Goal: Task Accomplishment & Management: Use online tool/utility

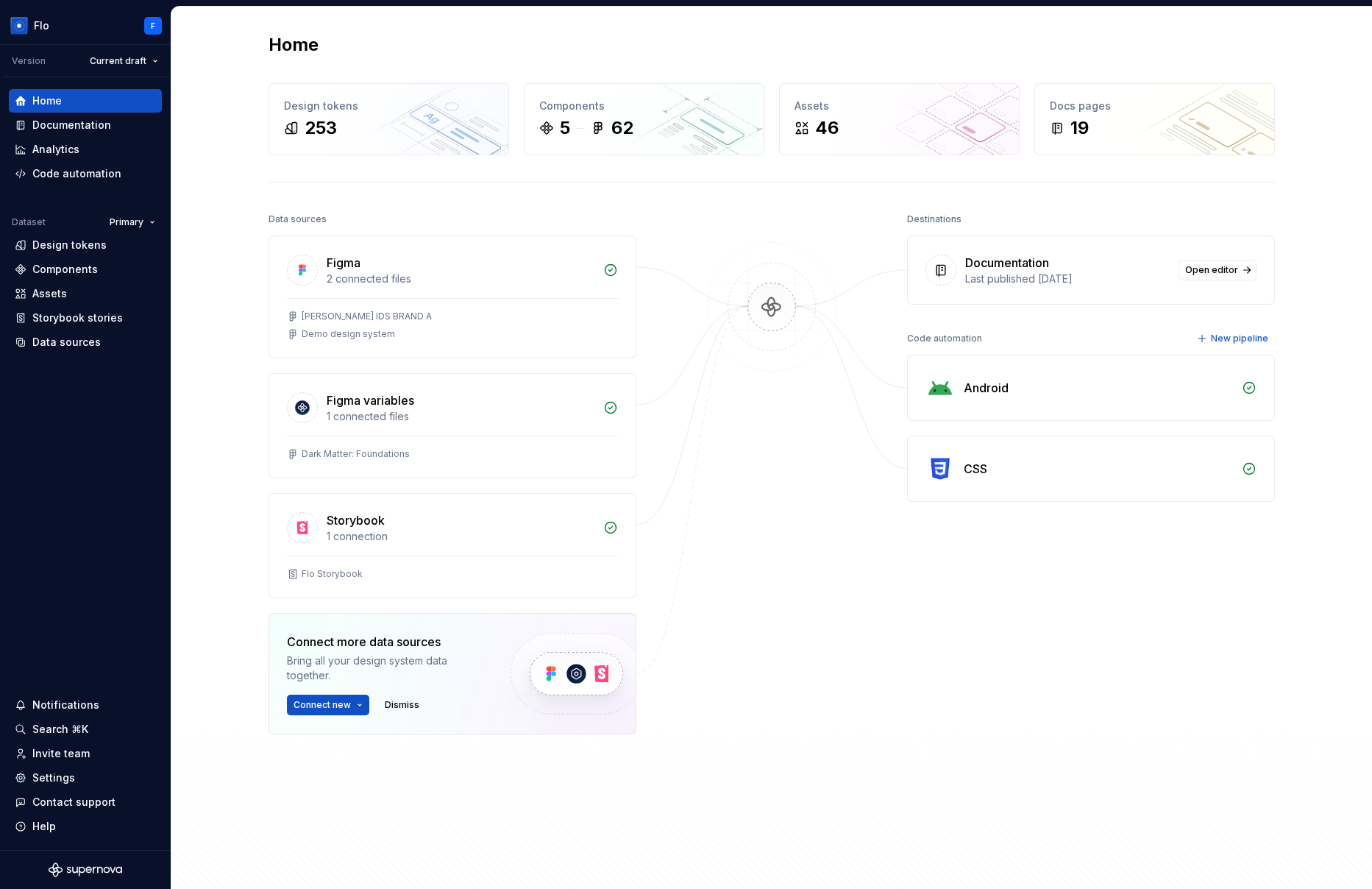
click at [848, 650] on div "Data sources Figma 2 connected files [PERSON_NAME] IDS BRAND A Demo design syst…" at bounding box center [772, 537] width 1007 height 658
click at [78, 349] on div "Data sources" at bounding box center [66, 342] width 69 height 14
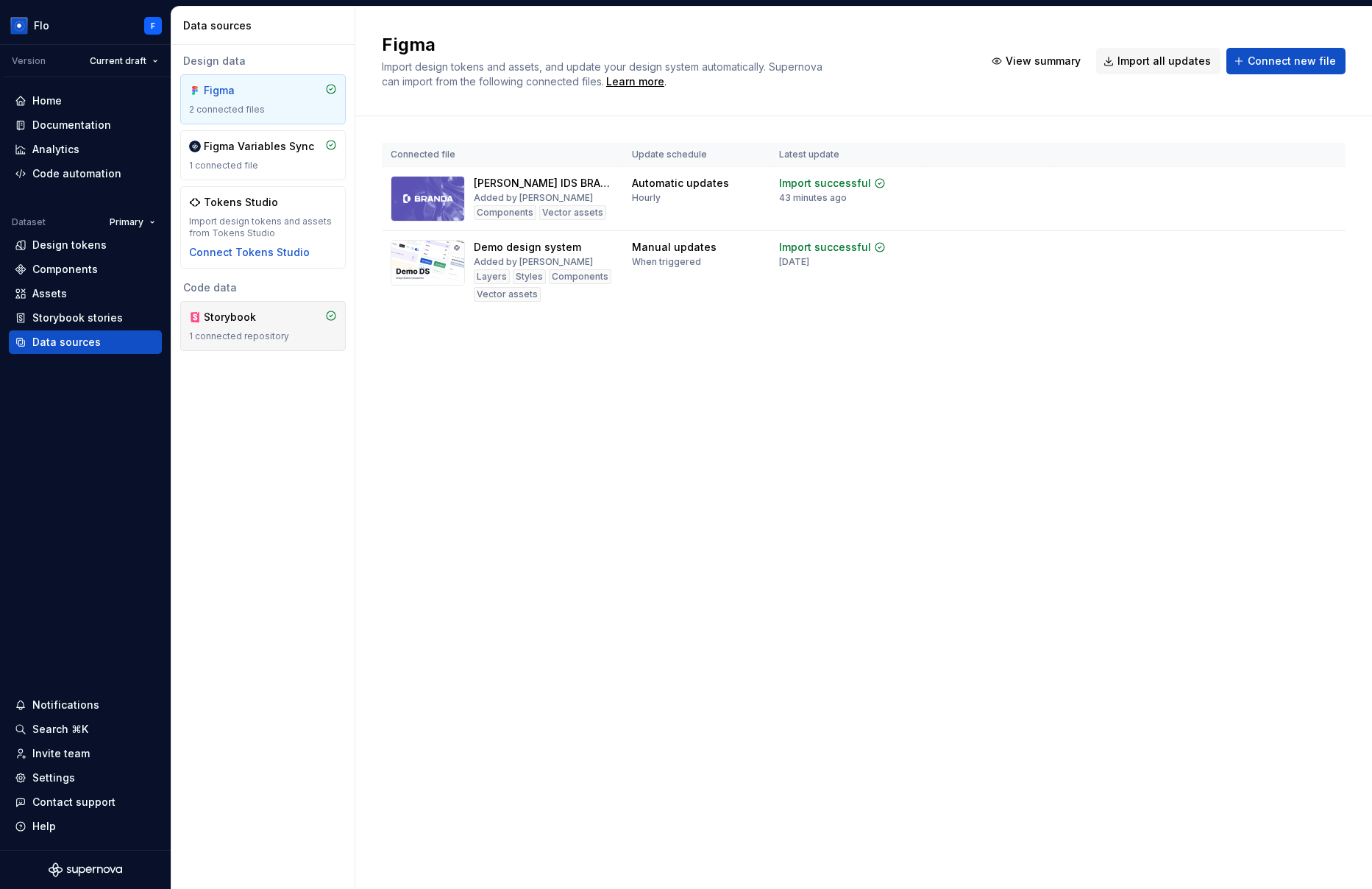
click at [229, 324] on div "Storybook" at bounding box center [239, 317] width 70 height 14
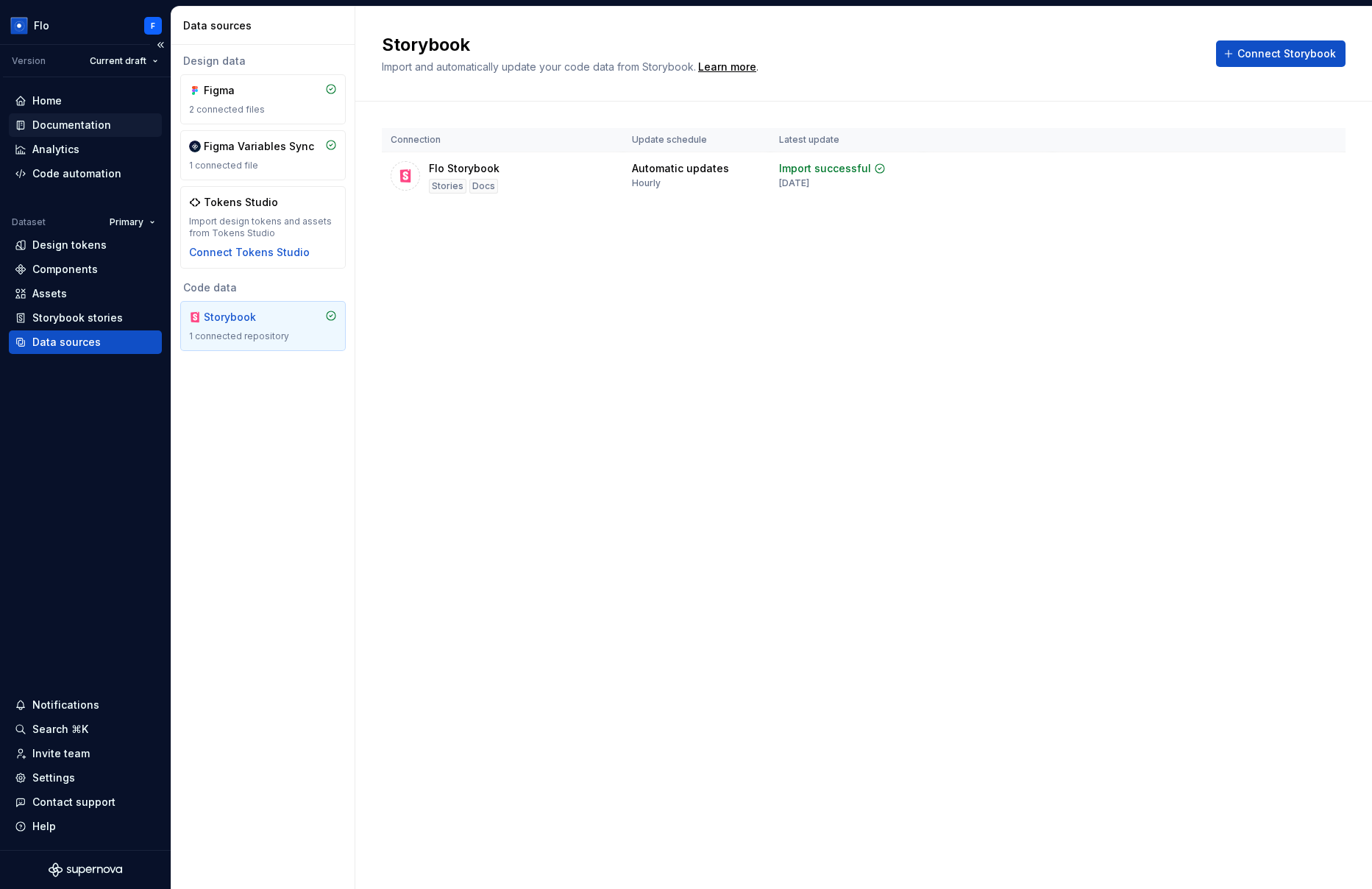
click at [94, 122] on div "Documentation" at bounding box center [71, 125] width 78 height 14
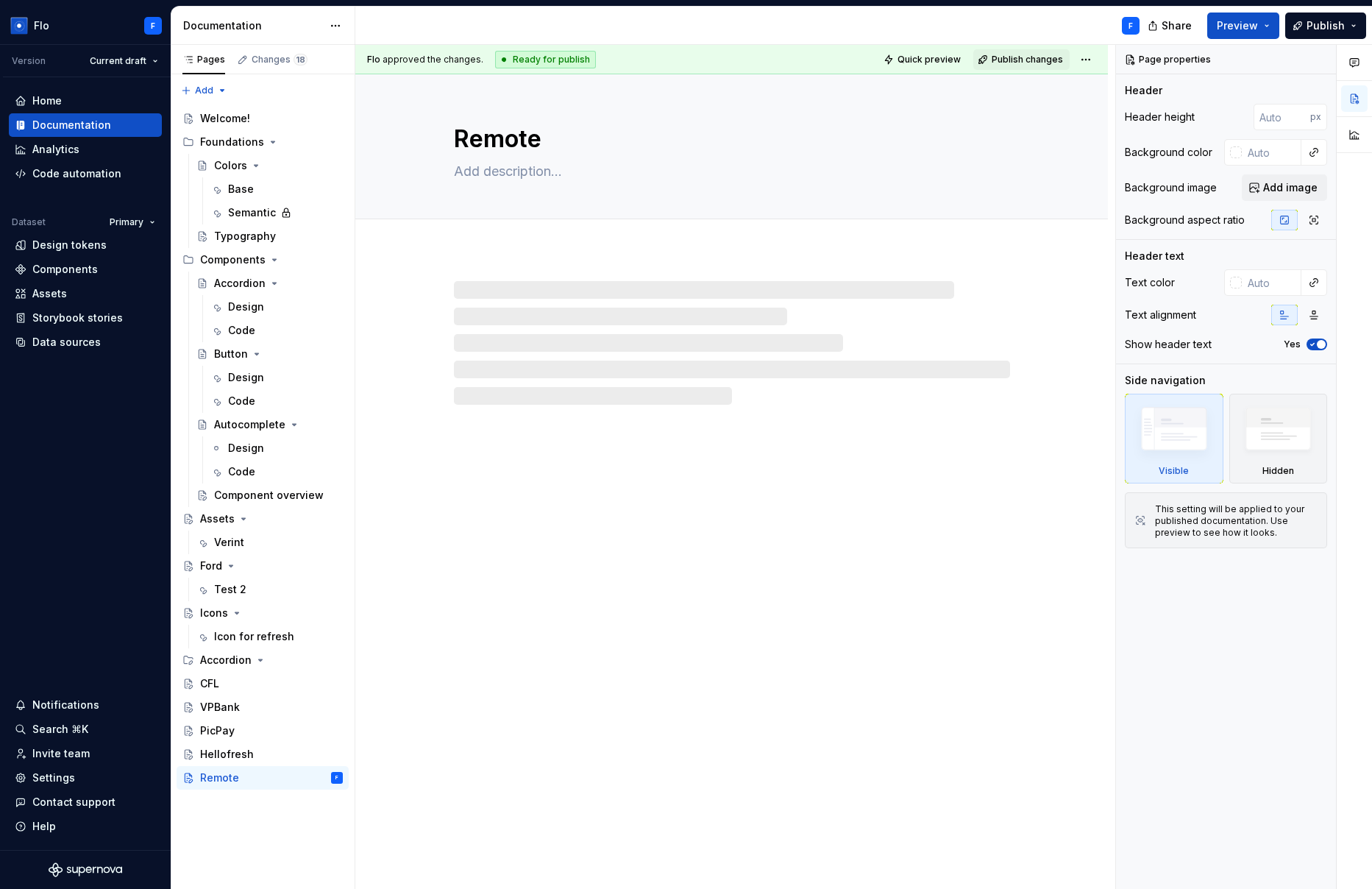
type textarea "*"
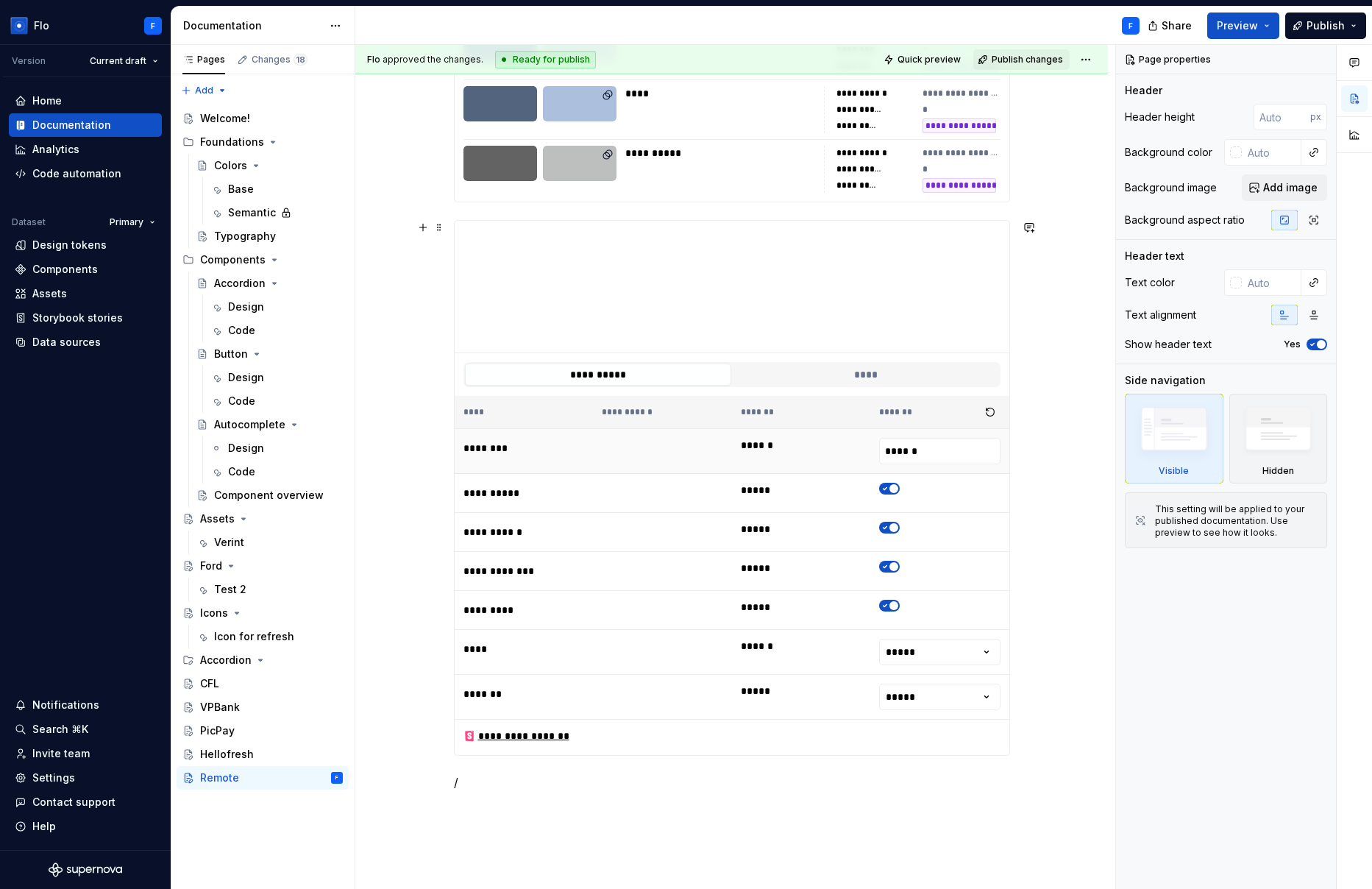
scroll to position [1721, 0]
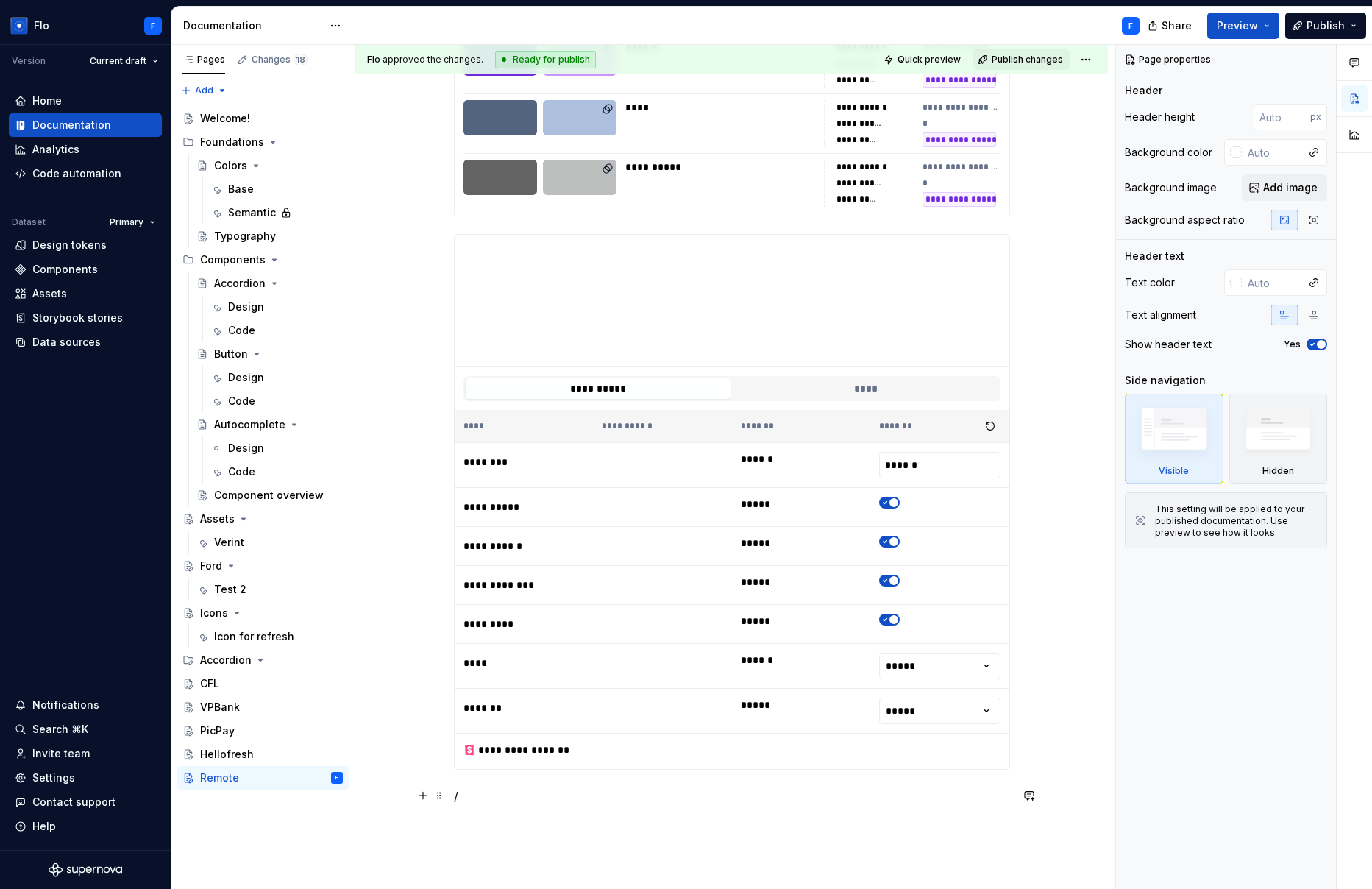
click at [479, 799] on p "/" at bounding box center [732, 796] width 556 height 18
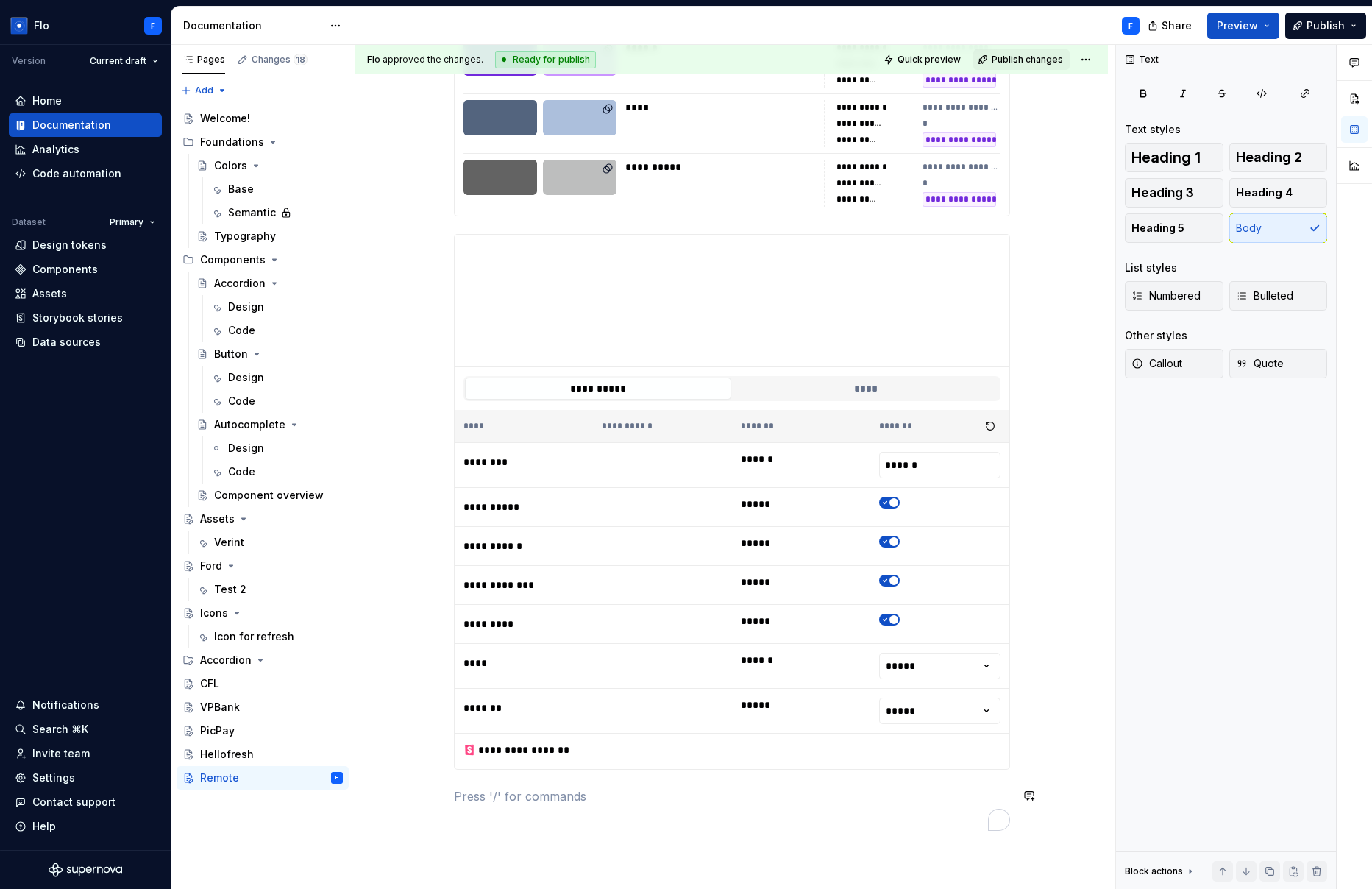
click at [538, 802] on p "To enrich screen reader interactions, please activate Accessibility in Grammarl…" at bounding box center [732, 796] width 556 height 18
click at [479, 791] on p "To enrich screen reader interactions, please activate Accessibility in Grammarl…" at bounding box center [732, 796] width 556 height 18
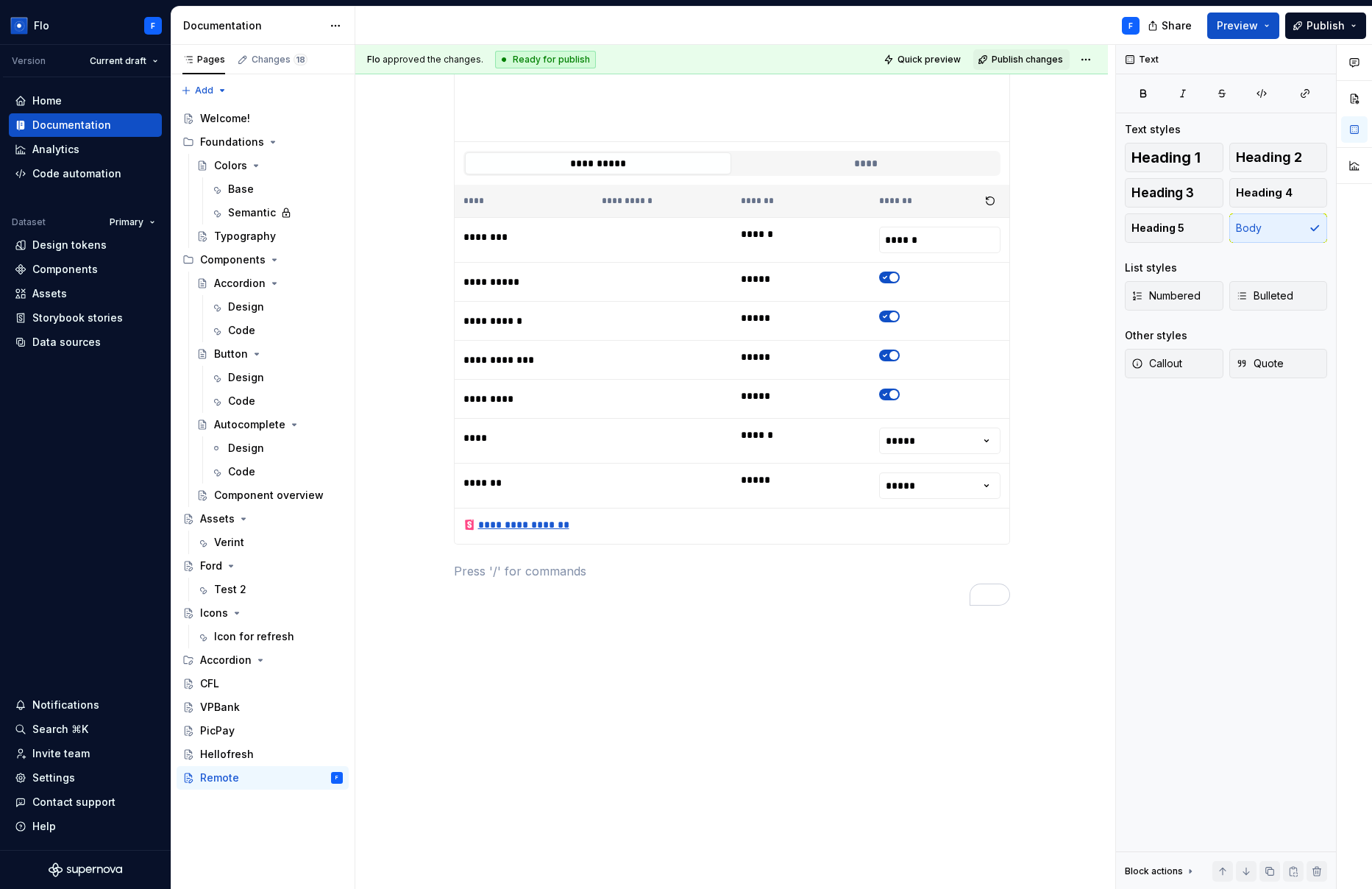
scroll to position [1857, 0]
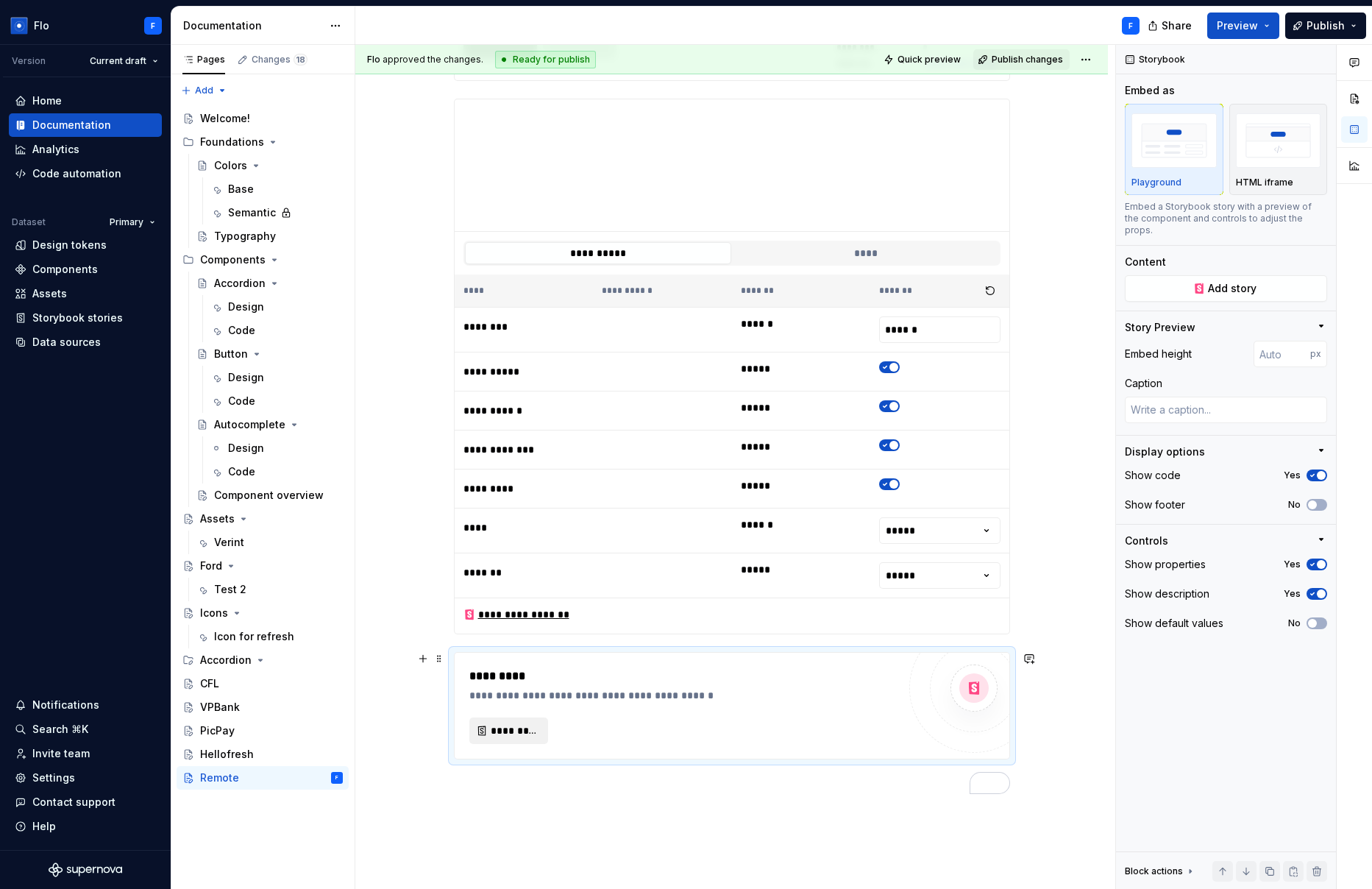
click at [482, 732] on button "*********" at bounding box center [509, 730] width 79 height 26
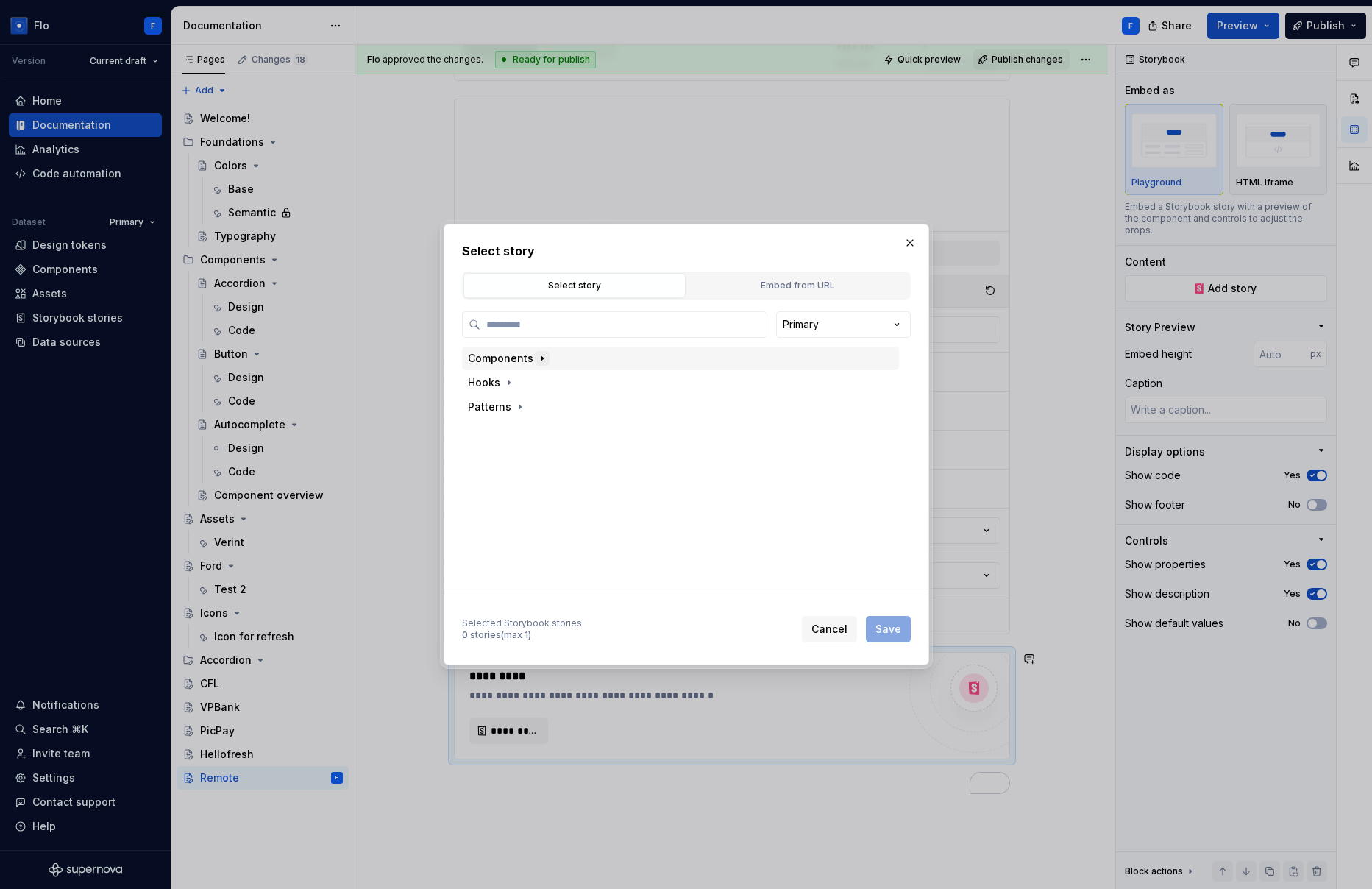
click at [537, 360] on icon "button" at bounding box center [542, 358] width 12 height 12
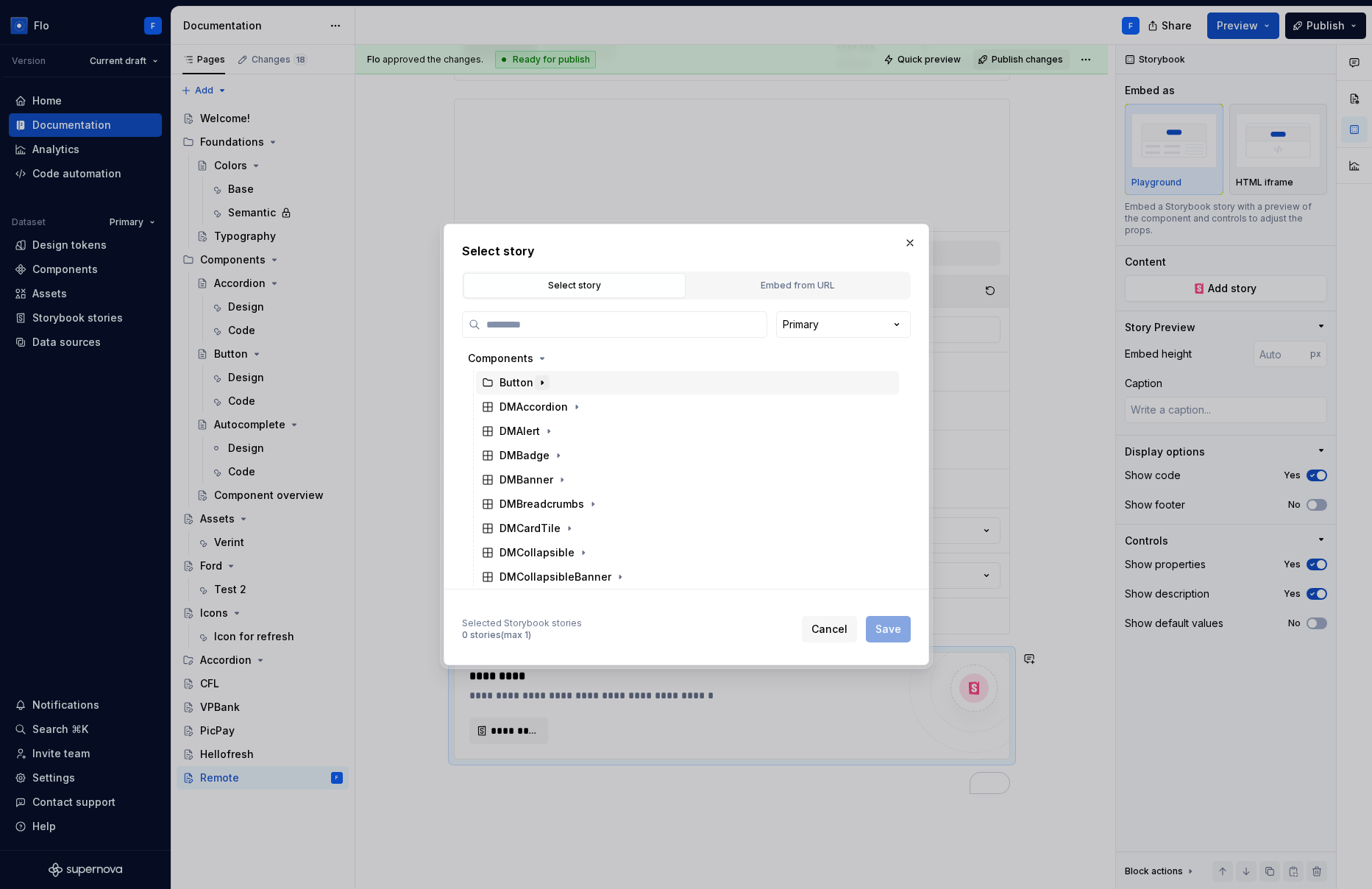
click at [541, 382] on icon "button" at bounding box center [542, 383] width 2 height 4
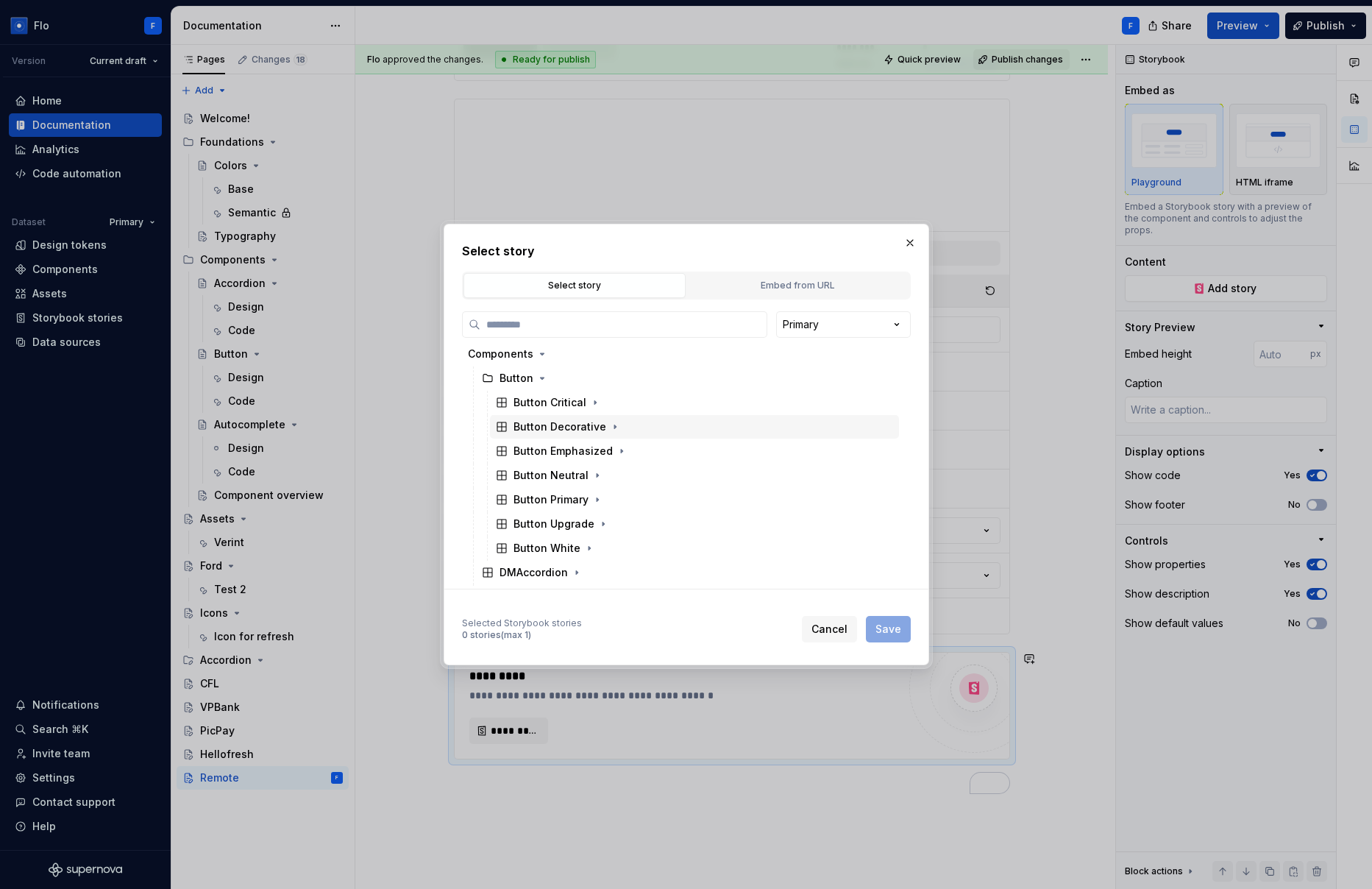
scroll to position [18, 0]
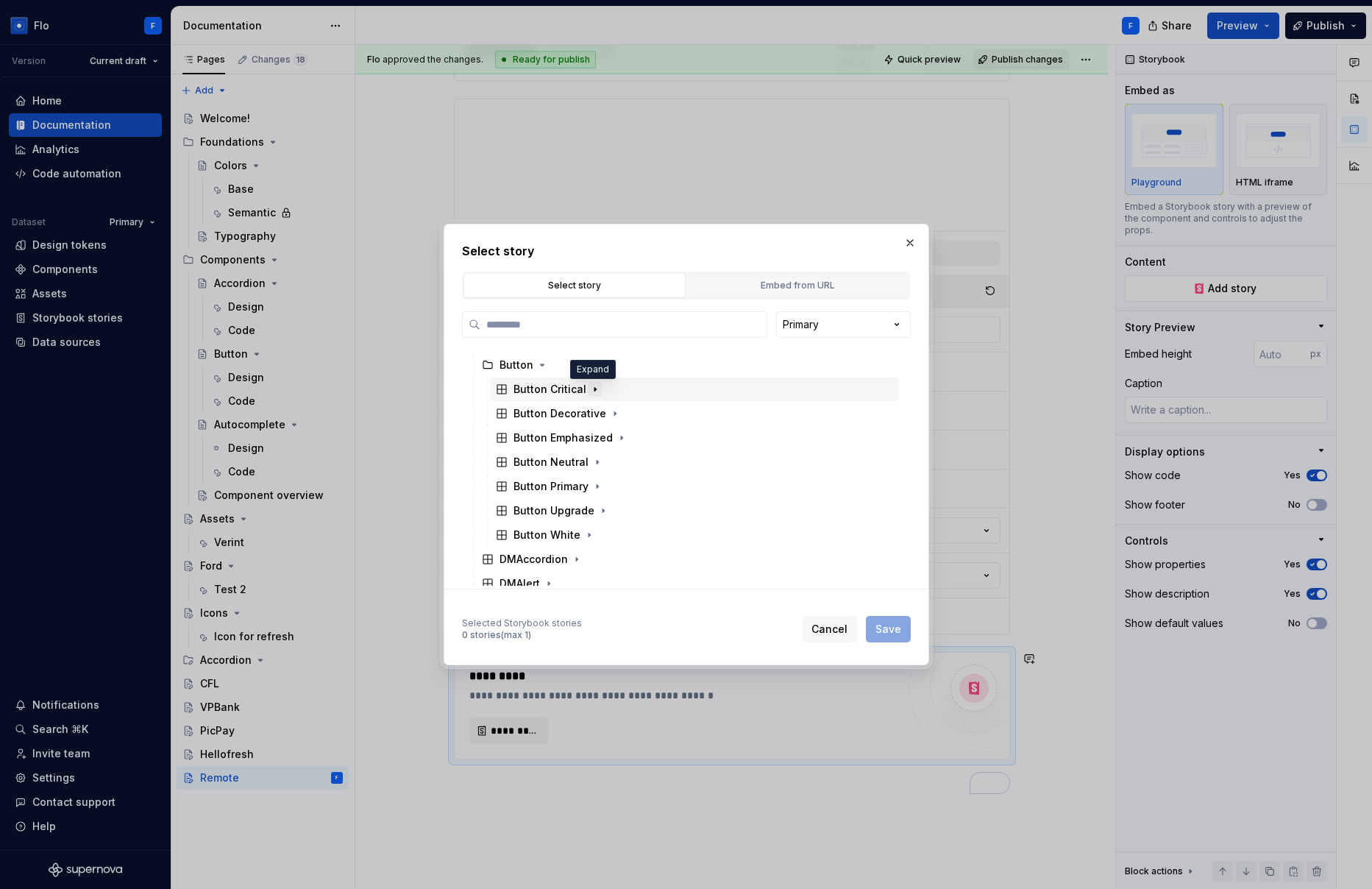
click at [589, 391] on icon "button" at bounding box center [595, 389] width 12 height 12
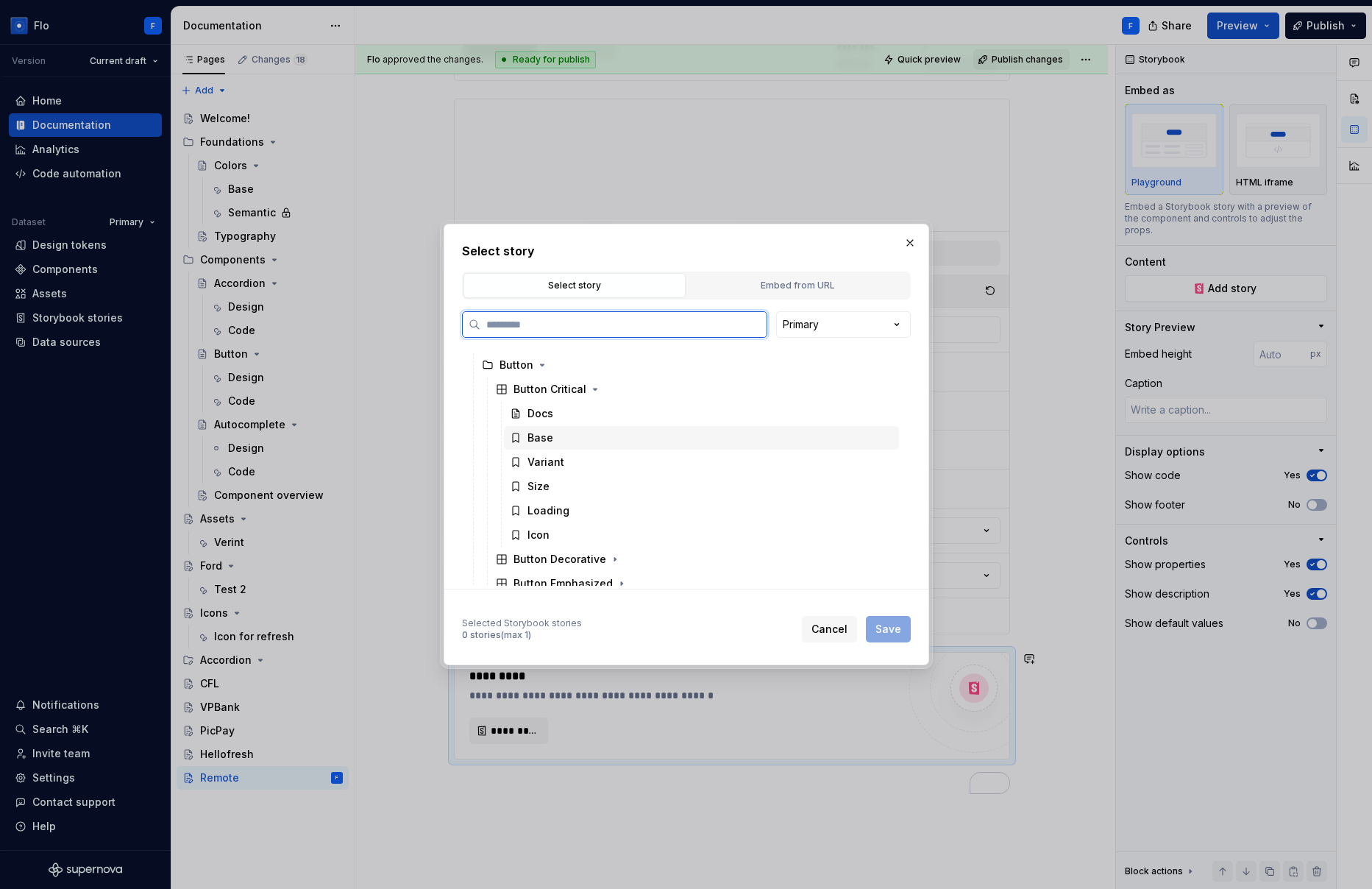
click at [555, 441] on div "Base" at bounding box center [701, 437] width 395 height 23
click at [888, 628] on span "Save" at bounding box center [888, 629] width 26 height 14
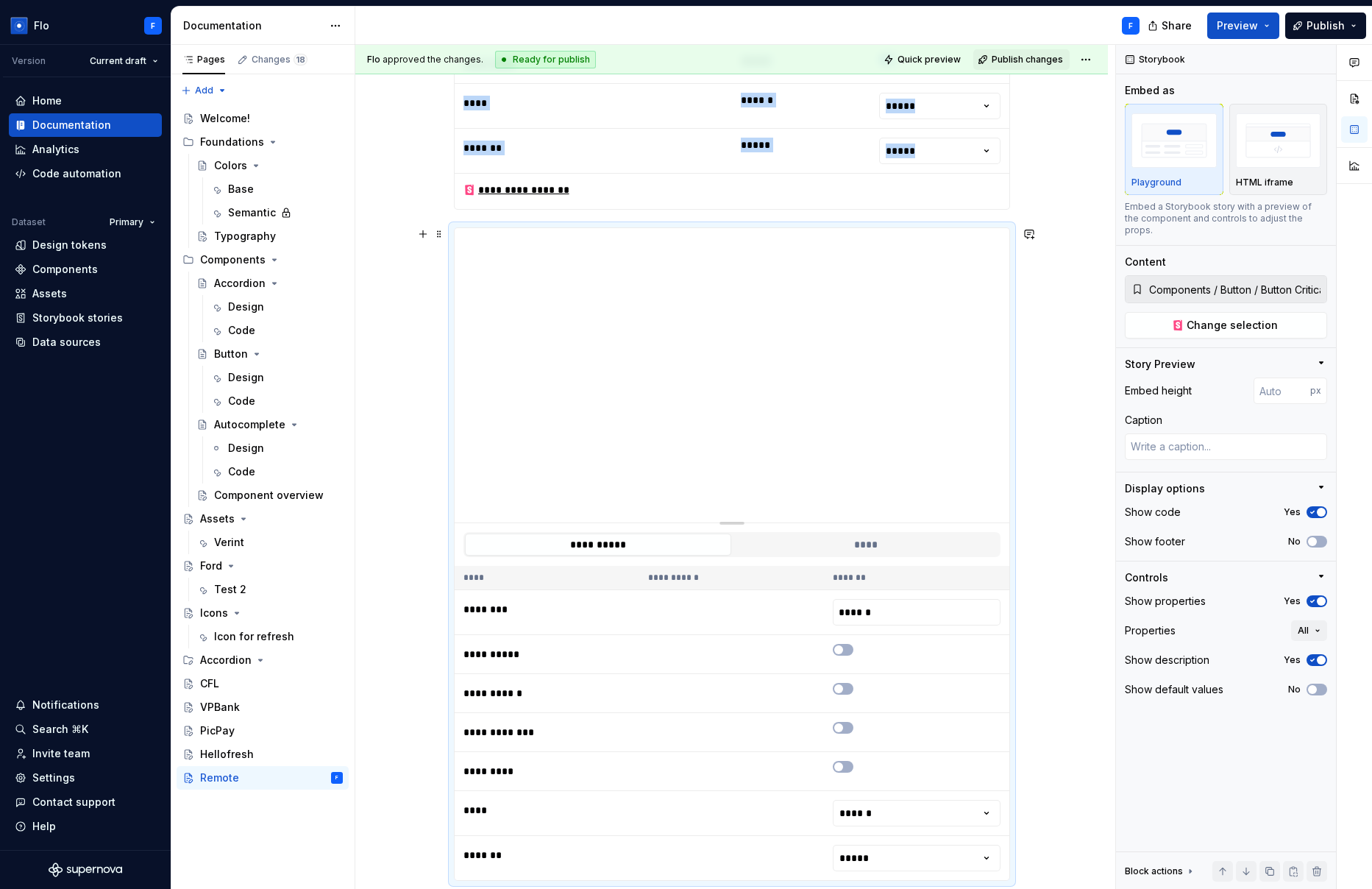
scroll to position [2282, 0]
click at [876, 541] on button "****" at bounding box center [865, 543] width 266 height 22
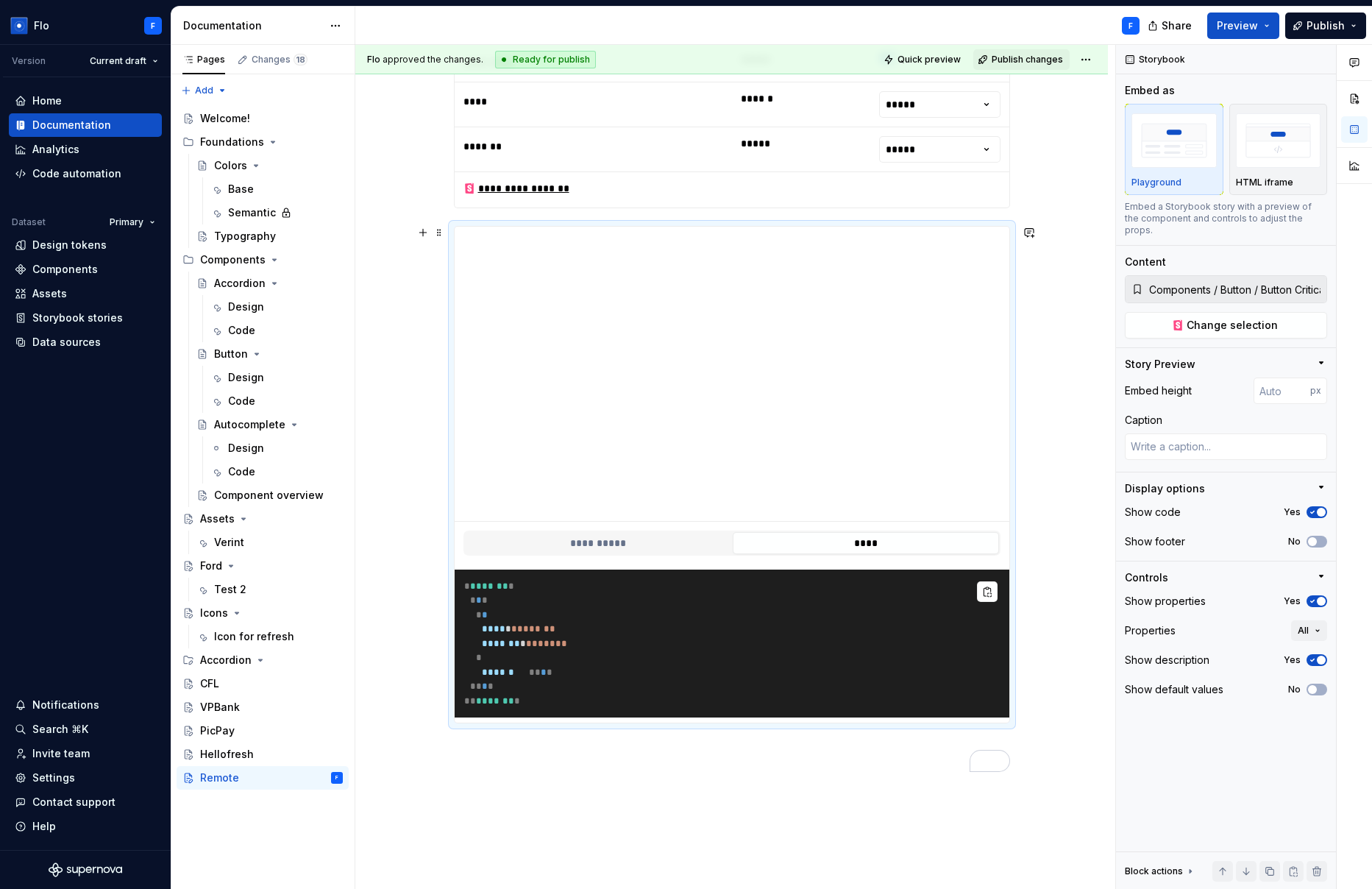
click at [804, 640] on pre "* ******* * * * * * * **** * * ****** * ******* * * ***** * * ****** ** * * ** …" at bounding box center [732, 644] width 555 height 149
click at [642, 544] on button "**********" at bounding box center [598, 543] width 266 height 22
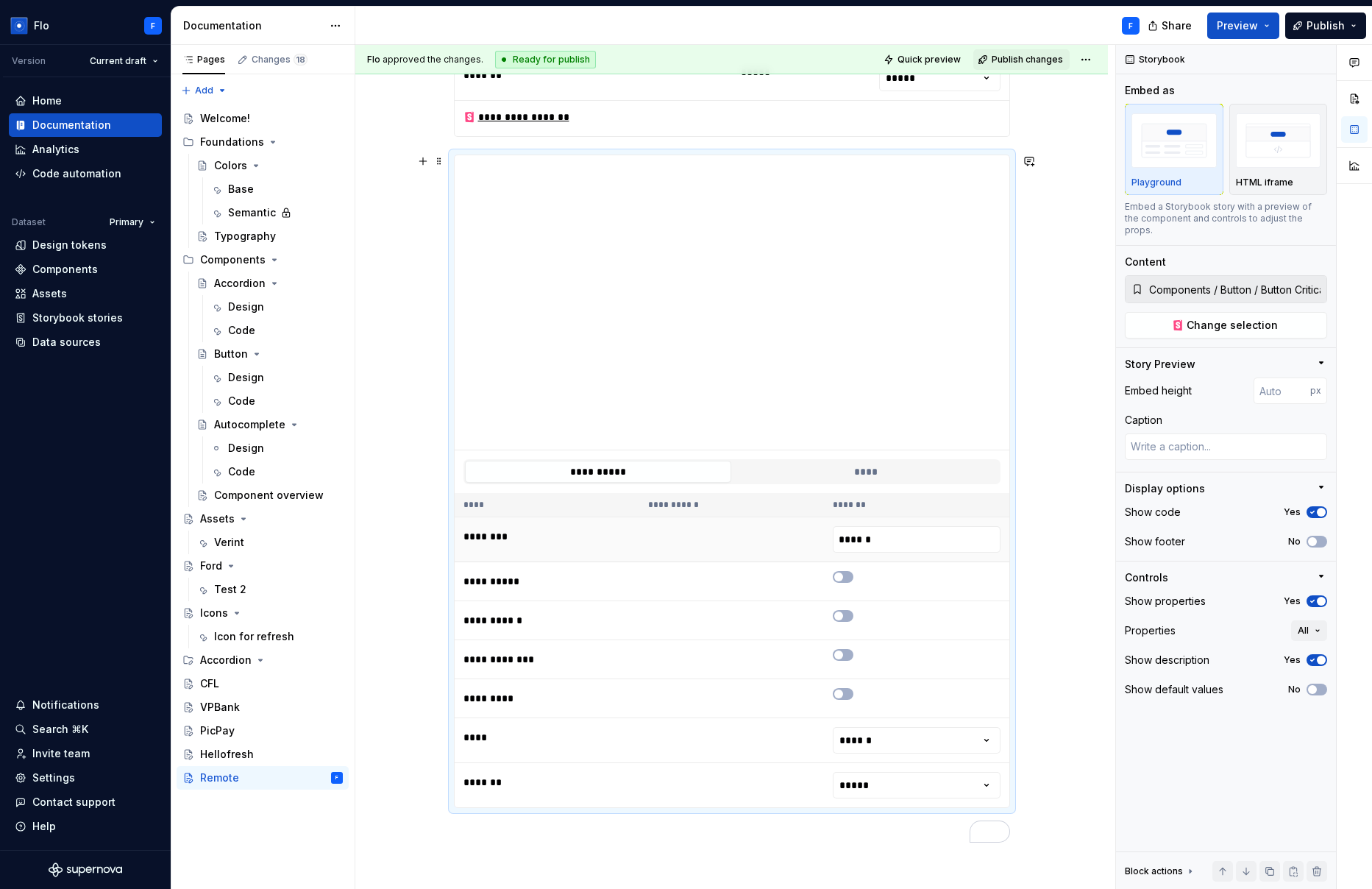
scroll to position [2355, 0]
type textarea "*"
type input "398"
type textarea "*"
type input "357"
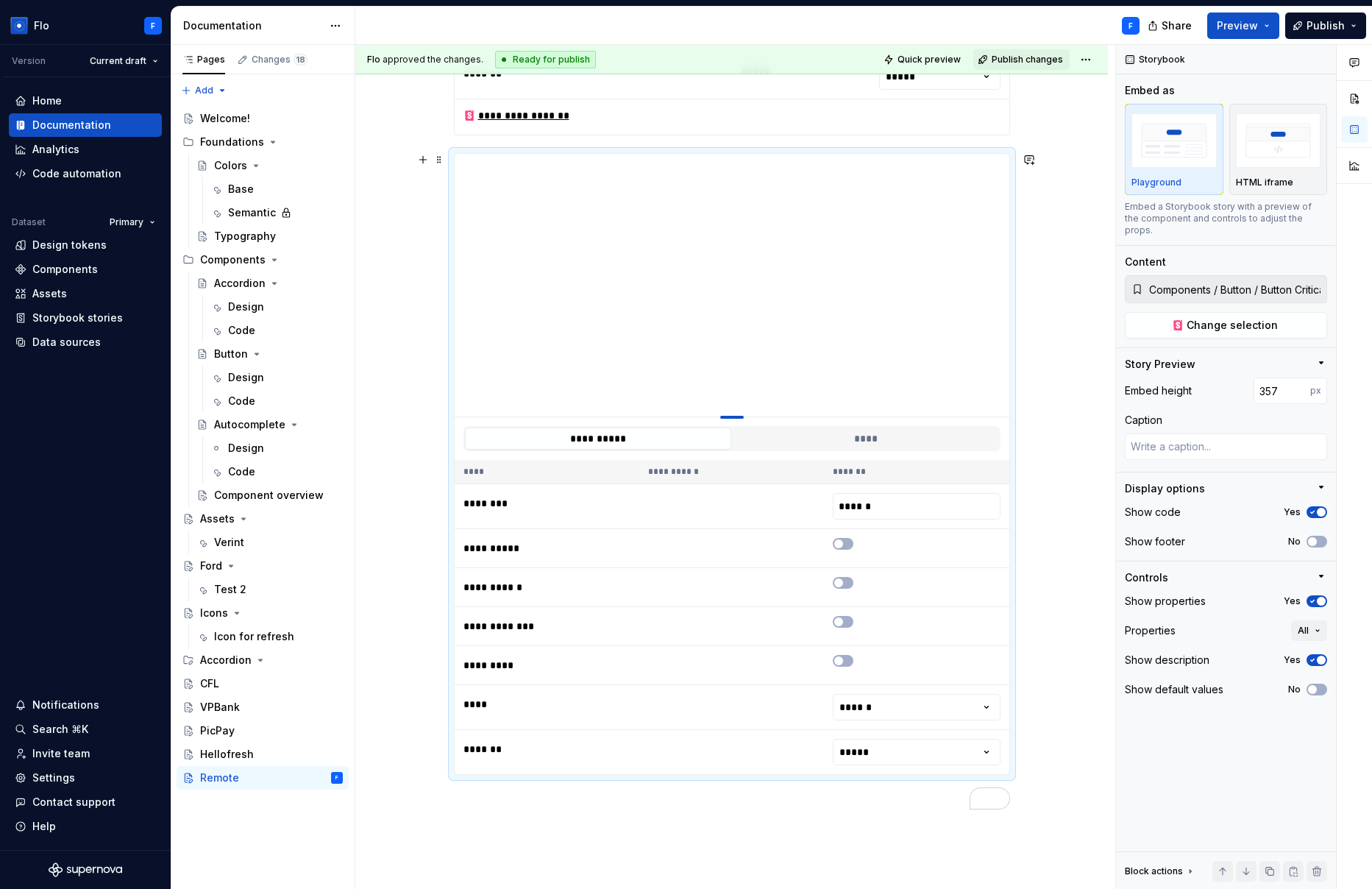
type textarea "*"
type input "311"
type textarea "*"
type input "267"
type textarea "*"
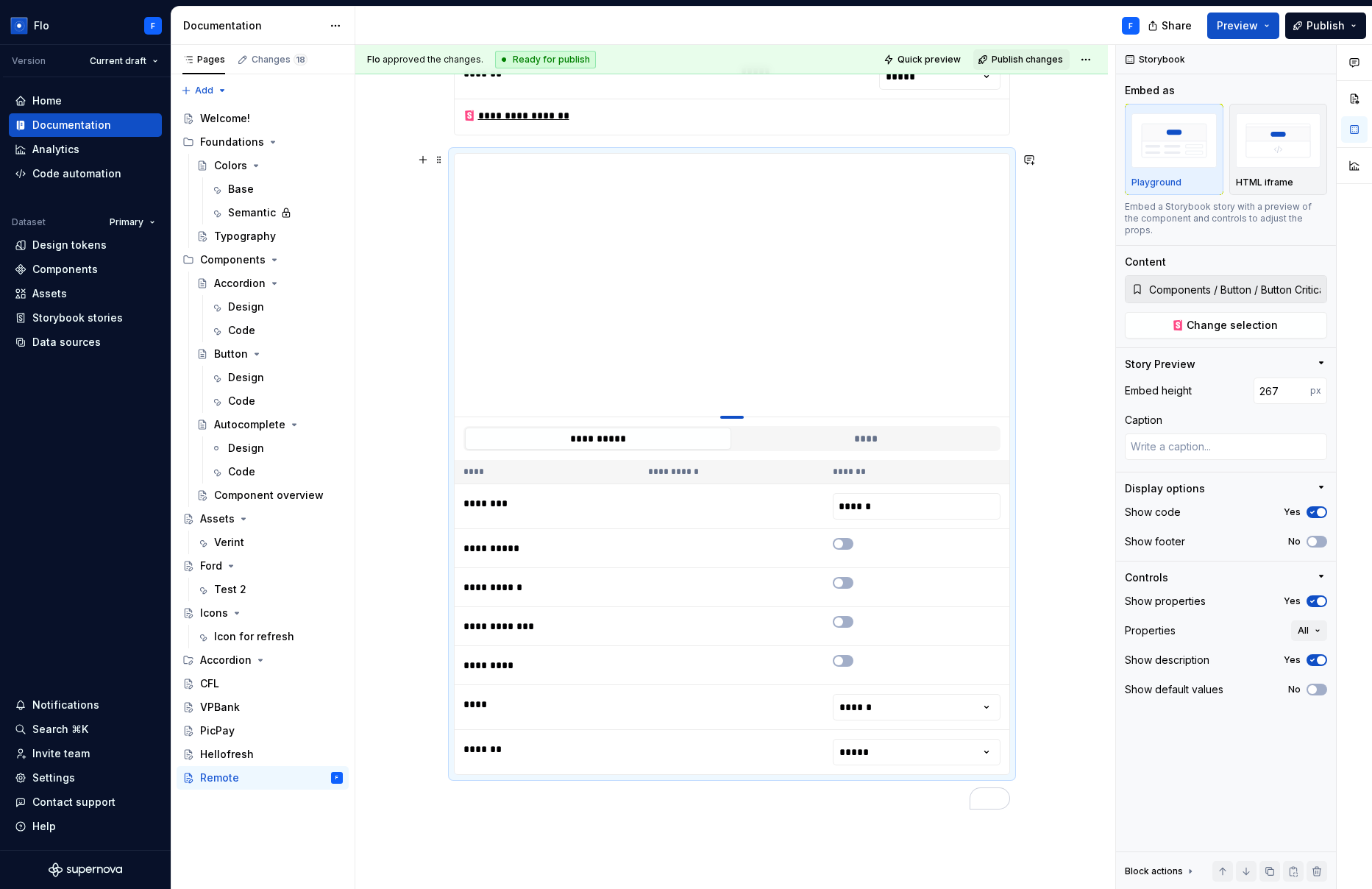
type input "243"
type textarea "*"
type input "233"
type textarea "*"
type input "227"
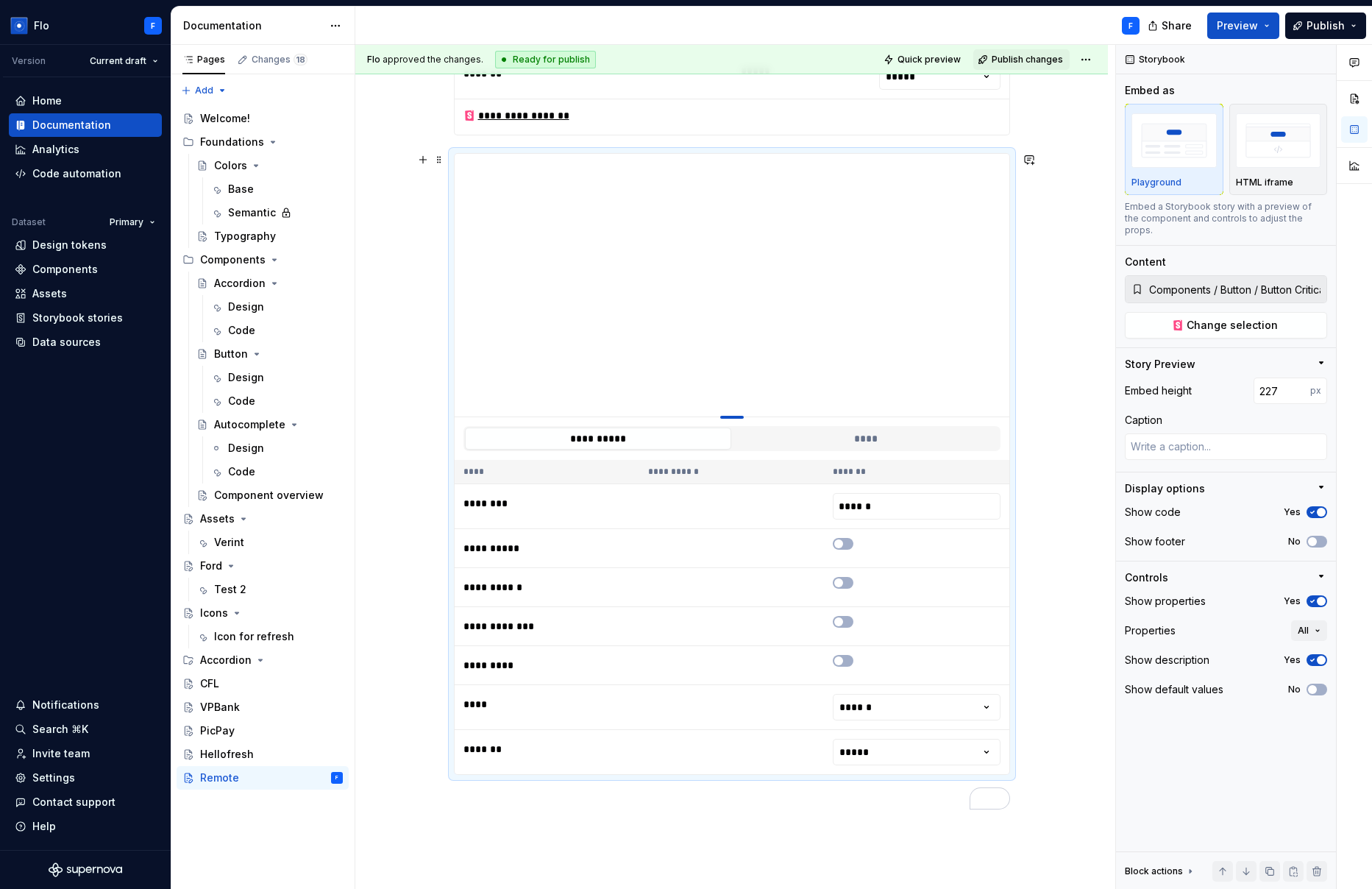
type textarea "*"
type input "222"
type textarea "*"
type input "216"
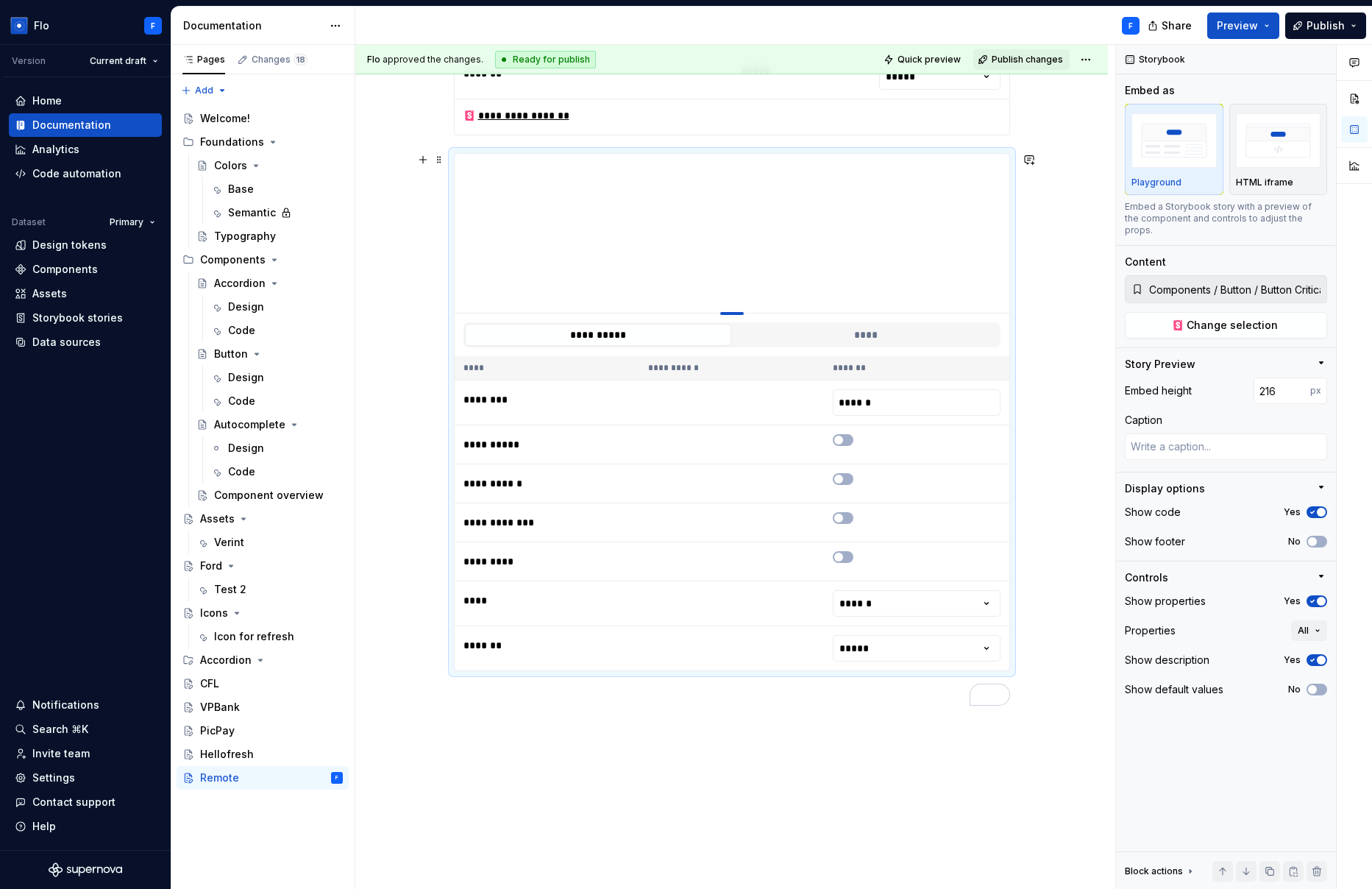
type textarea "*"
type input "215"
type textarea "*"
type input "214"
drag, startPoint x: 739, startPoint y: 446, endPoint x: 732, endPoint y: 310, distance: 136.2
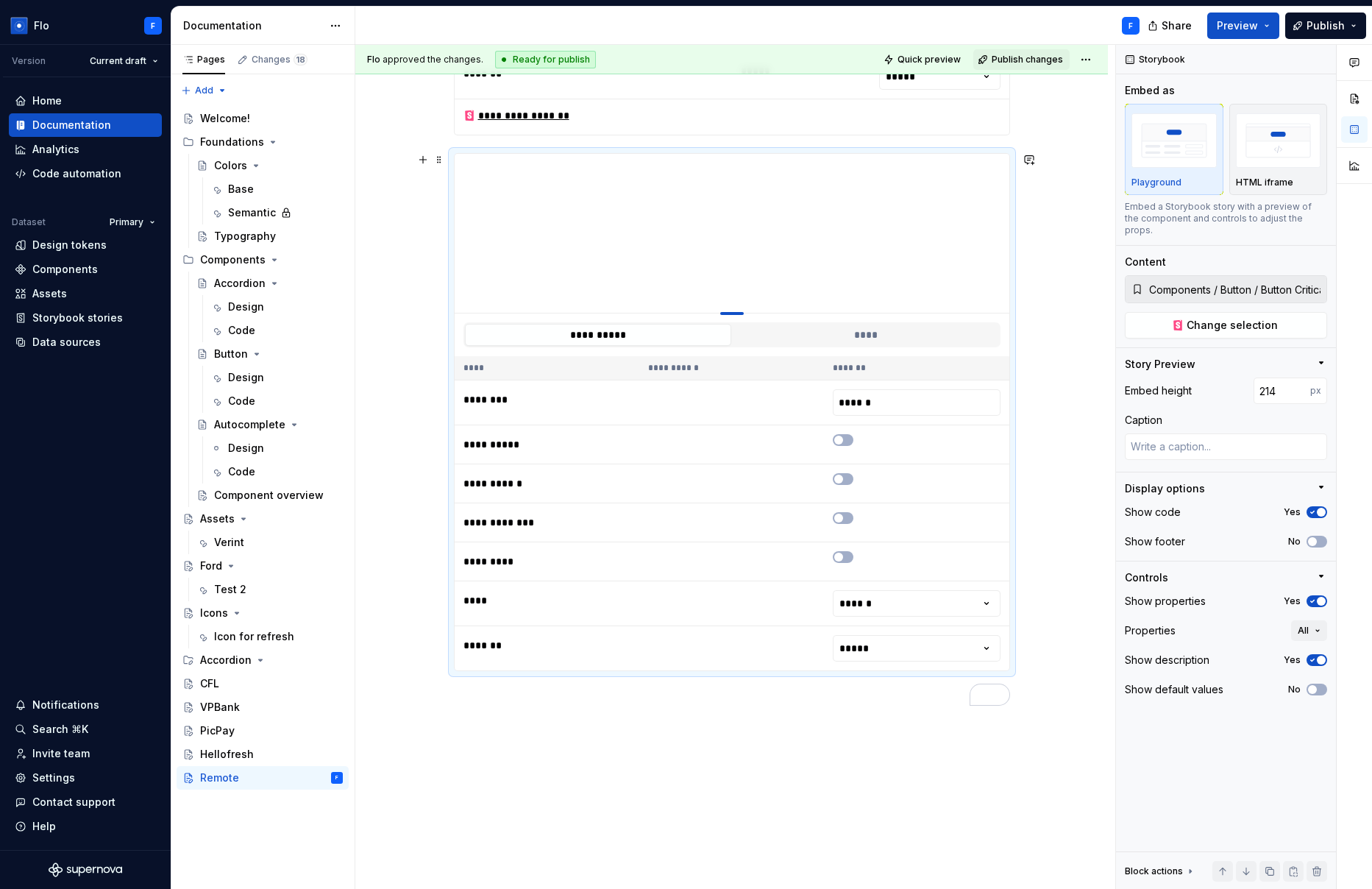
click at [732, 312] on div "To enrich screen reader interactions, please activate Accessibility in Grammarl…" at bounding box center [732, 313] width 23 height 3
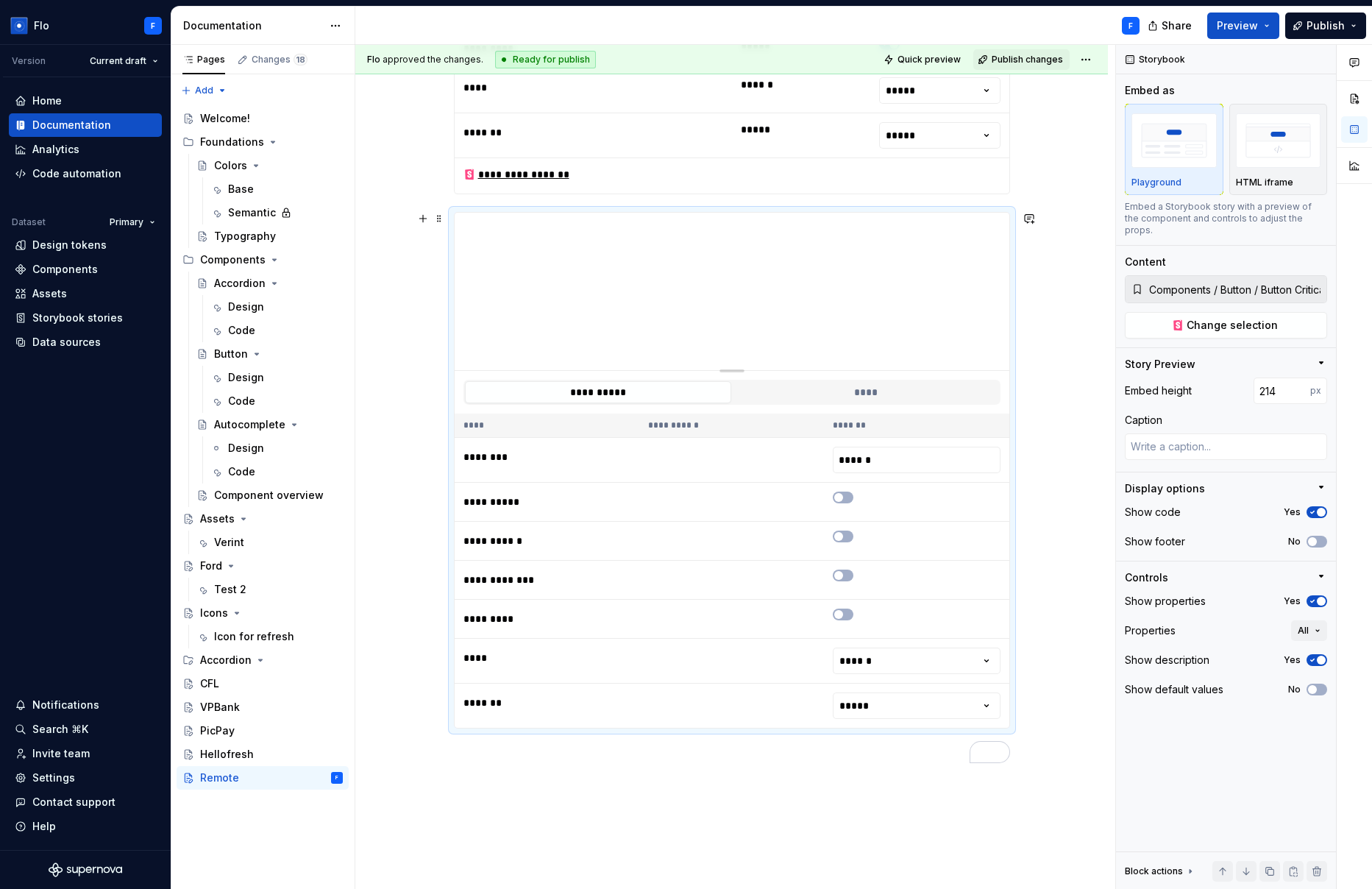
scroll to position [2310, 0]
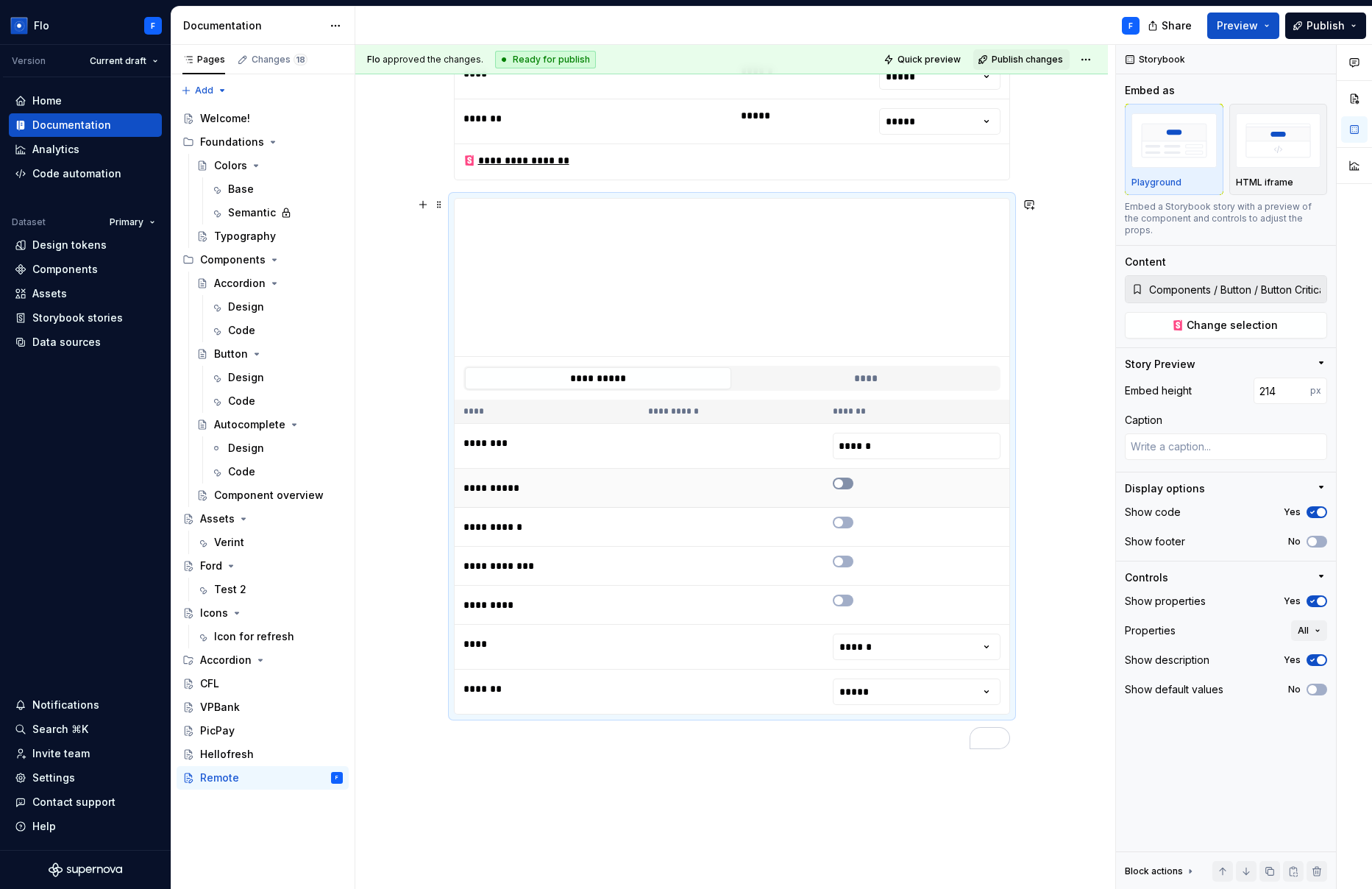
click at [846, 488] on button "To enrich screen reader interactions, please activate Accessibility in Grammarl…" at bounding box center [844, 483] width 21 height 12
click at [837, 530] on span "To enrich screen reader interactions, please activate Accessibility in Grammarl…" at bounding box center [838, 531] width 9 height 9
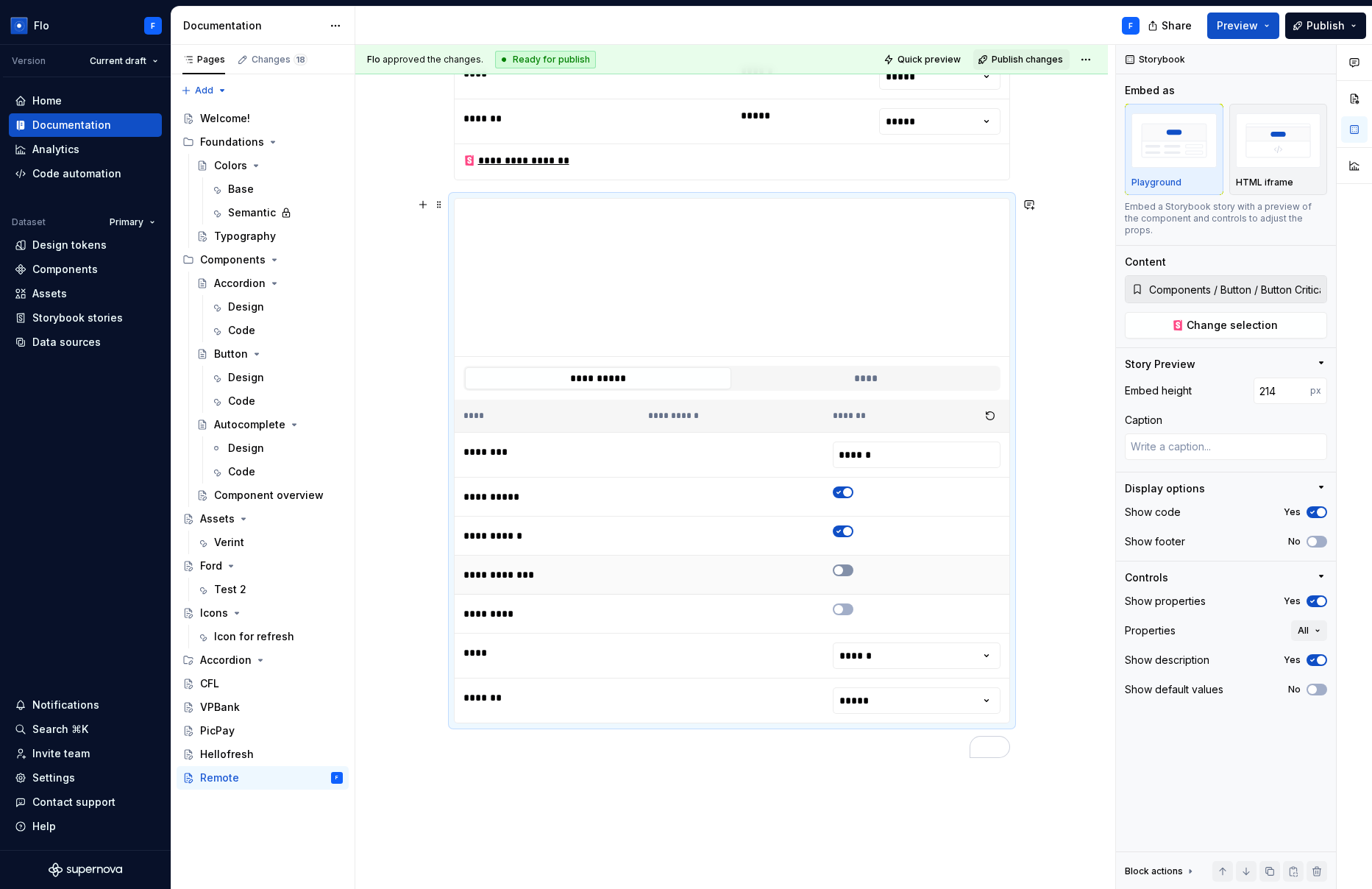
click at [844, 564] on button "To enrich screen reader interactions, please activate Accessibility in Grammarl…" at bounding box center [844, 570] width 21 height 12
click at [848, 606] on button "To enrich screen reader interactions, please activate Accessibility in Grammarl…" at bounding box center [844, 609] width 21 height 12
click at [900, 660] on html "Flo F Version Current draft Home Documentation Analytics Code automation Datase…" at bounding box center [686, 444] width 1372 height 889
click at [888, 706] on html "Flo F Version Current draft Home Documentation Analytics Code automation Datase…" at bounding box center [686, 444] width 1372 height 889
click at [895, 380] on button "****" at bounding box center [865, 378] width 266 height 22
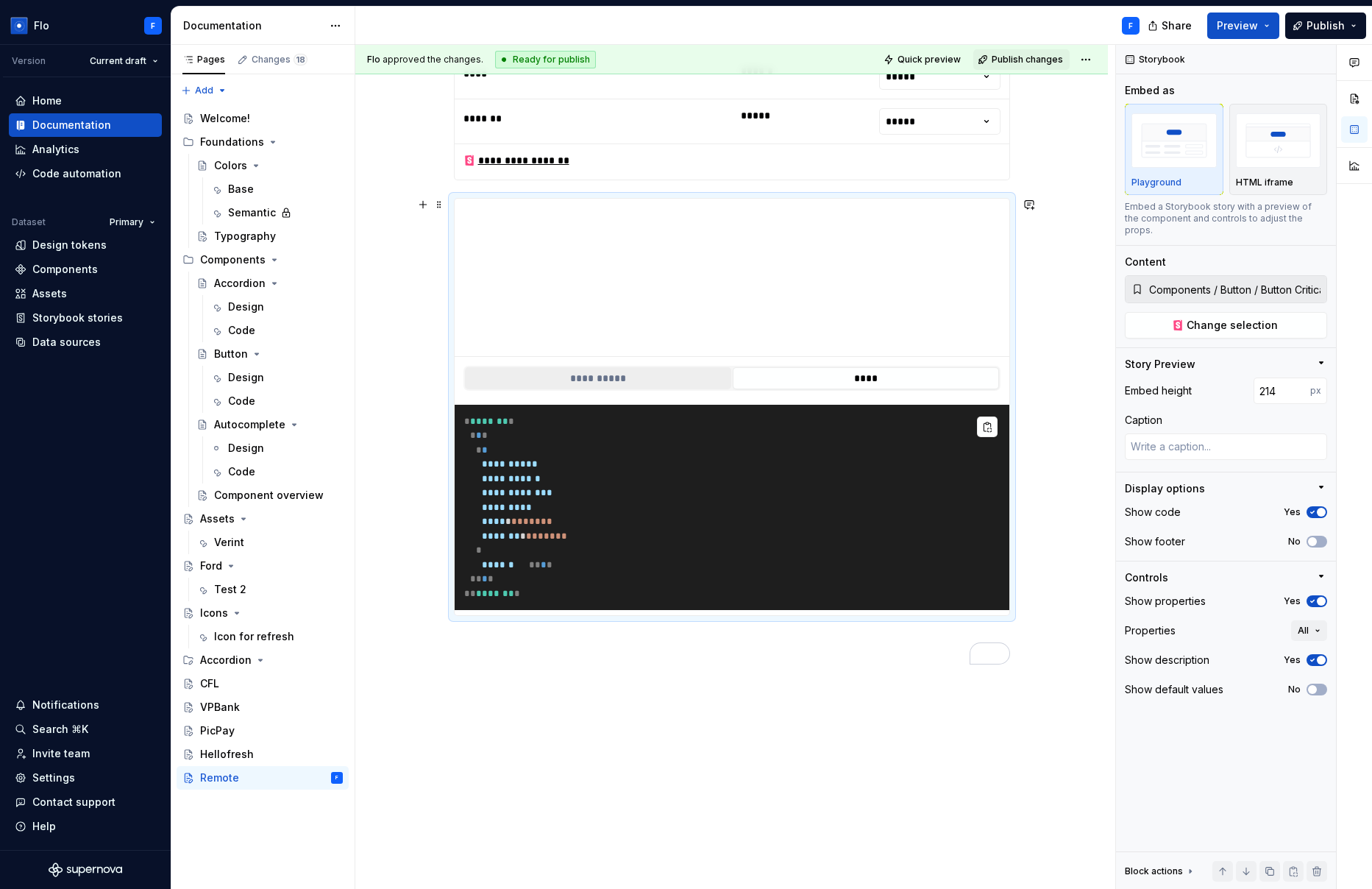
click at [632, 372] on button "**********" at bounding box center [598, 378] width 266 height 22
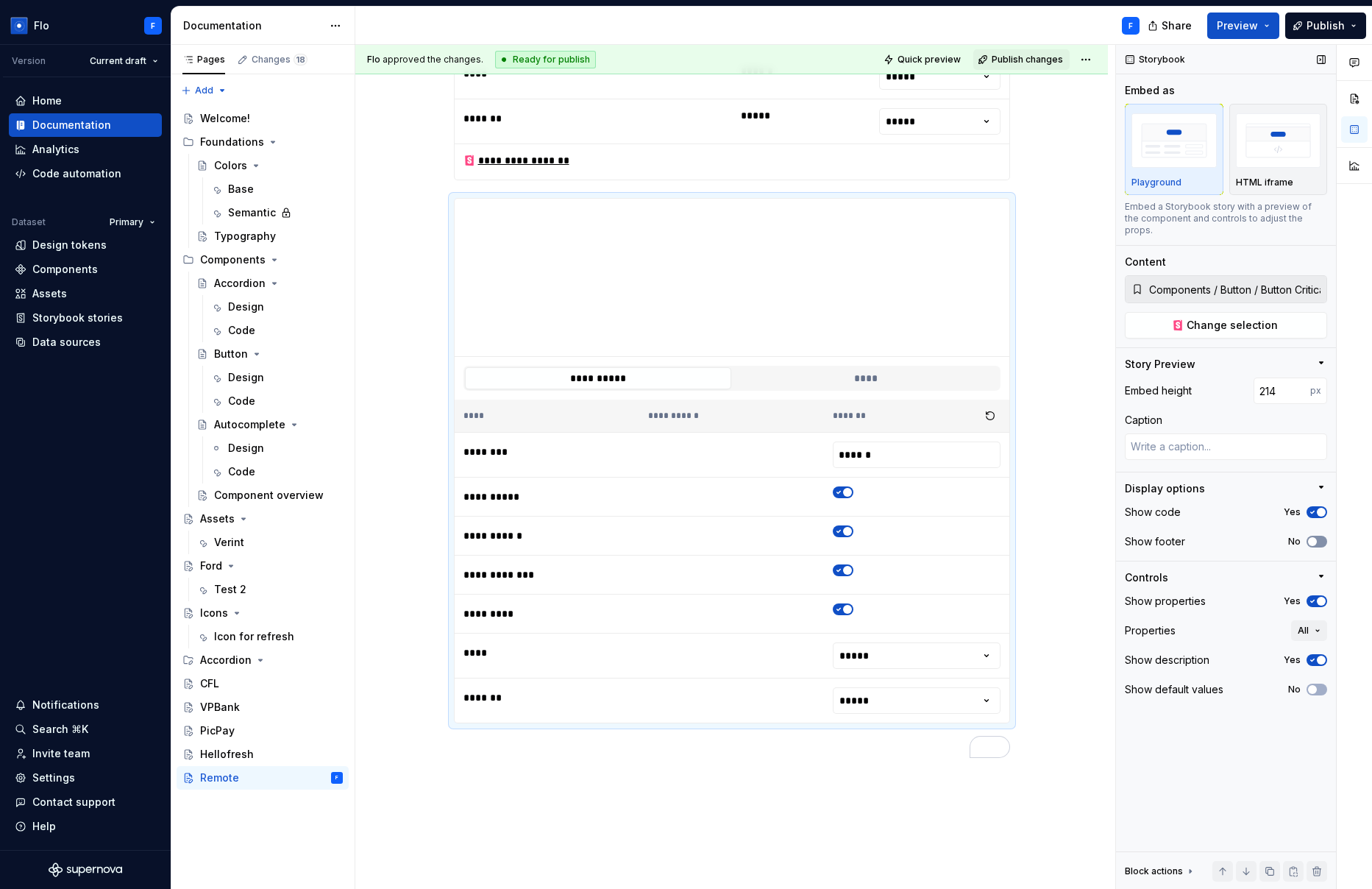
click at [983, 537] on span "button" at bounding box center [1312, 541] width 9 height 9
click at [983, 595] on button "Yes" at bounding box center [1317, 600] width 21 height 12
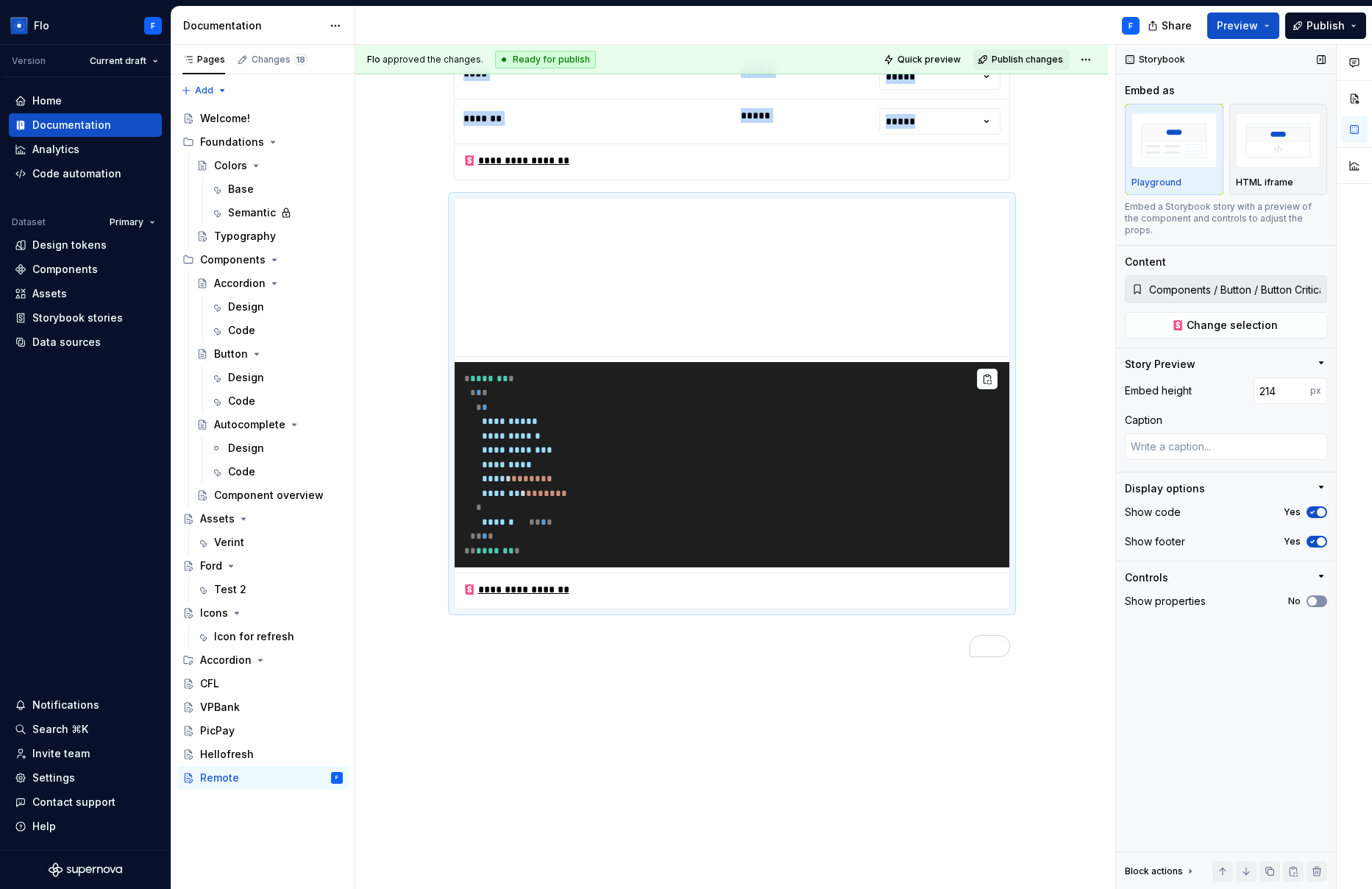
click at [983, 595] on button "No" at bounding box center [1317, 600] width 21 height 12
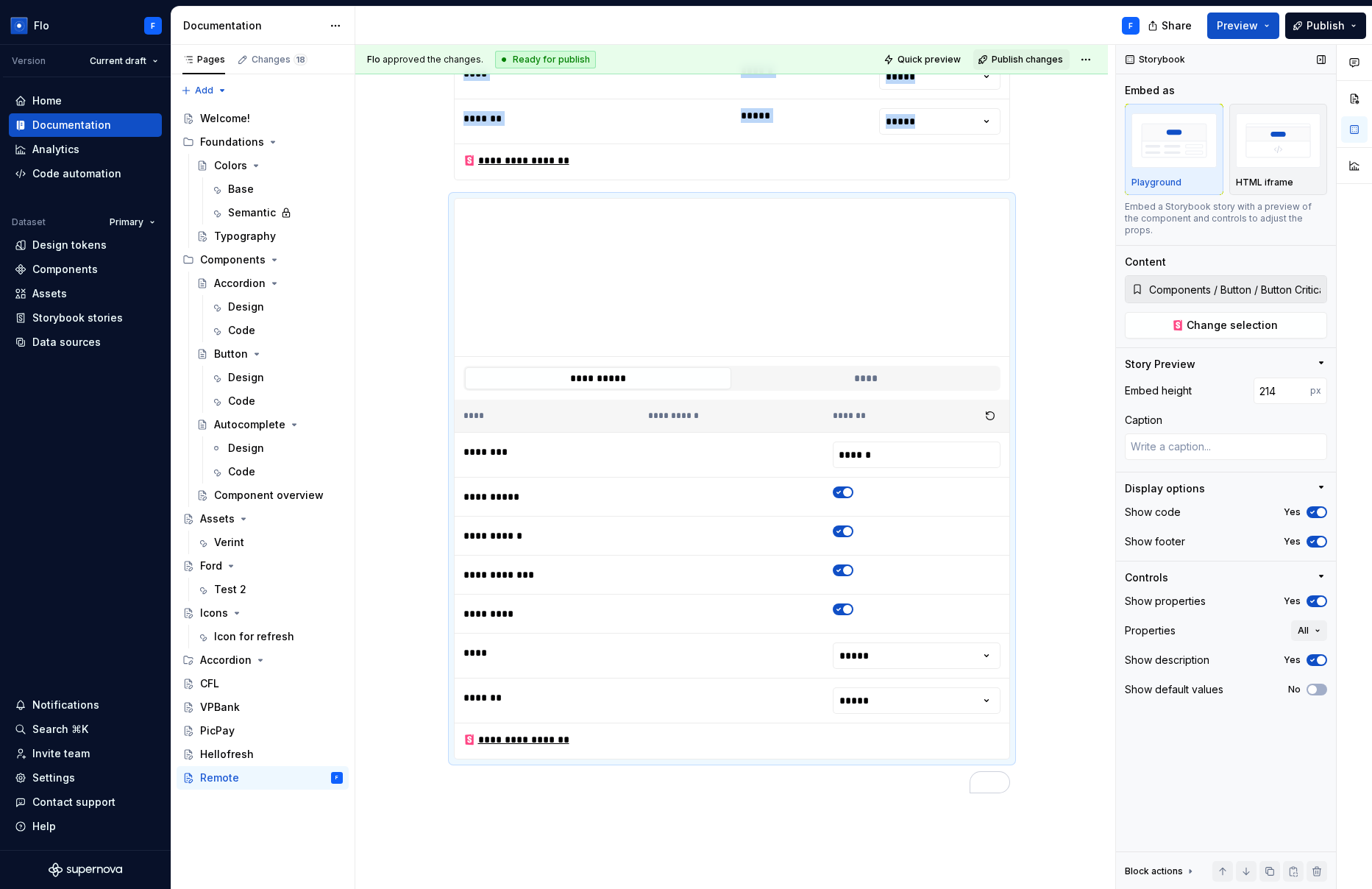
scroll to position [0, 0]
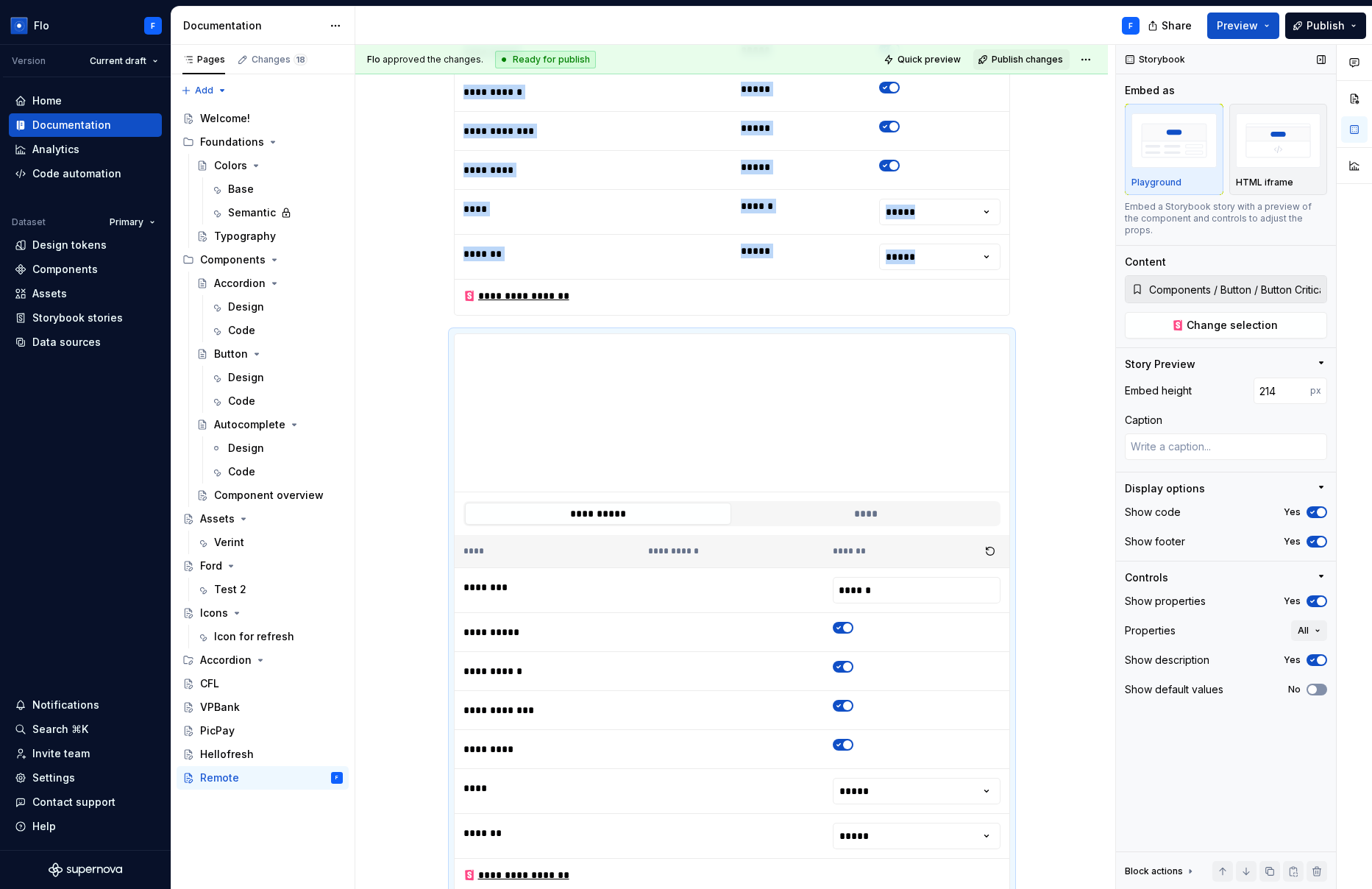
click at [983, 685] on span "button" at bounding box center [1312, 689] width 9 height 9
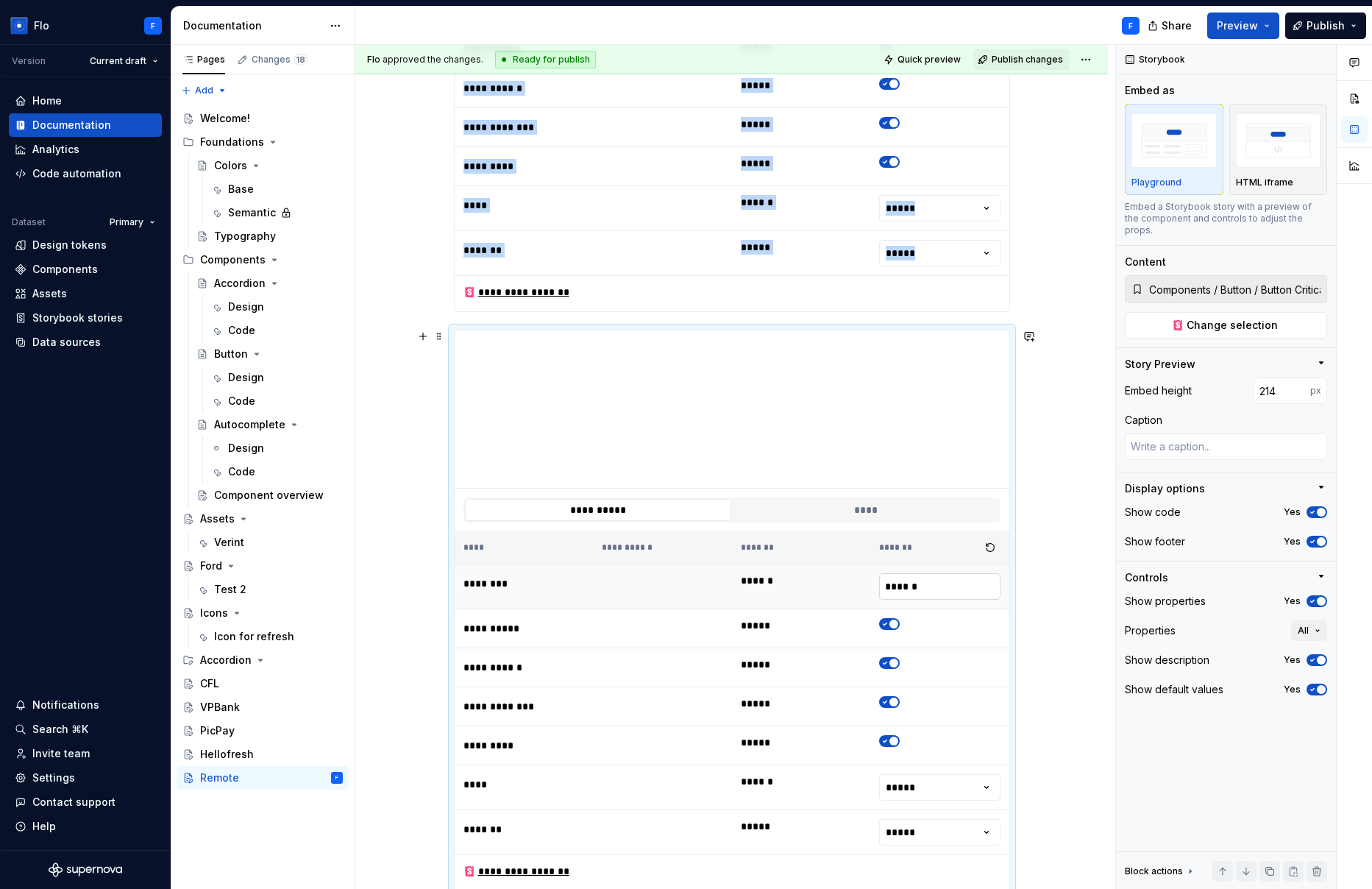
scroll to position [2220, 0]
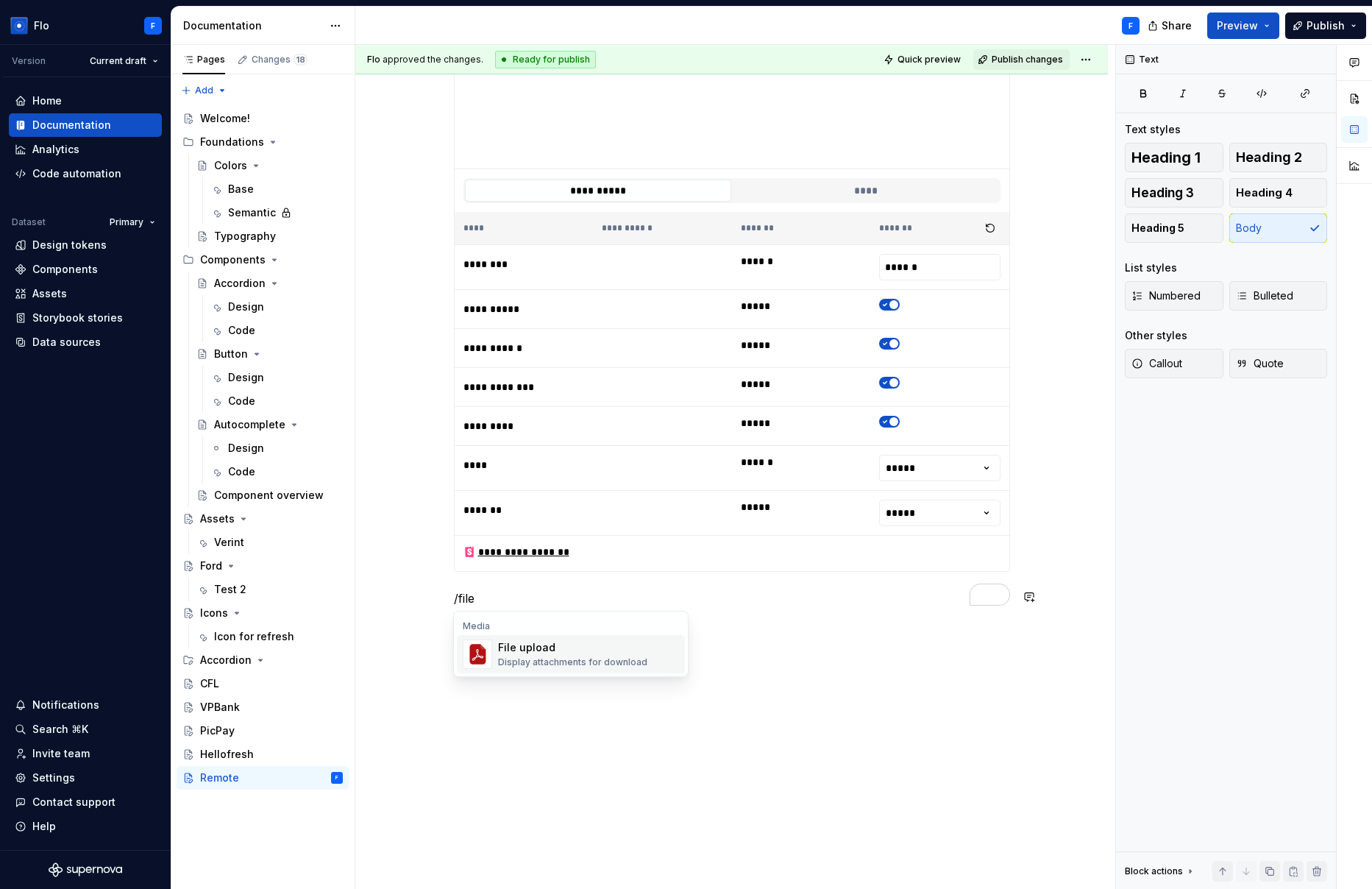
click at [505, 648] on div "File upload" at bounding box center [572, 648] width 150 height 14
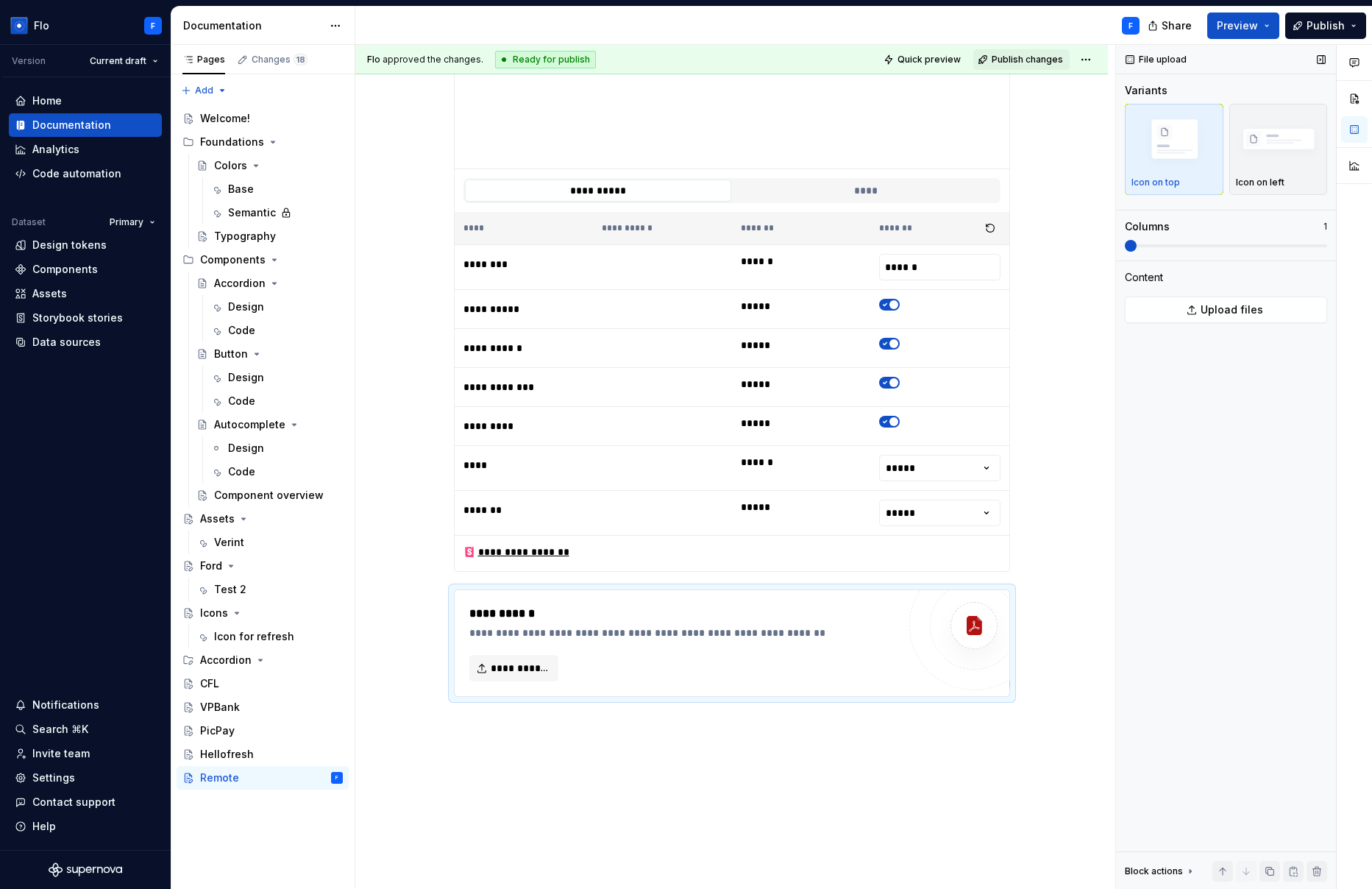
click at [983, 511] on div "File upload Variants Icon on top Icon on left Columns 1 Content Upload files Bl…" at bounding box center [1226, 467] width 220 height 844
click at [983, 677] on div at bounding box center [1350, 467] width 35 height 844
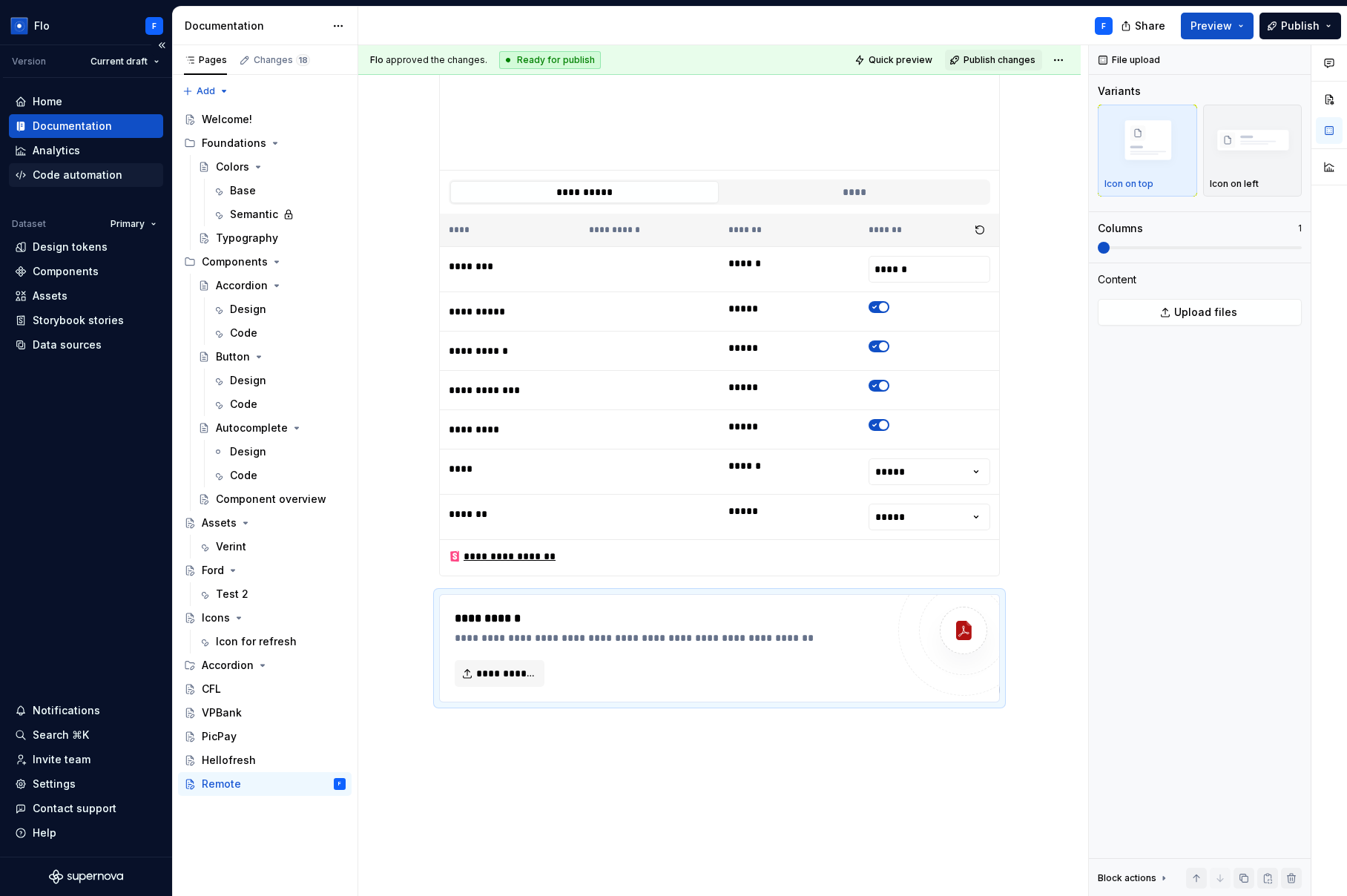
click at [60, 178] on div "Code automation" at bounding box center [77, 175] width 89 height 15
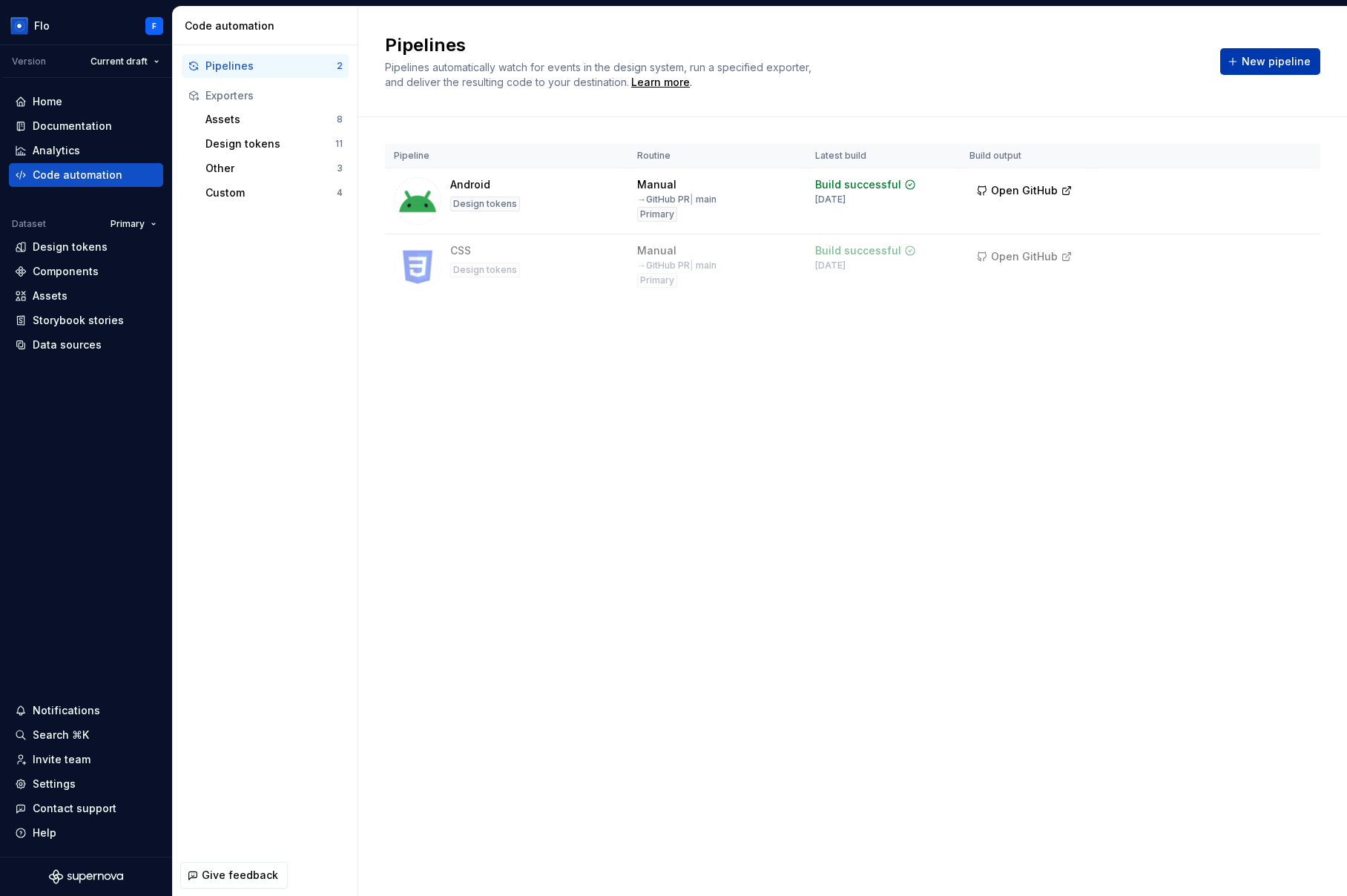
click at [991, 61] on span "New pipeline" at bounding box center [1276, 61] width 69 height 15
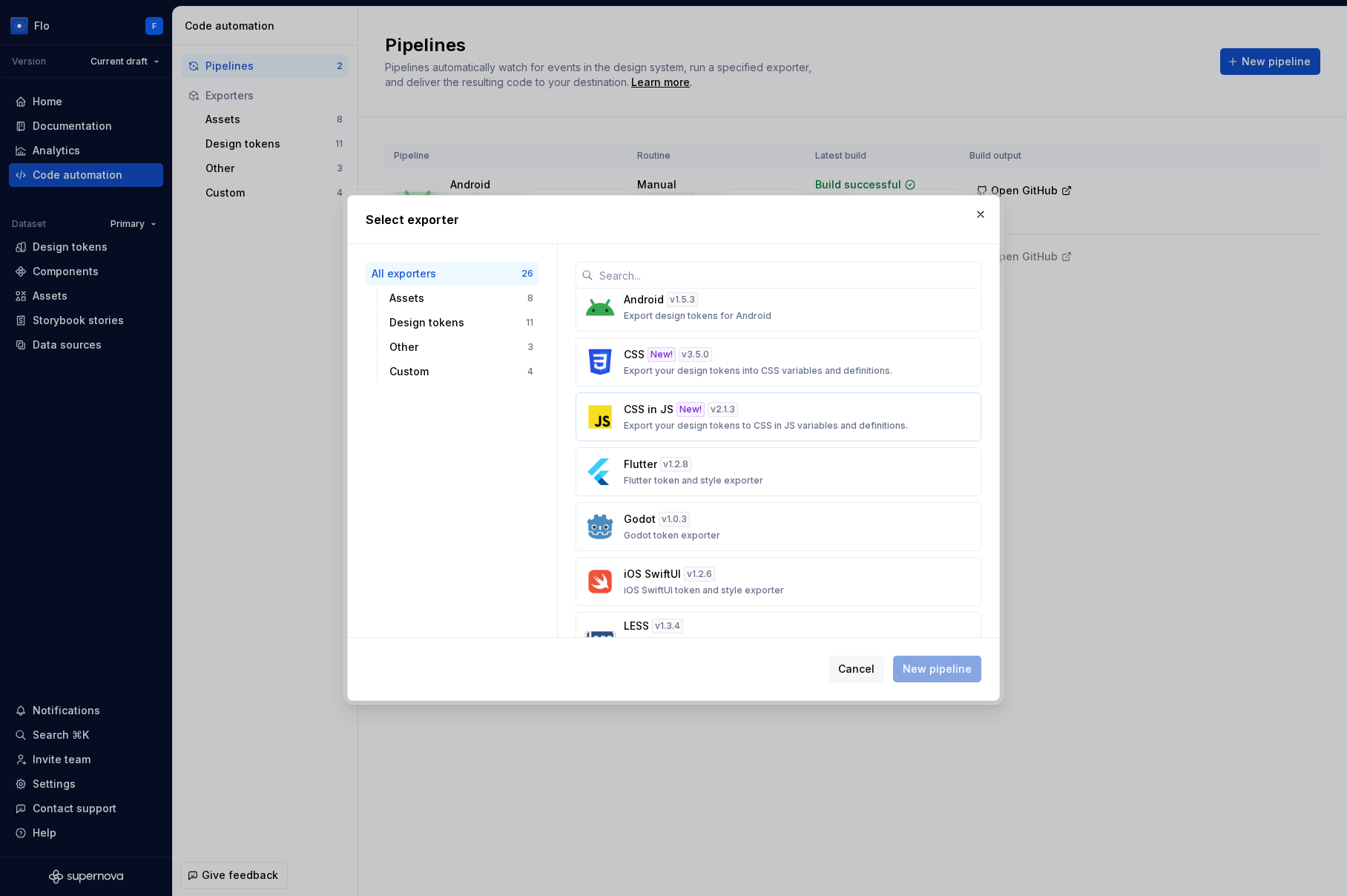
scroll to position [520, 0]
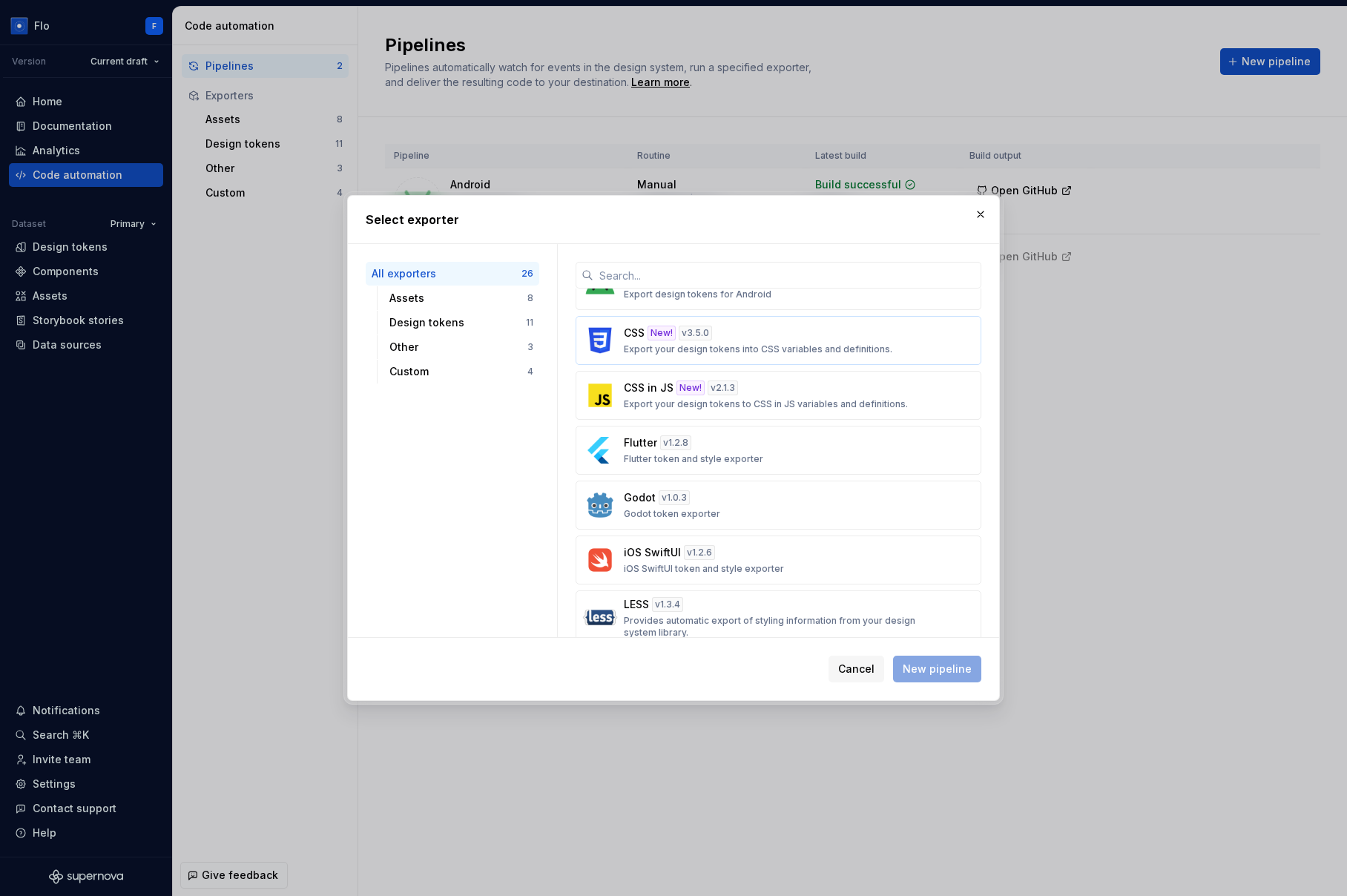
click at [687, 348] on p "Export your design tokens into CSS variables and definitions." at bounding box center [758, 349] width 268 height 12
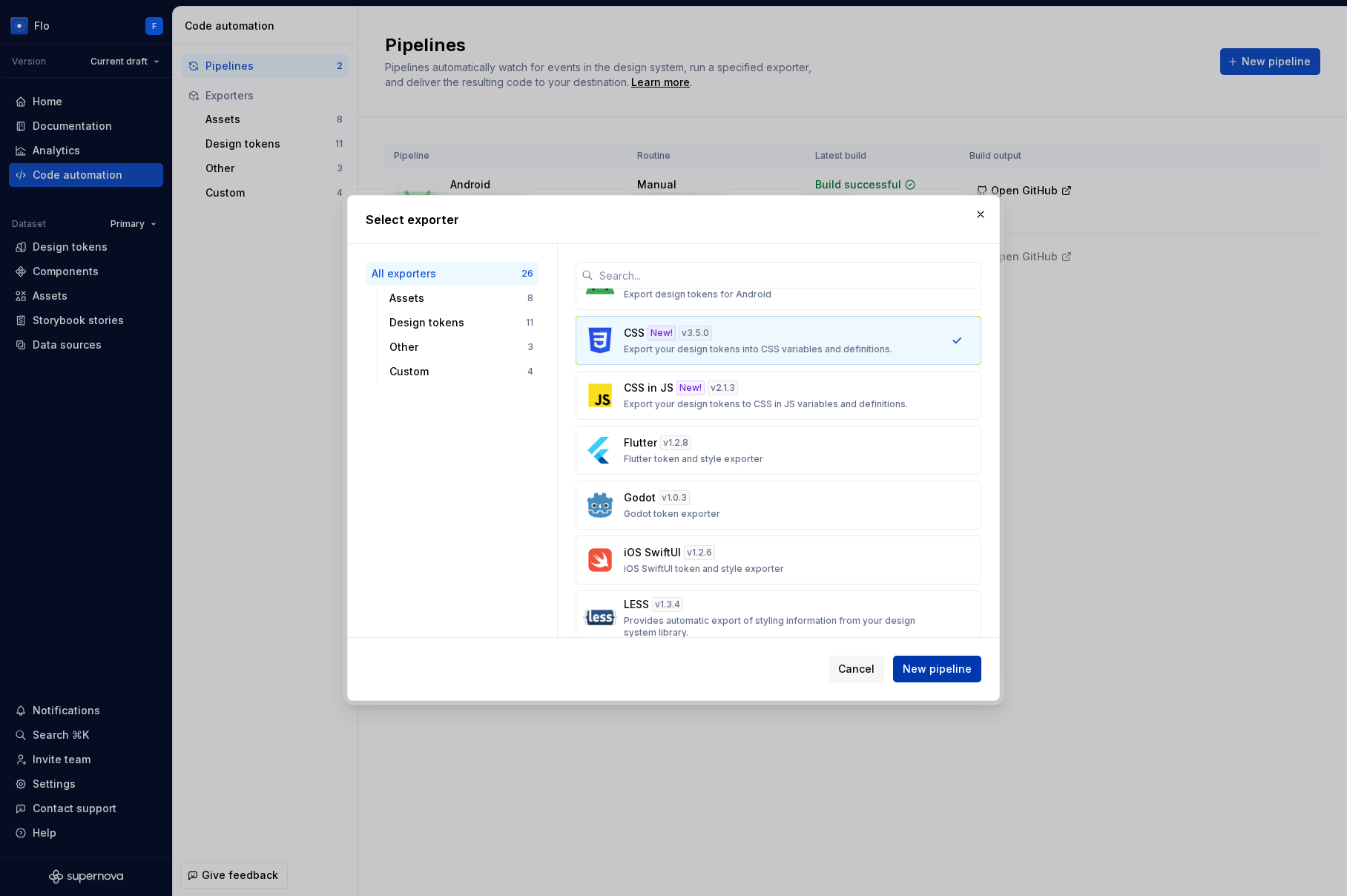
click at [942, 671] on span "New pipeline" at bounding box center [937, 669] width 69 height 15
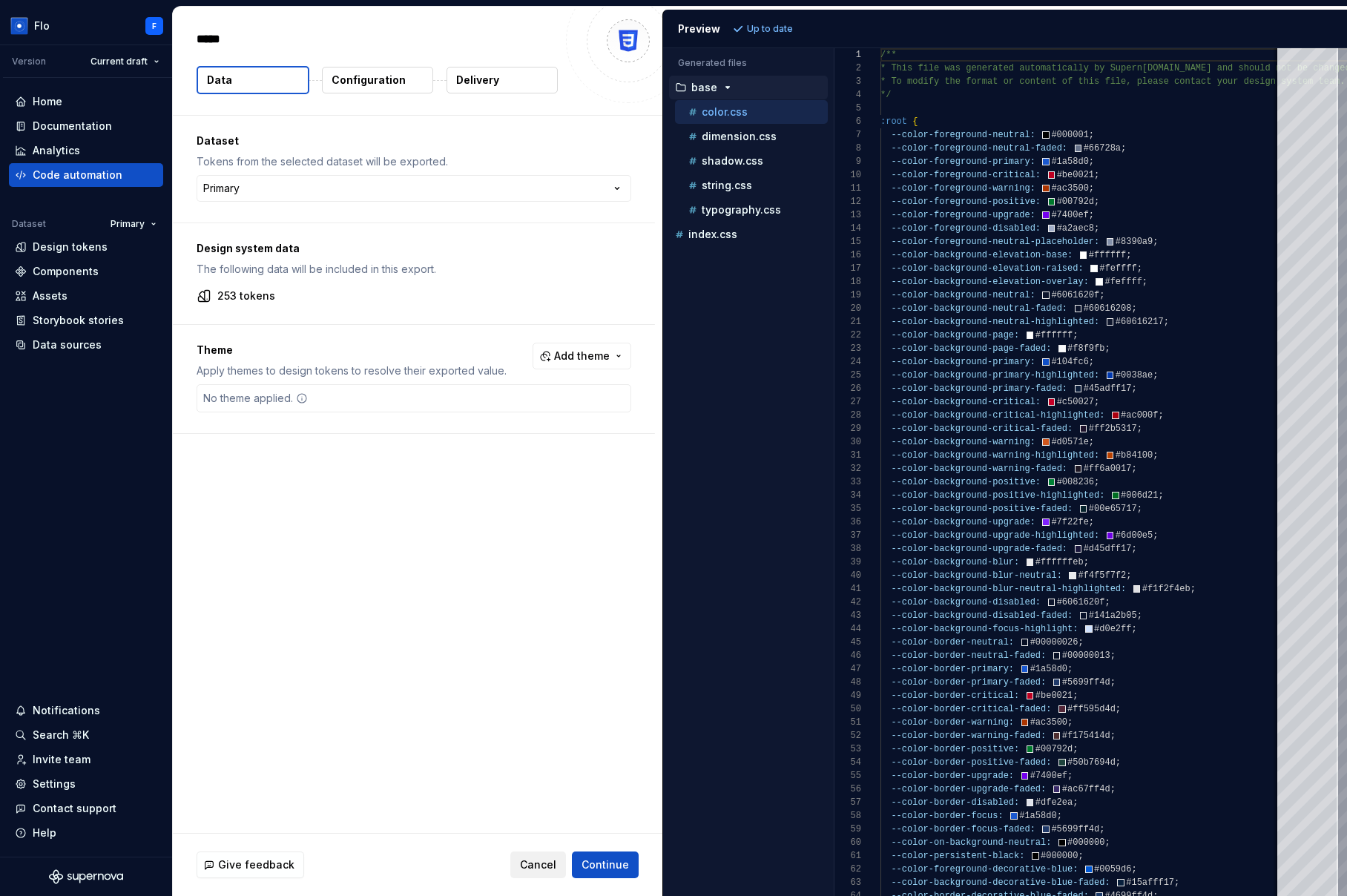
click at [545, 866] on span "Cancel" at bounding box center [538, 865] width 36 height 15
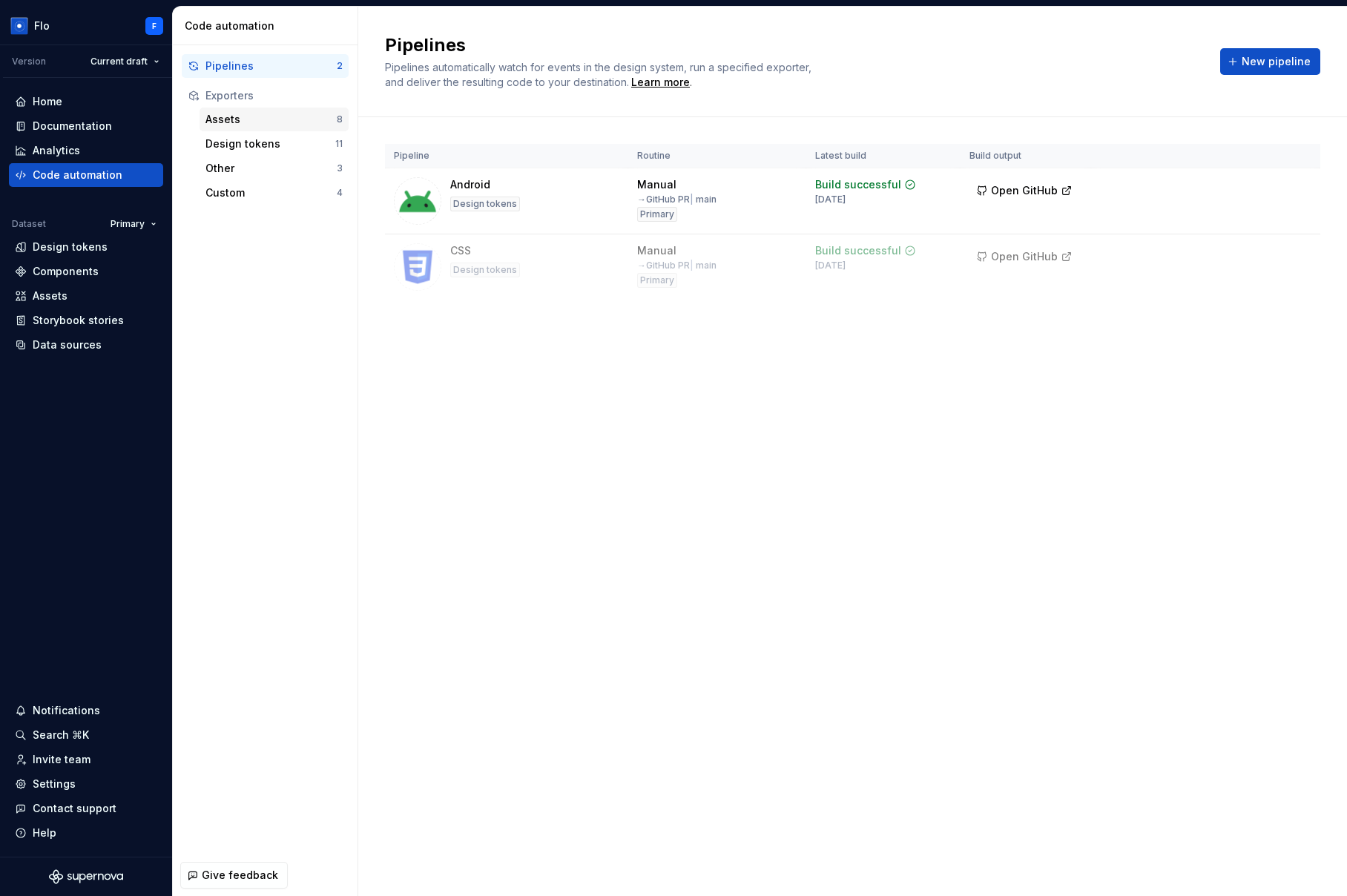
click at [220, 120] on div "Assets" at bounding box center [271, 119] width 131 height 15
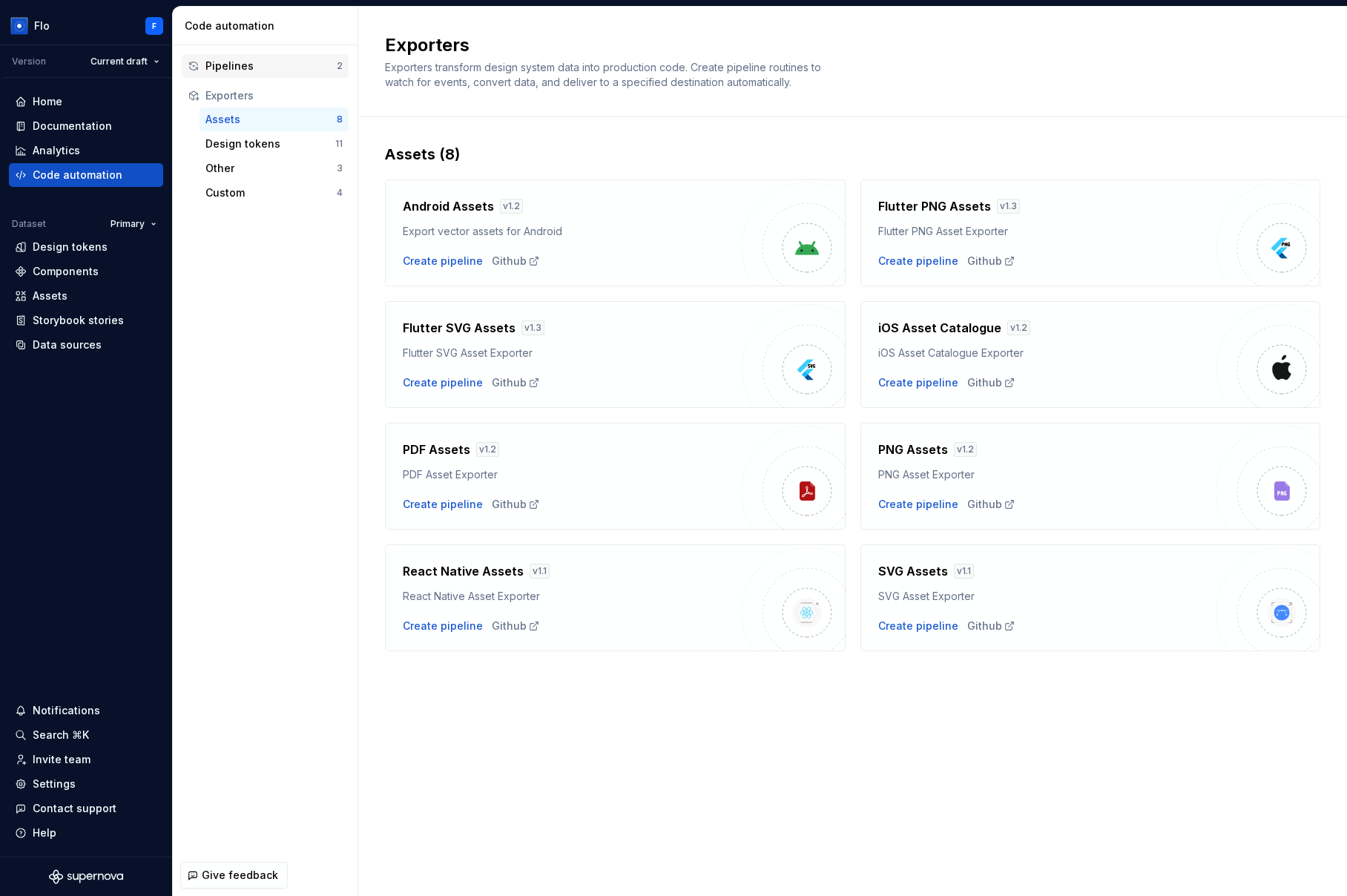
click at [264, 70] on div "Pipelines" at bounding box center [271, 66] width 131 height 15
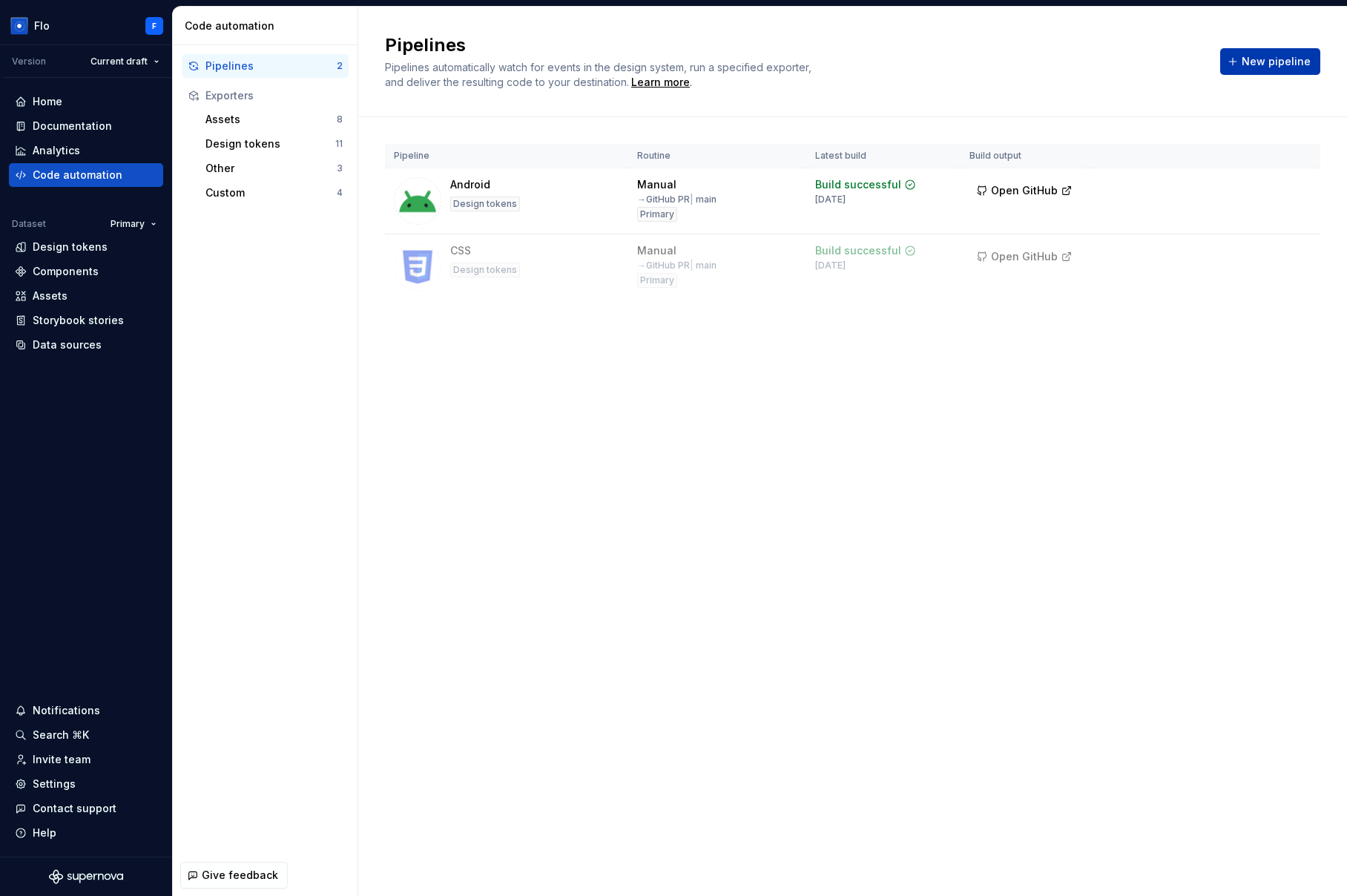
click at [991, 60] on span "New pipeline" at bounding box center [1276, 61] width 69 height 15
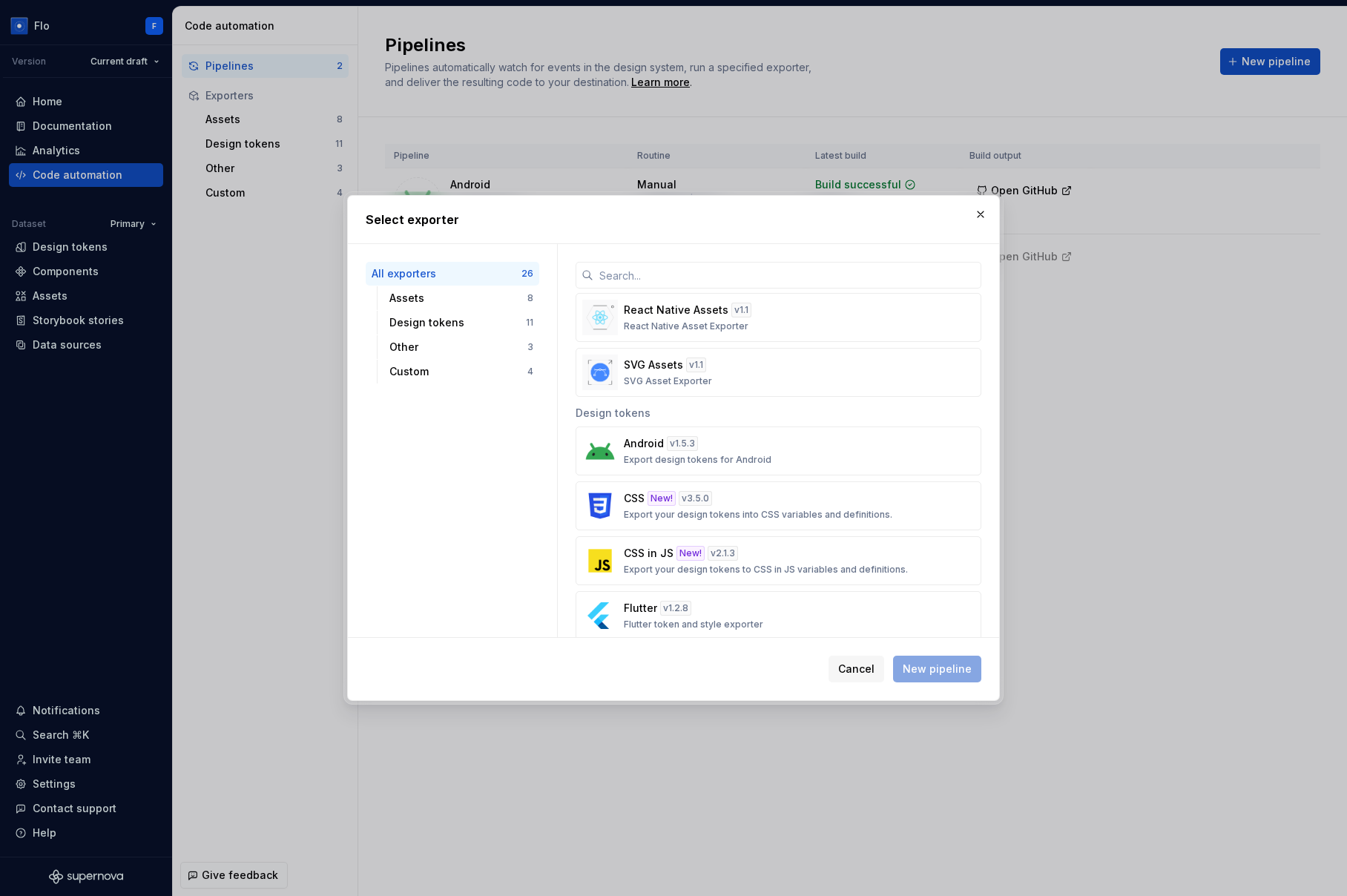
scroll to position [433, 0]
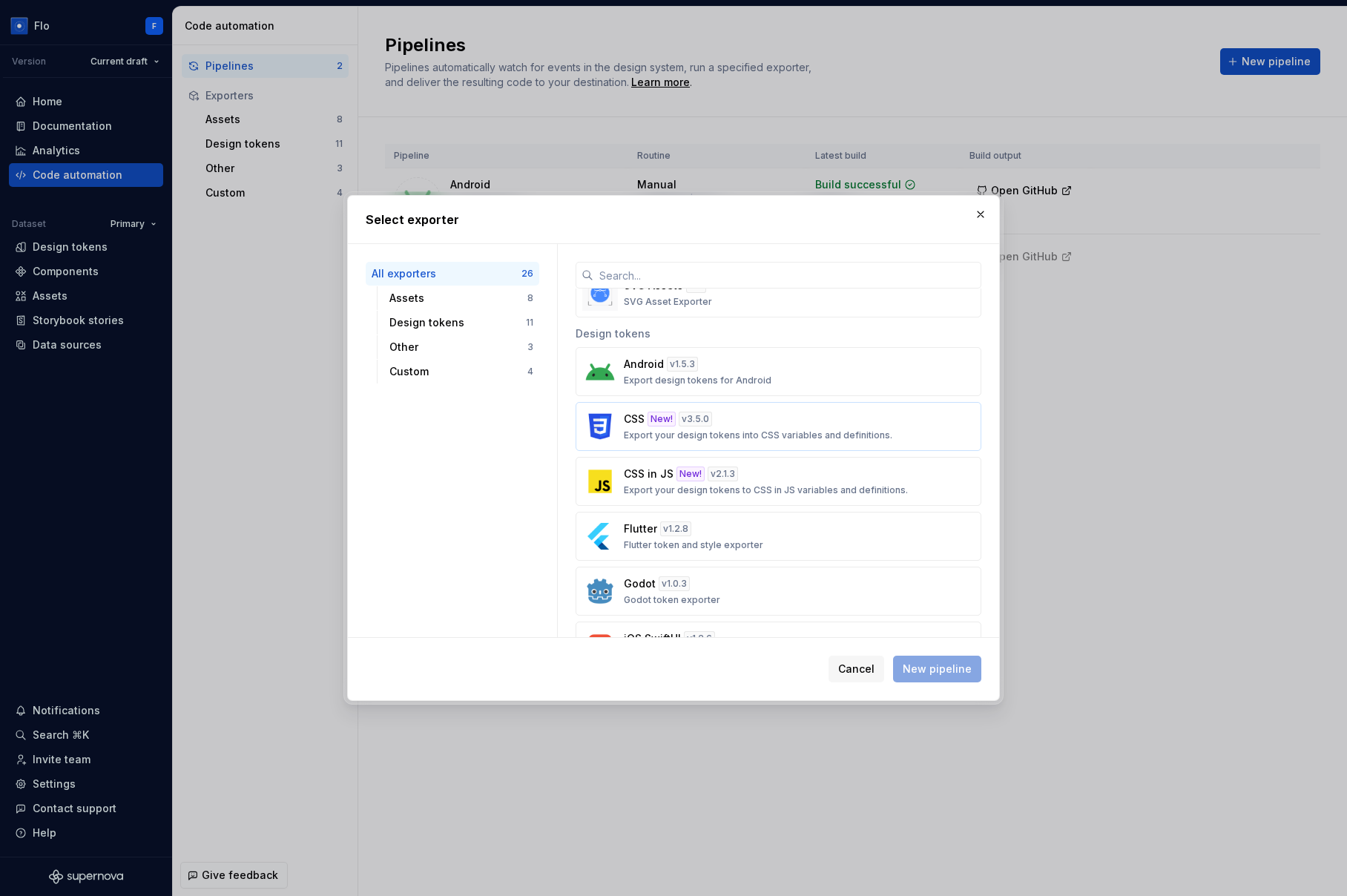
click at [763, 439] on p "Export your design tokens into CSS variables and definitions." at bounding box center [758, 435] width 268 height 12
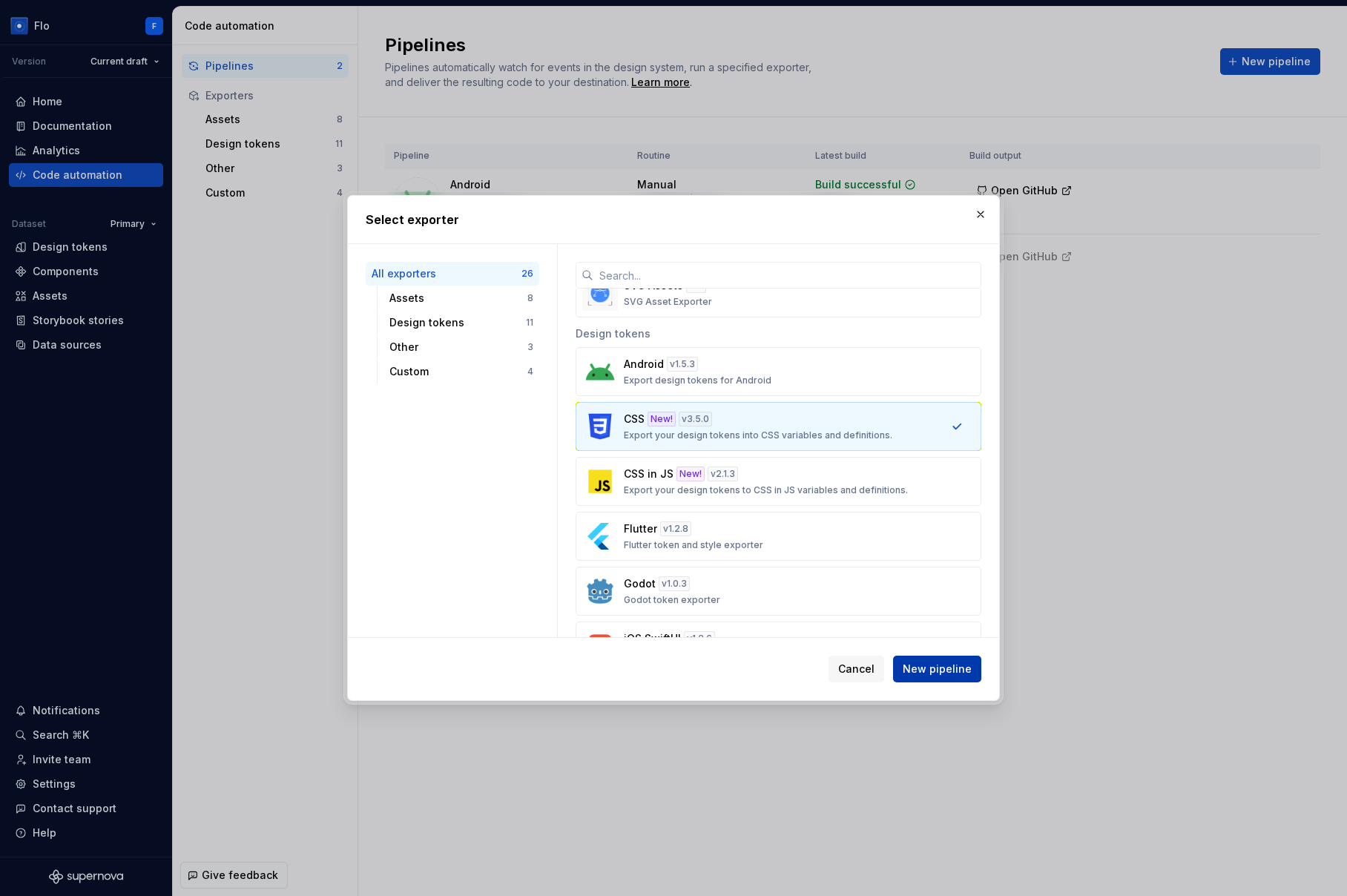
click at [944, 664] on span "New pipeline" at bounding box center [937, 669] width 69 height 15
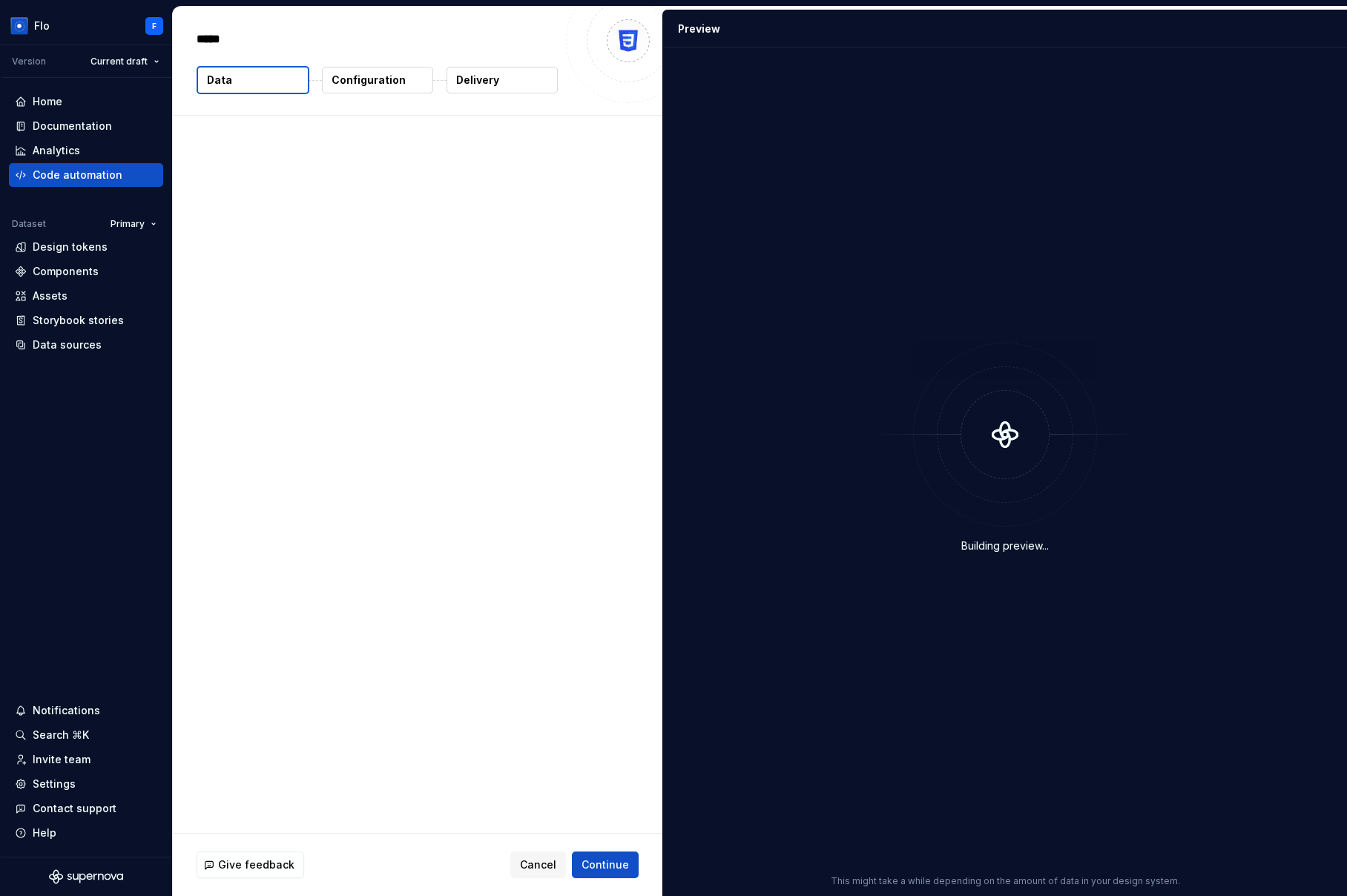
type textarea "*"
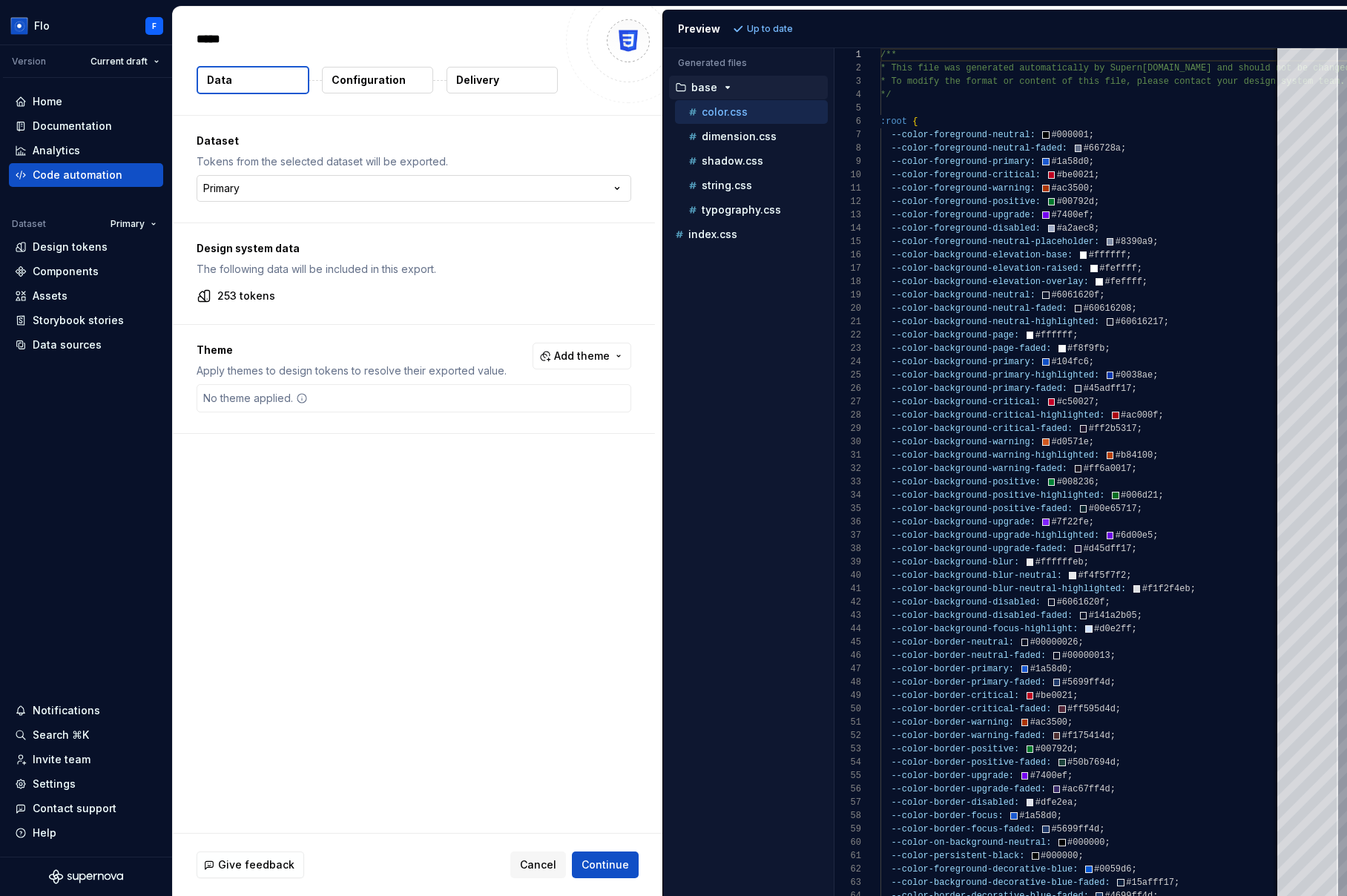
click at [301, 189] on html "Flo F Version Current draft Home Documentation Analytics Code automation Datase…" at bounding box center [673, 448] width 1347 height 896
click at [365, 320] on html "Flo F Version Current draft Home Documentation Analytics Code automation Datase…" at bounding box center [673, 448] width 1347 height 896
drag, startPoint x: 227, startPoint y: 297, endPoint x: 283, endPoint y: 292, distance: 56.2
click at [283, 292] on div "253 tokens" at bounding box center [414, 296] width 434 height 15
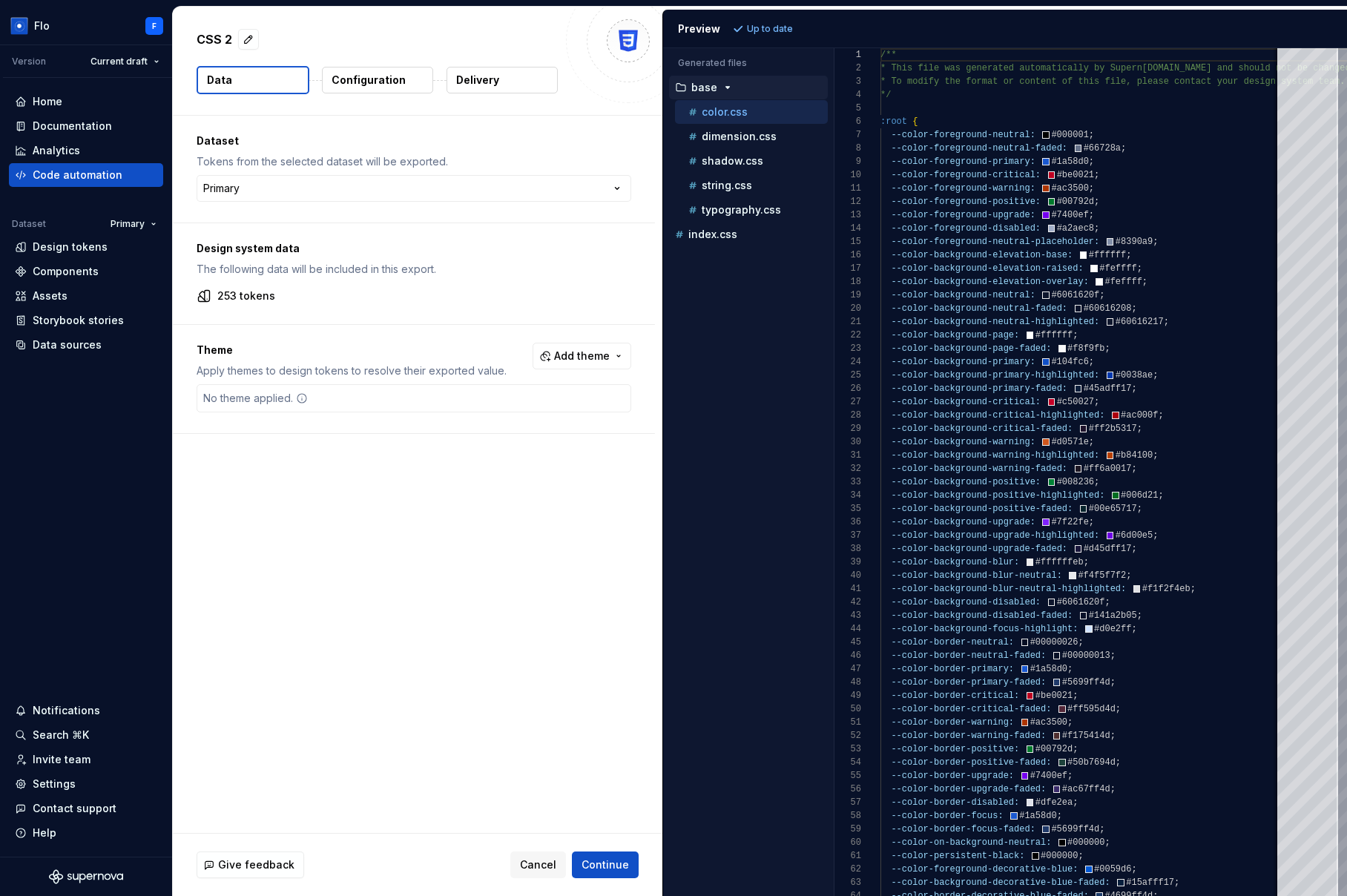
click at [338, 78] on p "Configuration" at bounding box center [368, 80] width 74 height 15
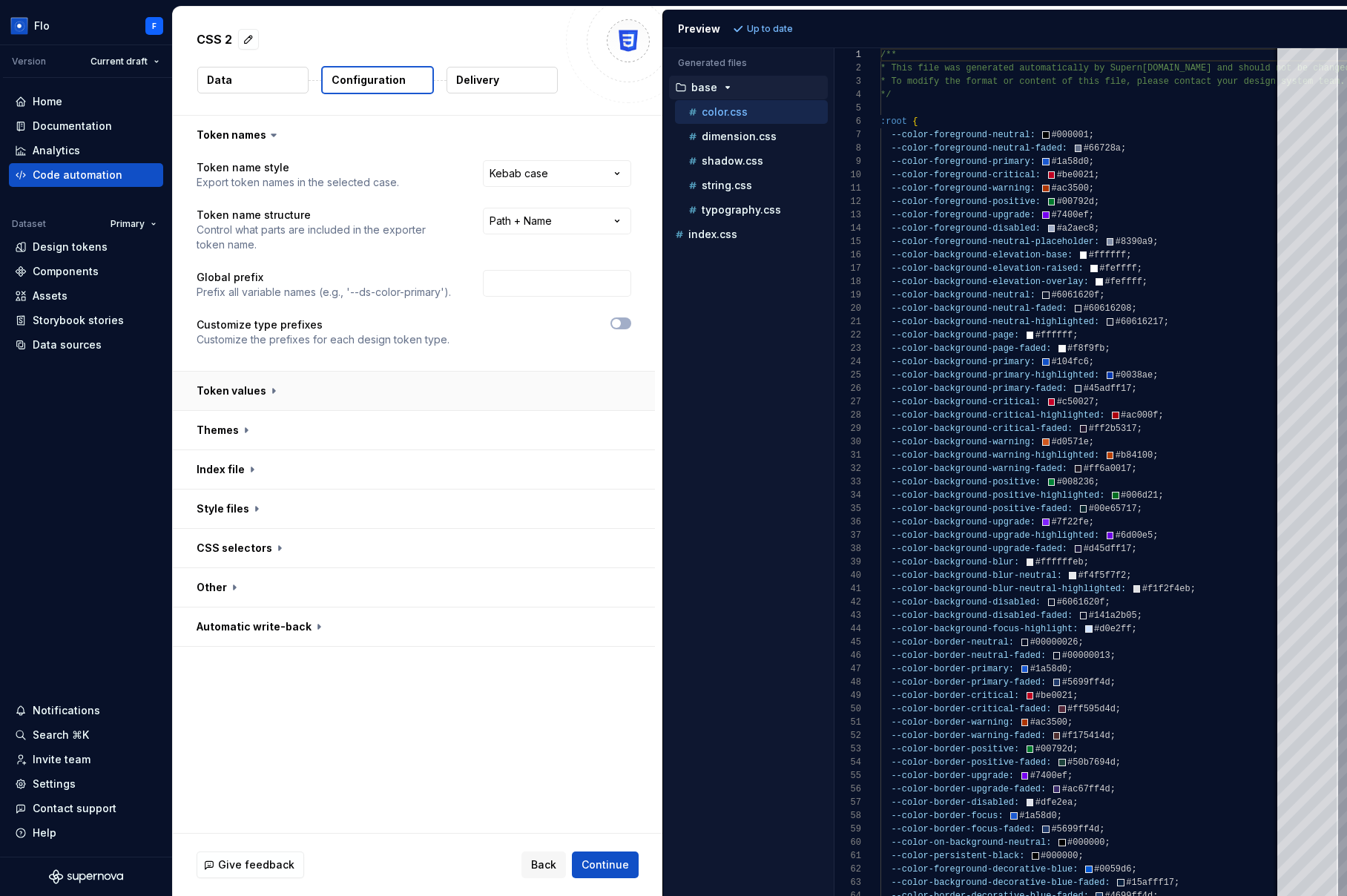
click at [345, 391] on button "button" at bounding box center [414, 391] width 482 height 39
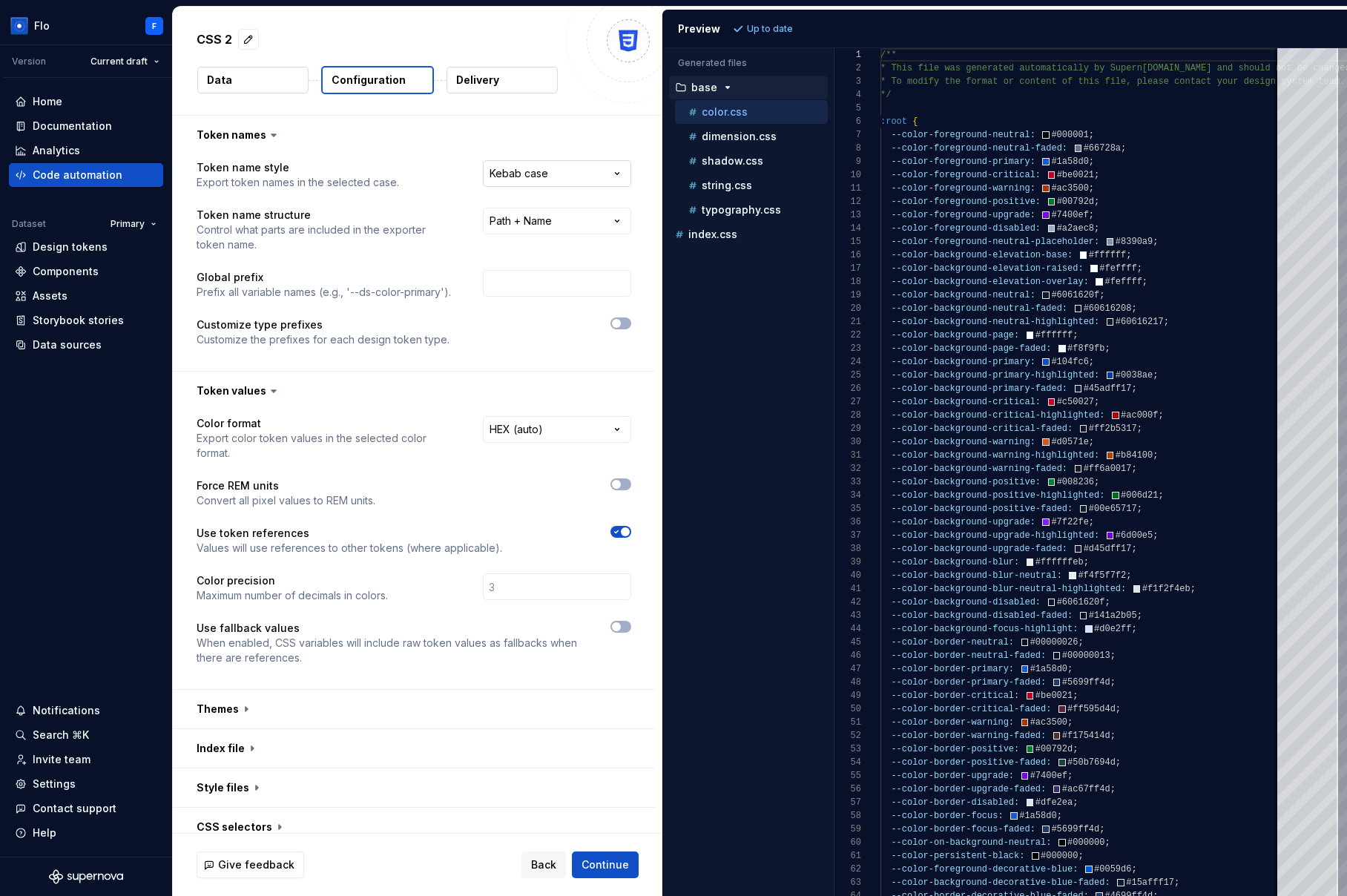
click at [509, 176] on html "**********" at bounding box center [673, 448] width 1347 height 896
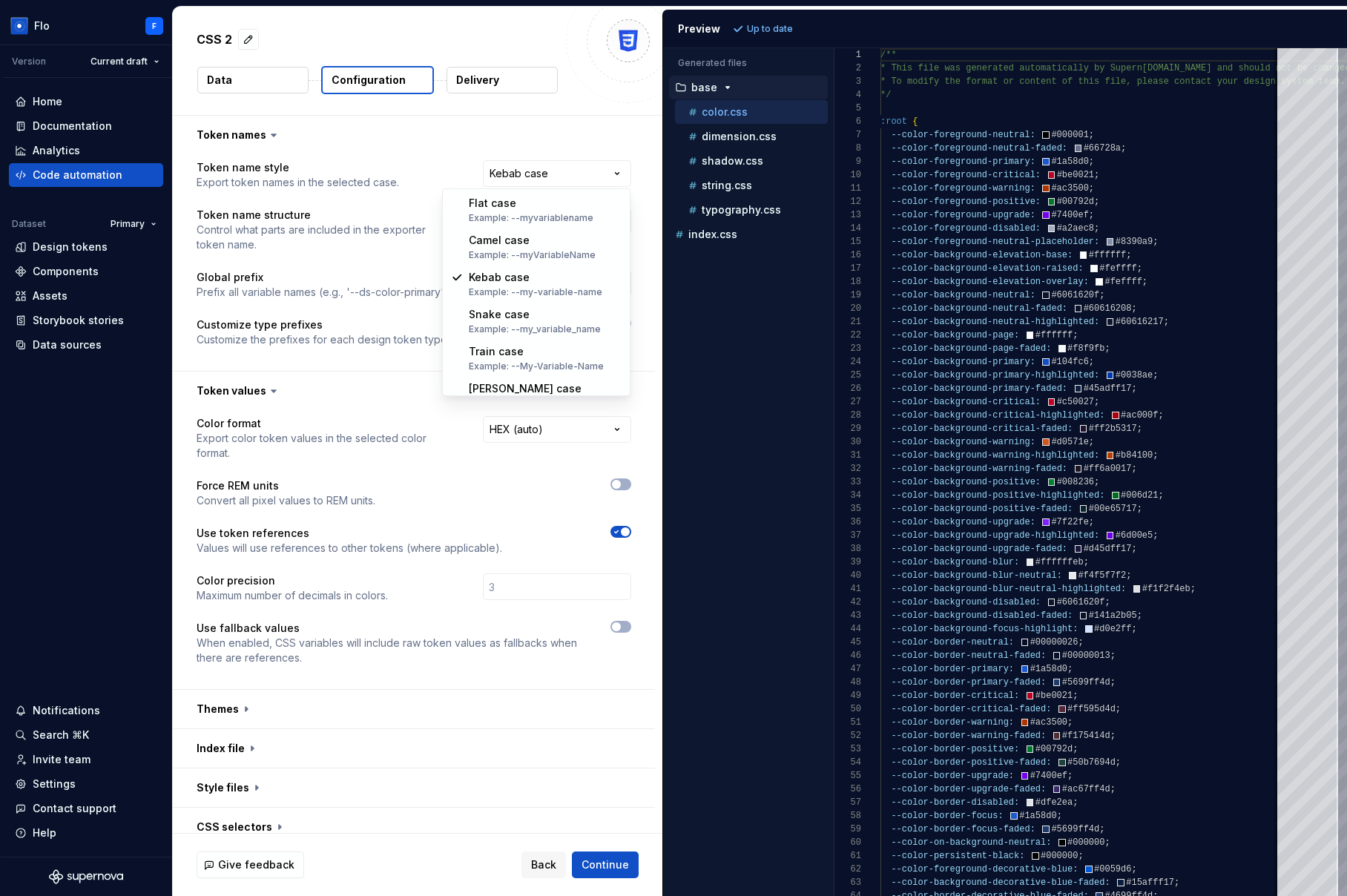
select select "*********"
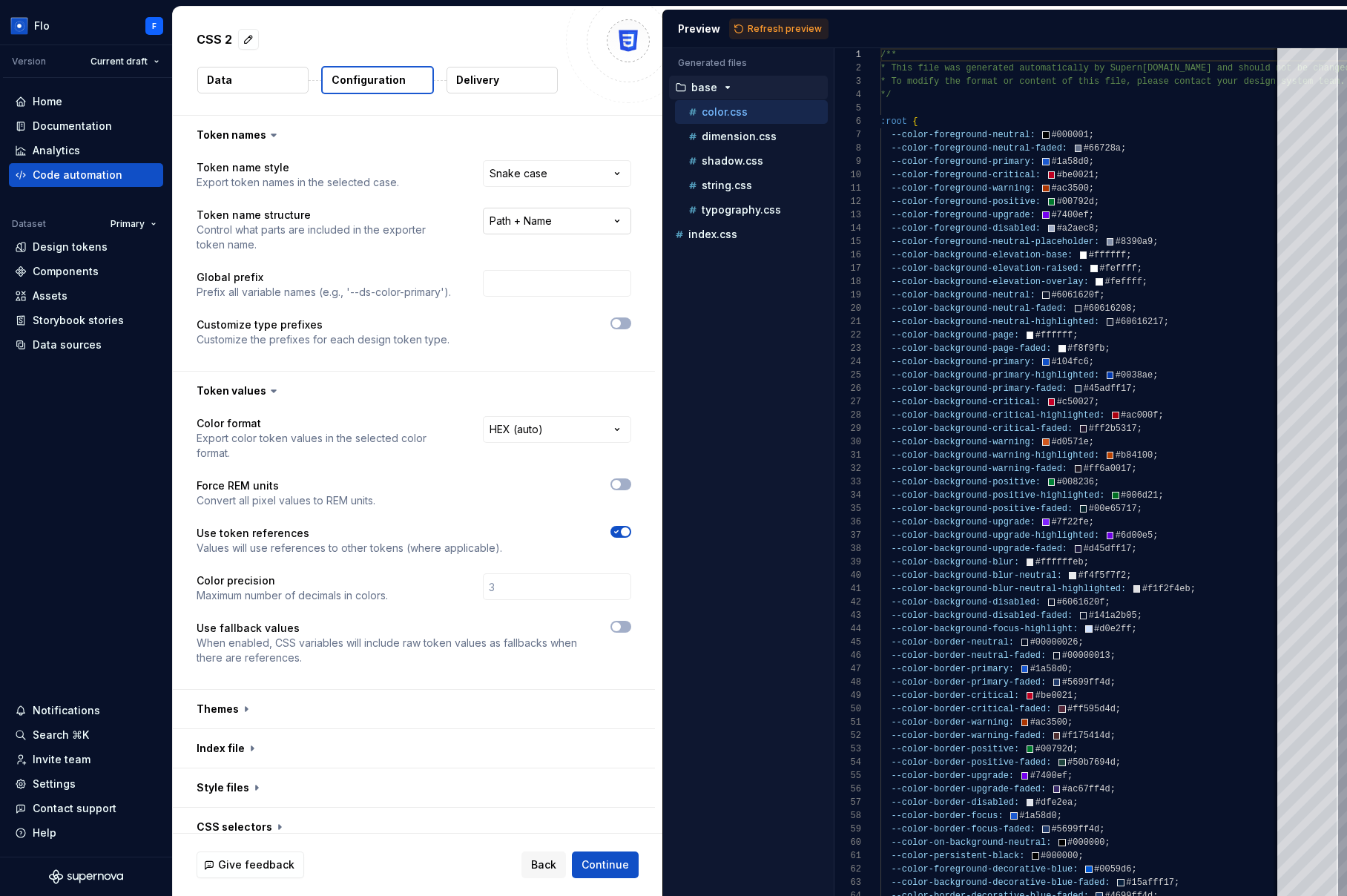
click at [545, 222] on html "**********" at bounding box center [673, 448] width 1347 height 896
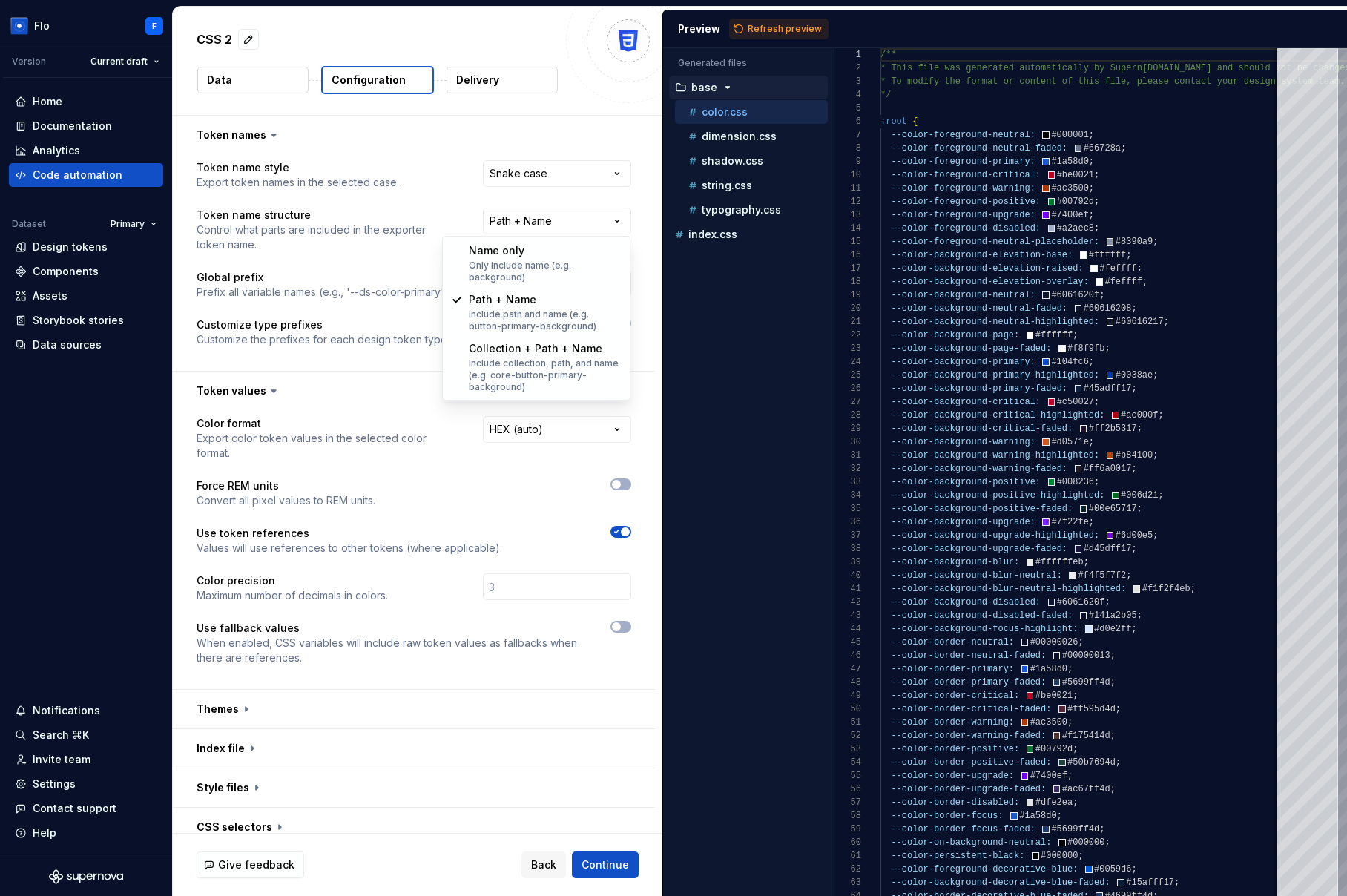
select select "**********"
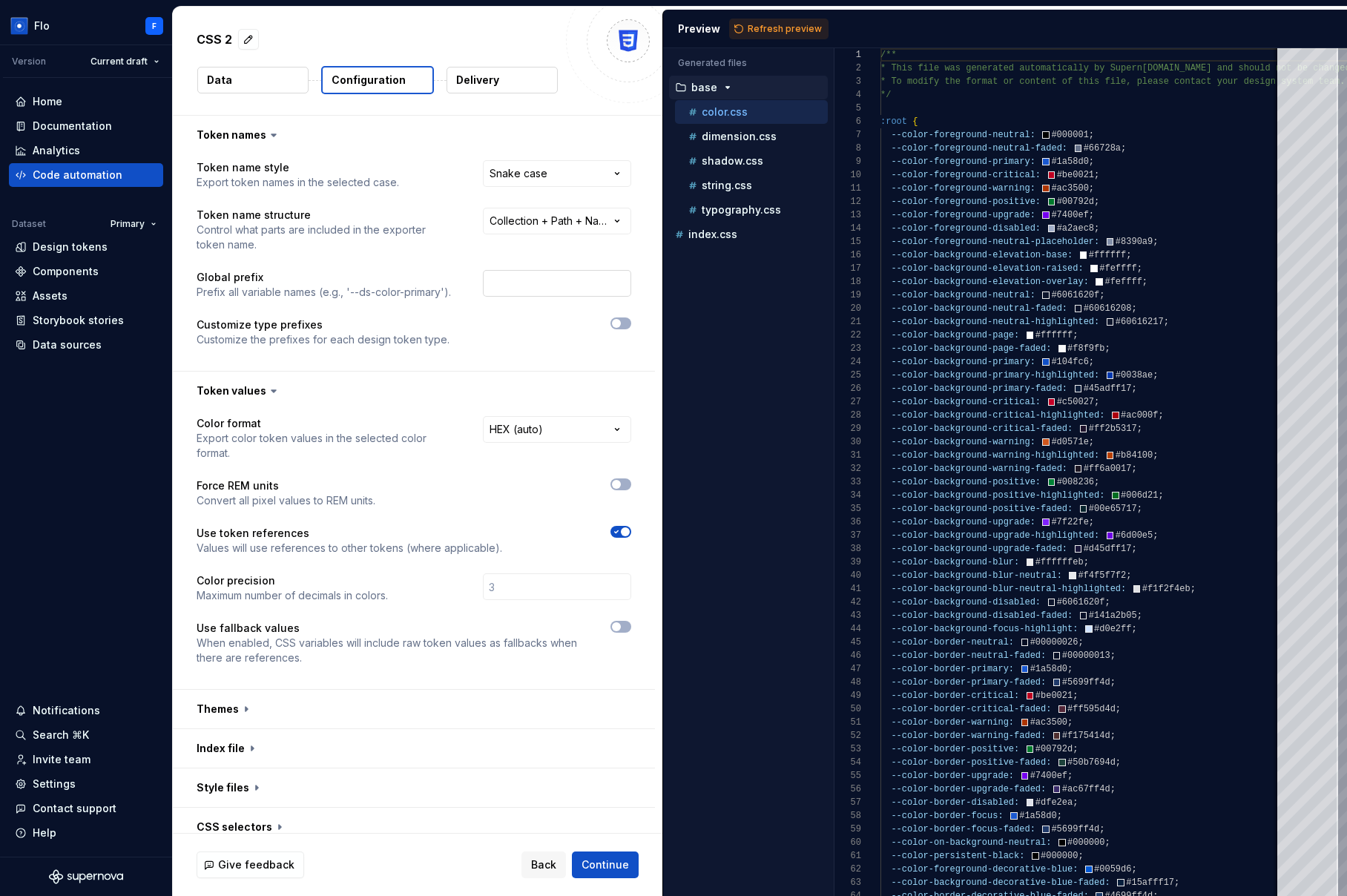
click at [539, 280] on input "text" at bounding box center [557, 283] width 148 height 27
type input "8x8"
click at [780, 27] on span "Refresh preview" at bounding box center [785, 29] width 74 height 12
type textarea "**********"
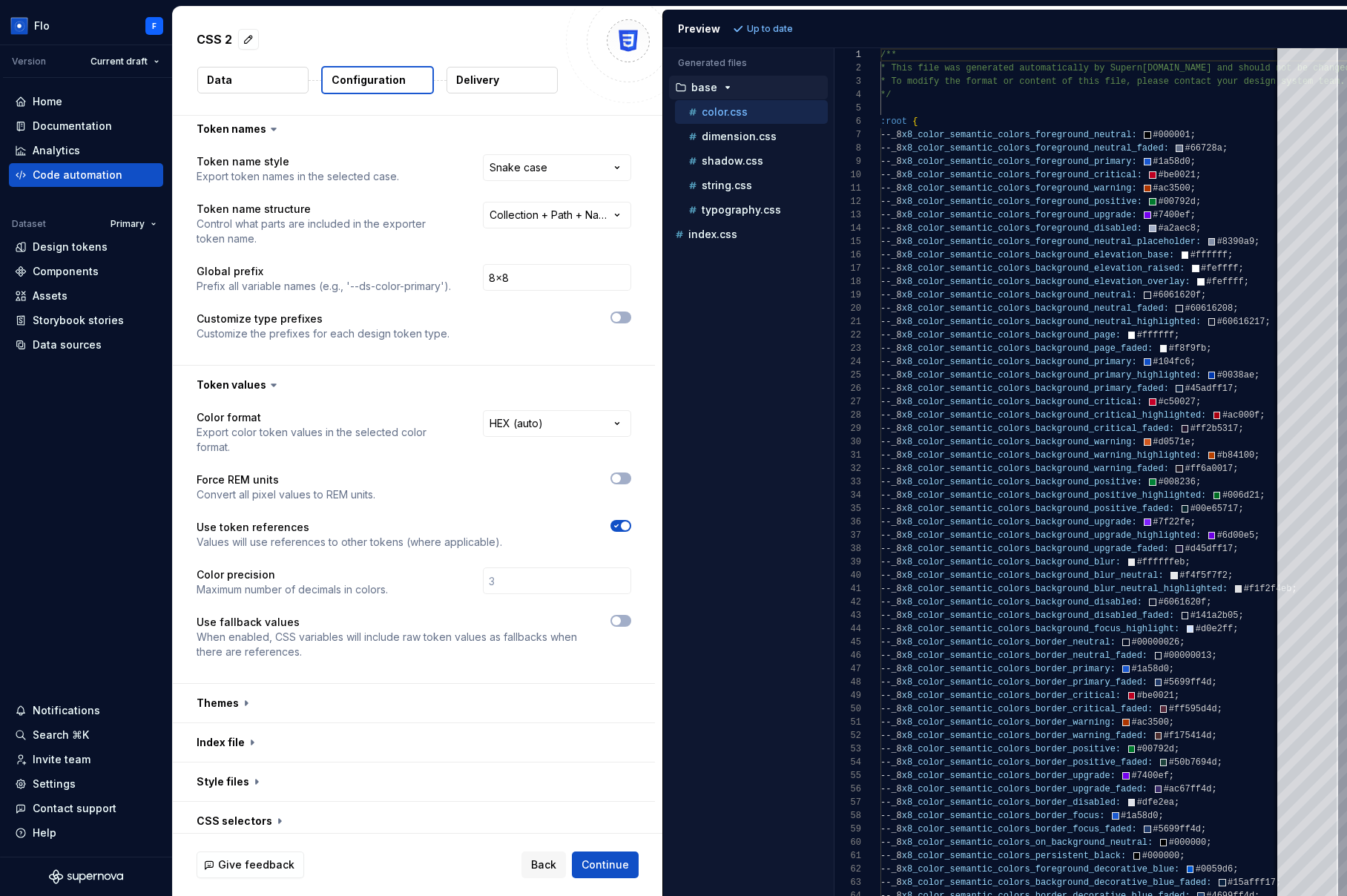
scroll to position [45, 0]
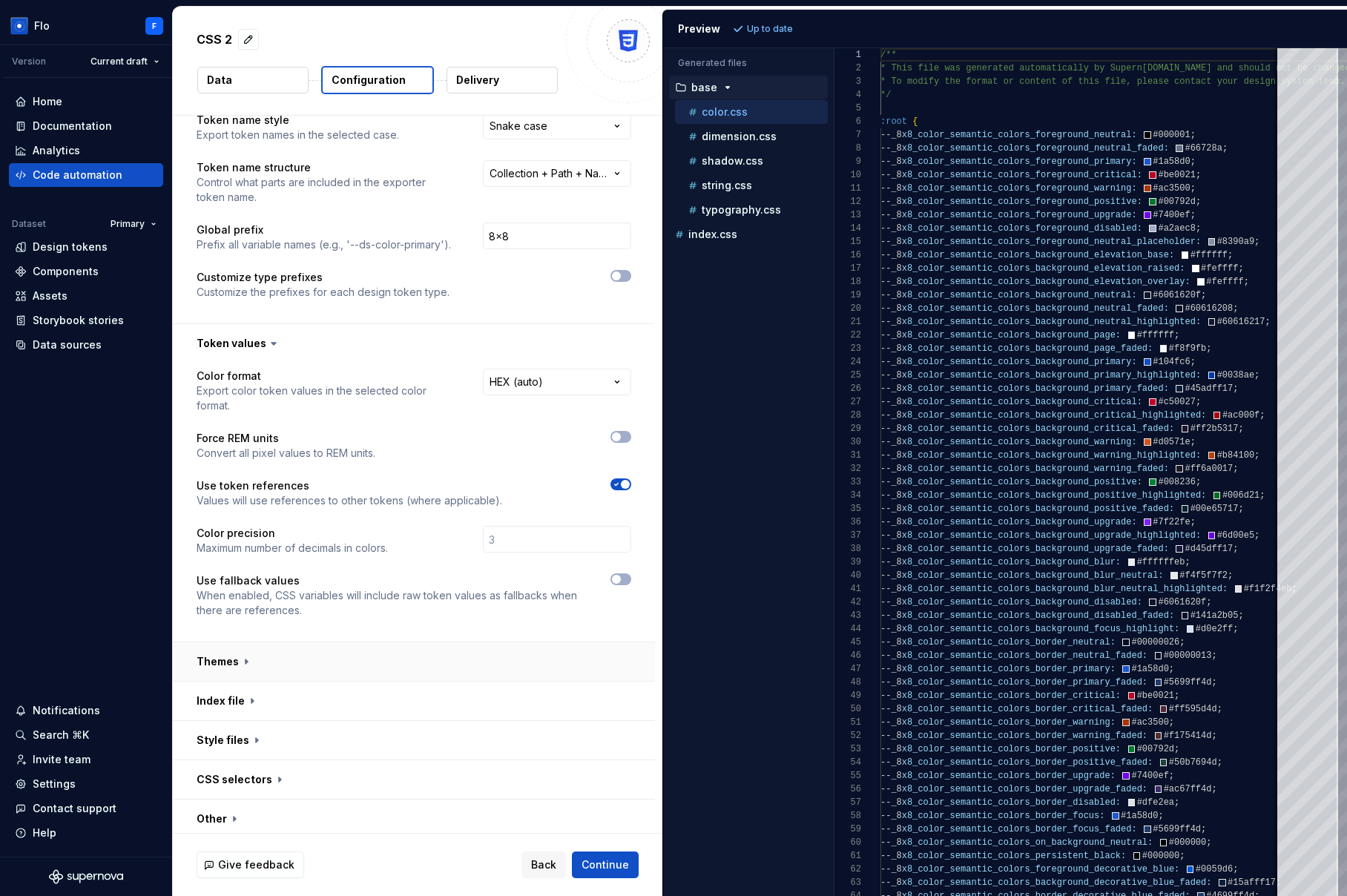
click at [274, 675] on button "button" at bounding box center [414, 662] width 482 height 39
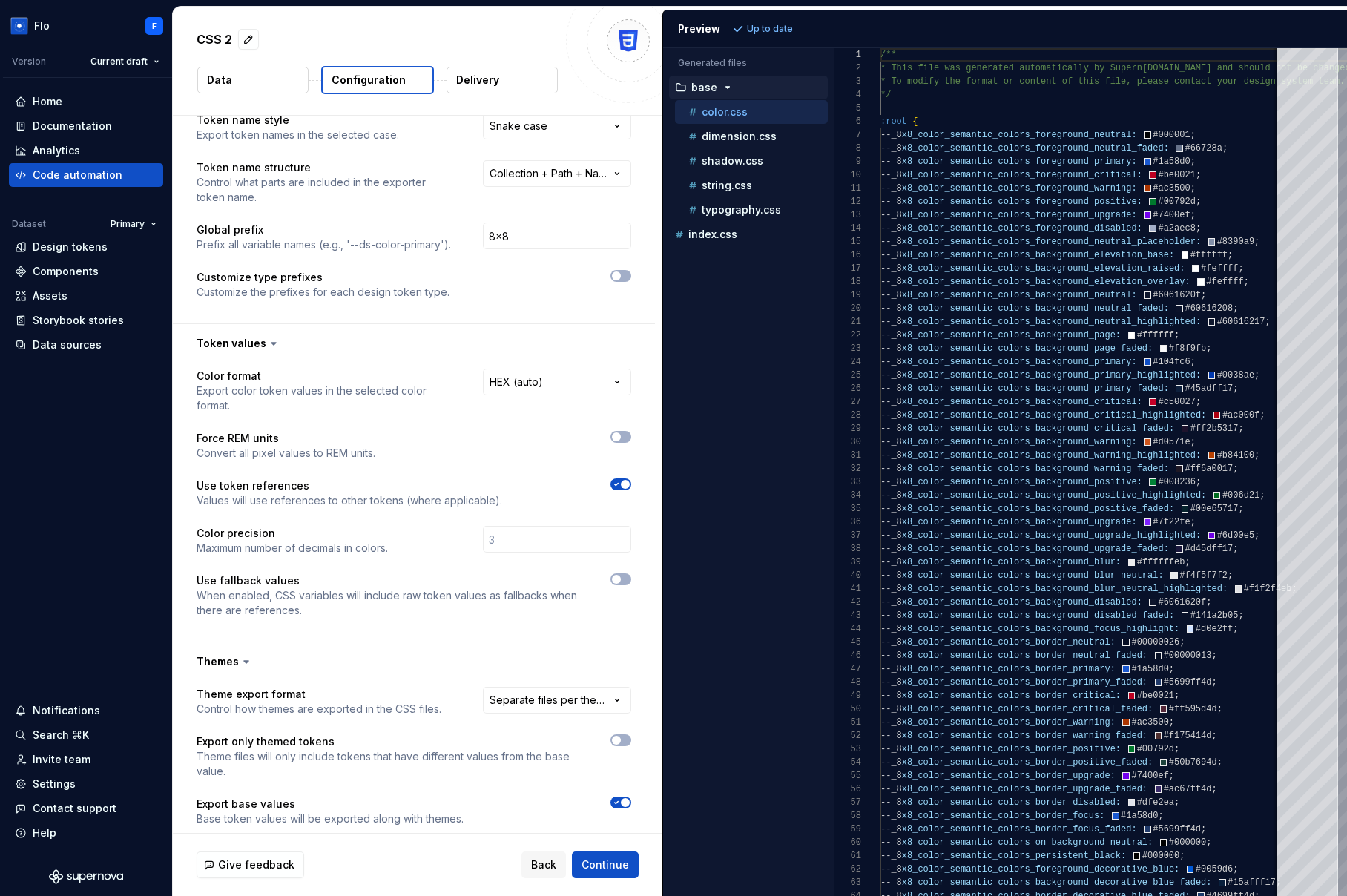
scroll to position [262, 0]
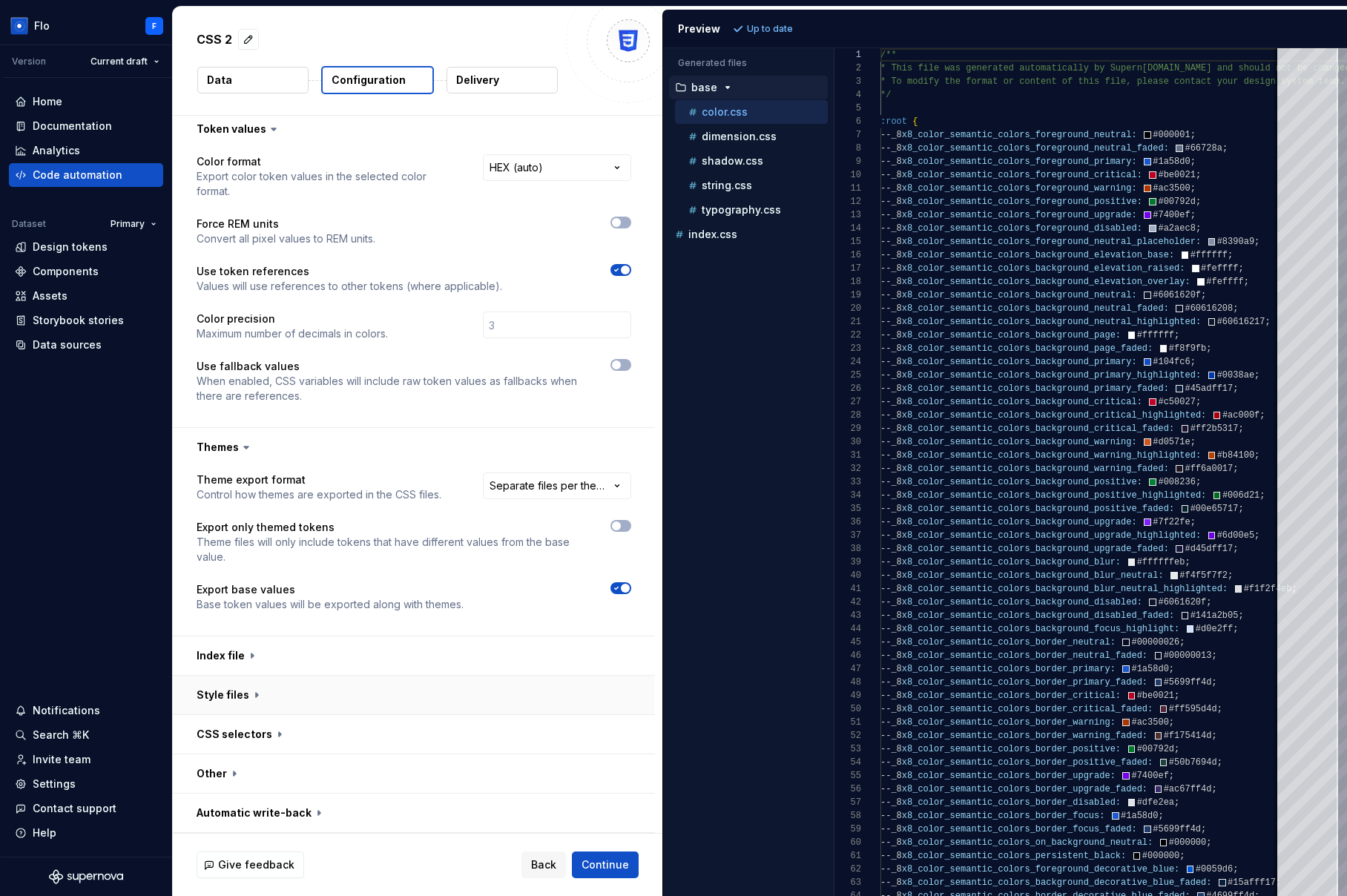
click at [272, 705] on button "button" at bounding box center [414, 695] width 482 height 39
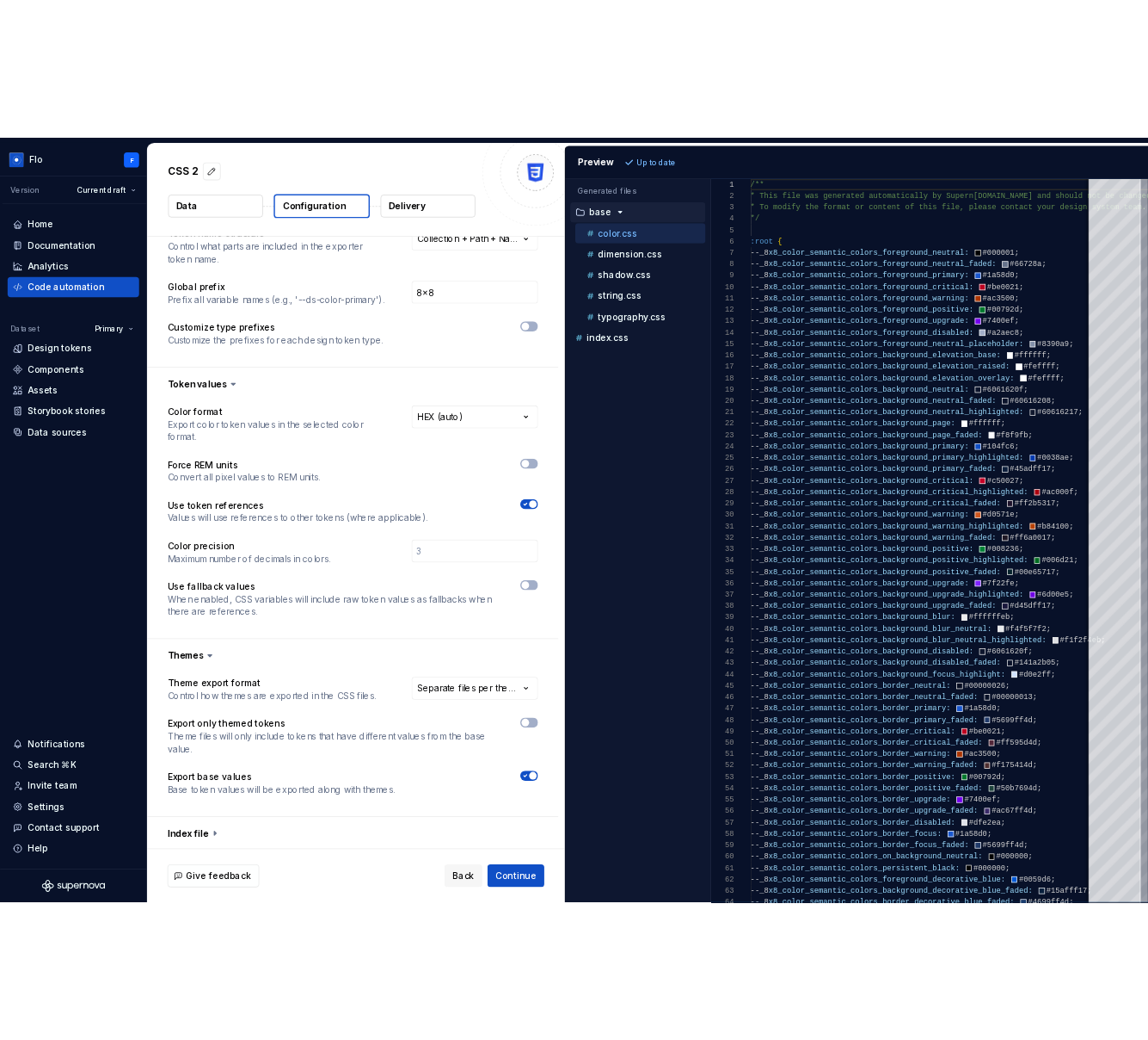
scroll to position [0, 0]
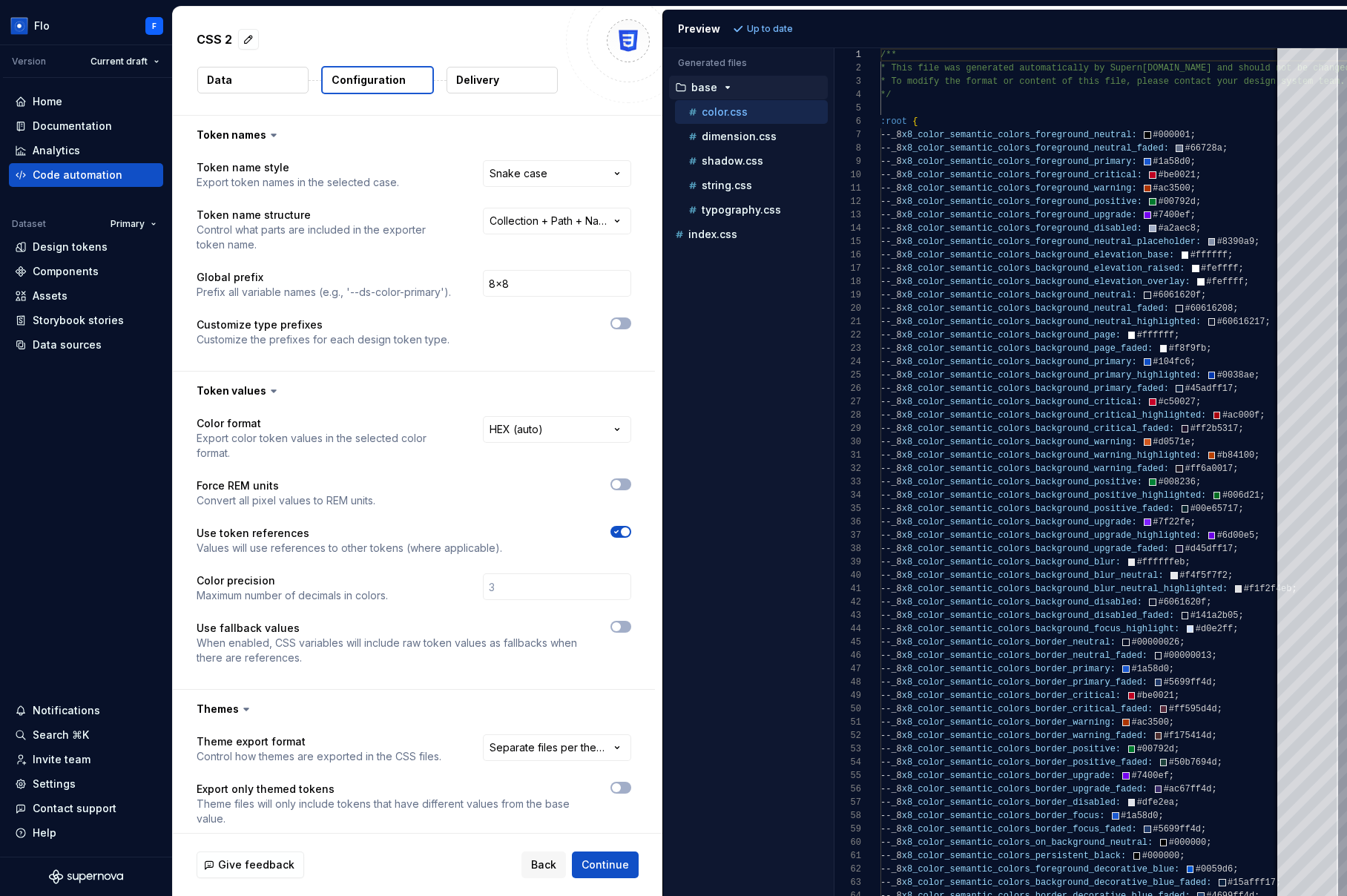
click at [501, 71] on button "Delivery" at bounding box center [502, 80] width 111 height 27
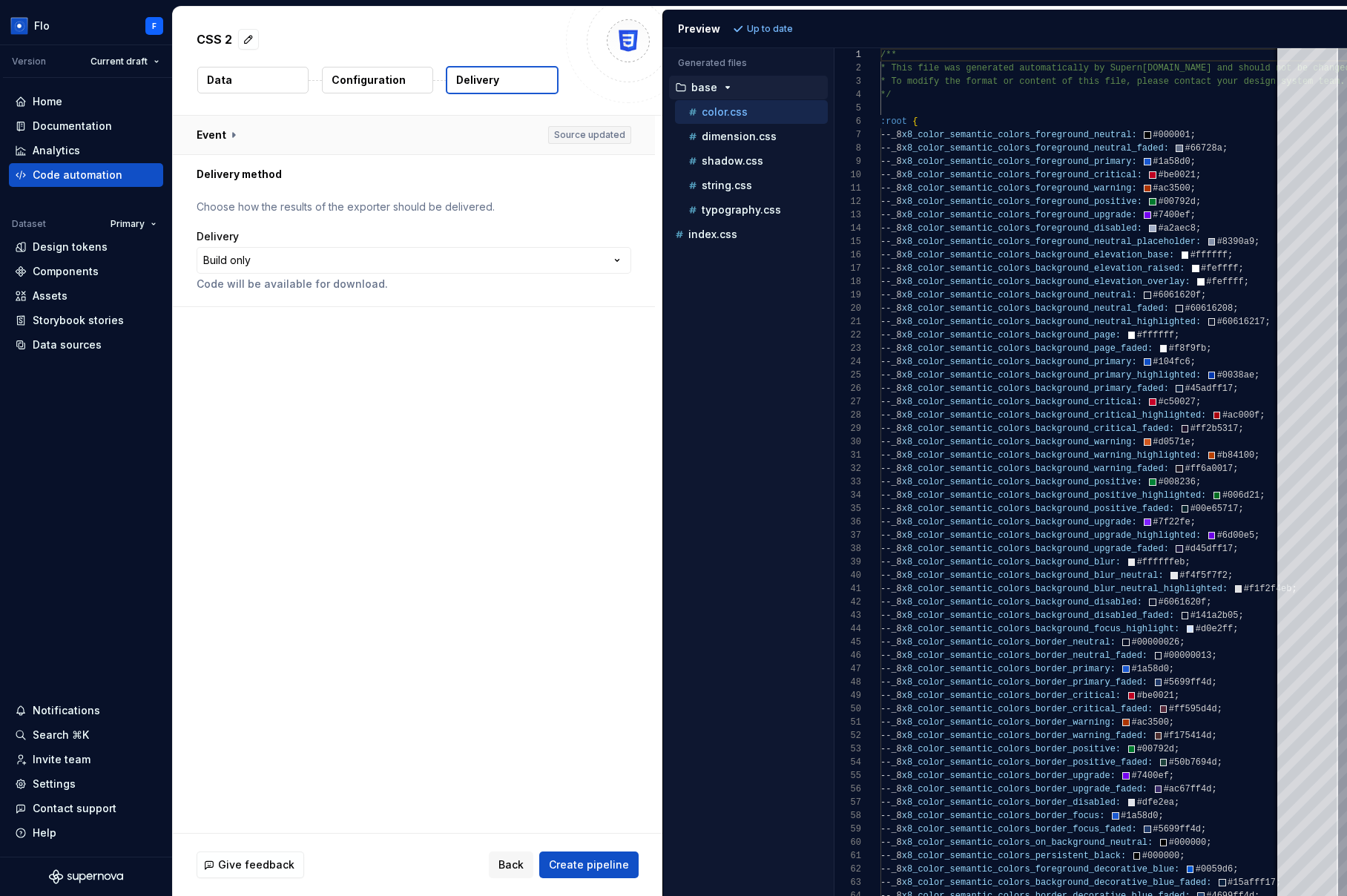
click at [481, 139] on button "button" at bounding box center [414, 135] width 482 height 39
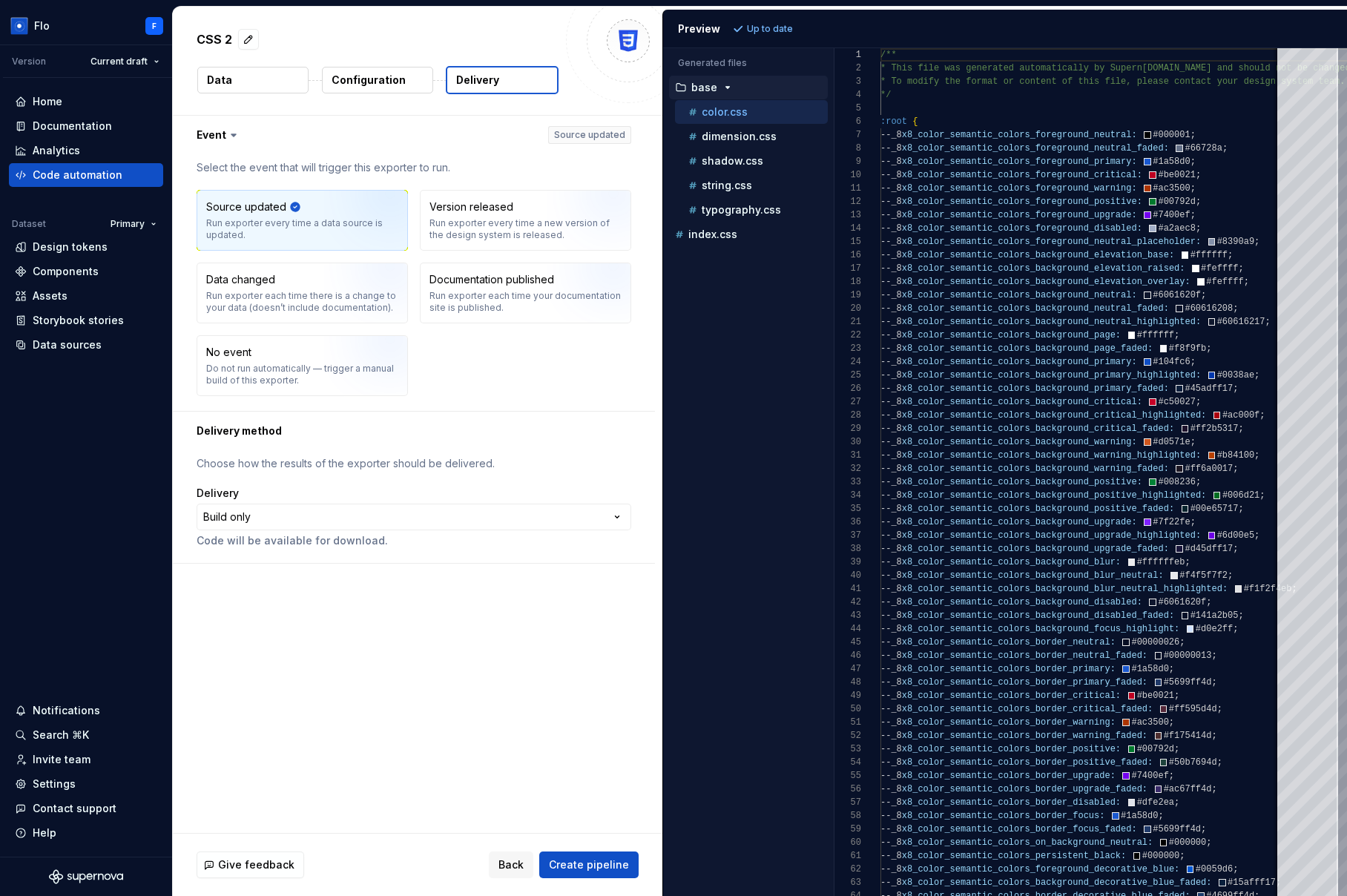
click at [366, 78] on p "Configuration" at bounding box center [368, 80] width 74 height 15
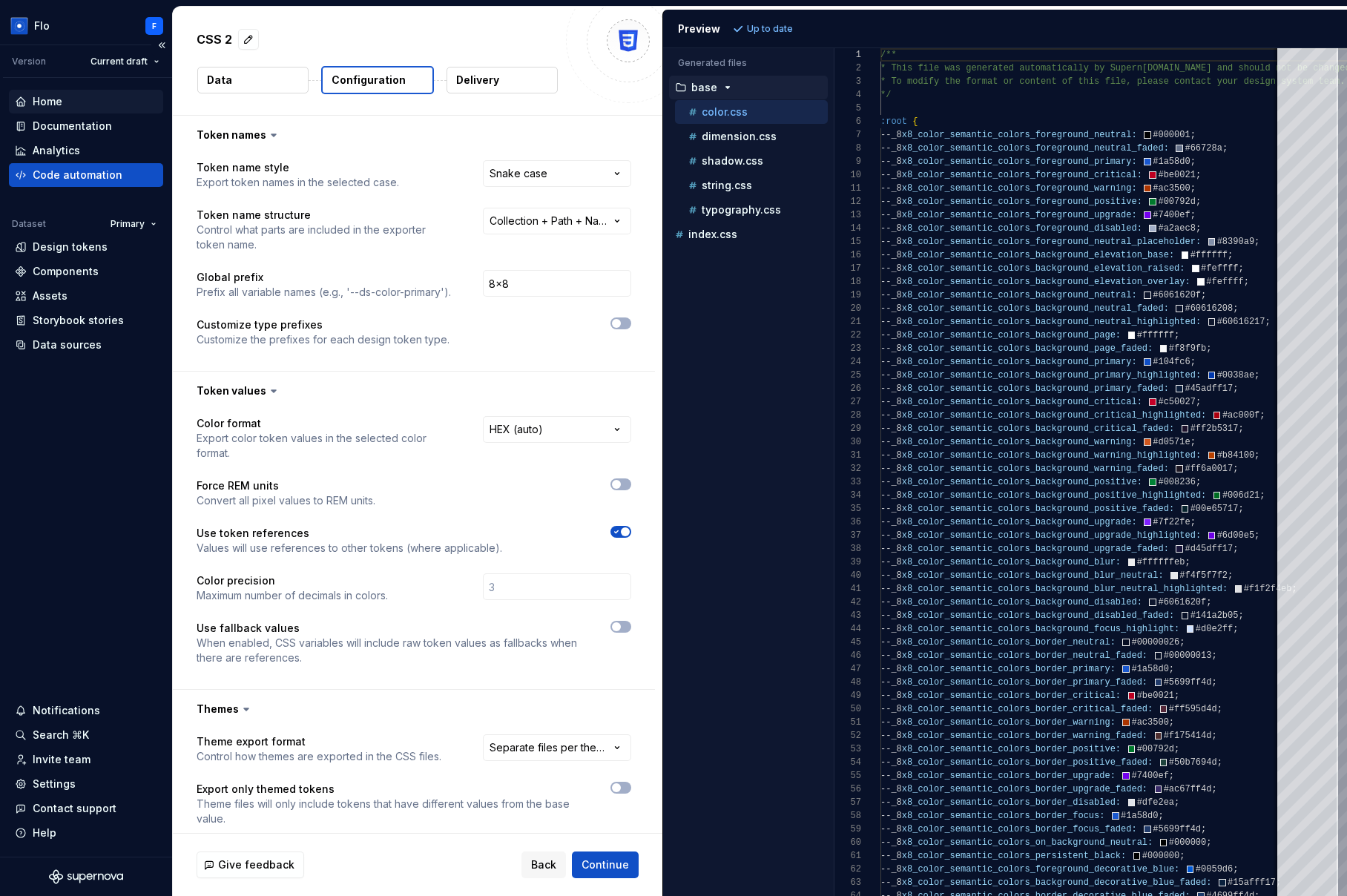
click at [50, 106] on div "Home" at bounding box center [47, 102] width 30 height 15
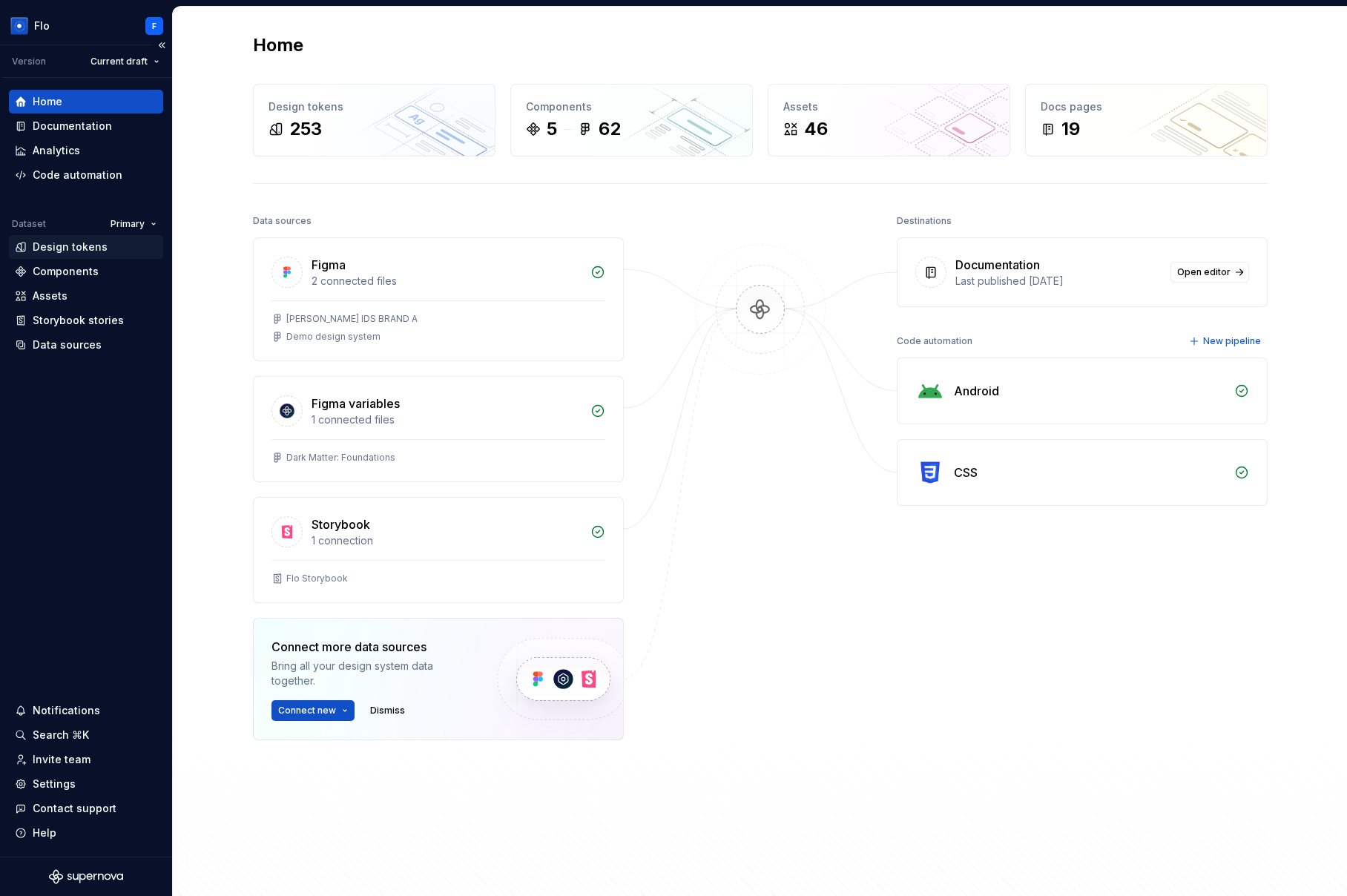
click at [74, 250] on div "Design tokens" at bounding box center [69, 247] width 75 height 15
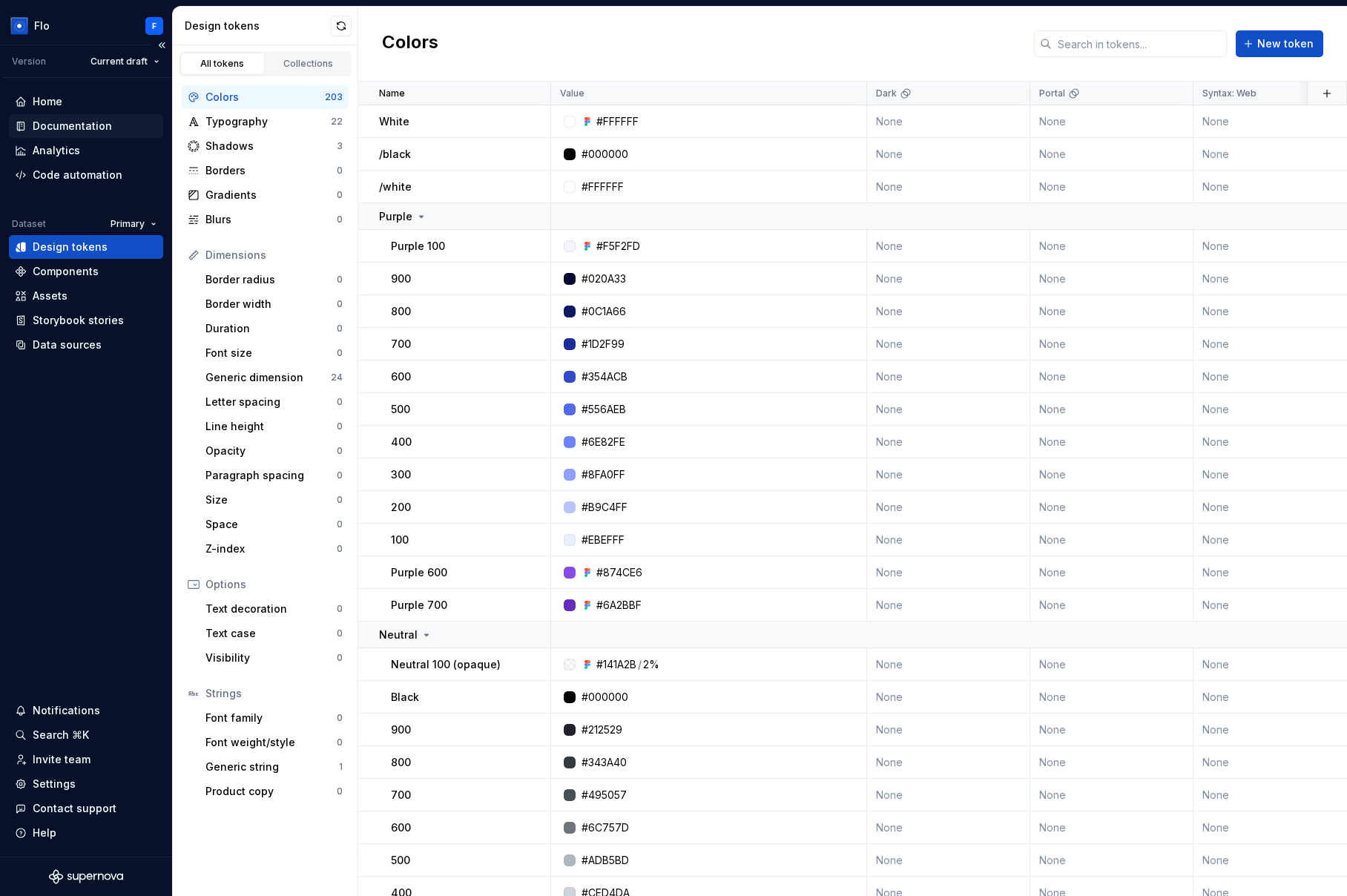
click at [77, 131] on div "Documentation" at bounding box center [72, 126] width 79 height 15
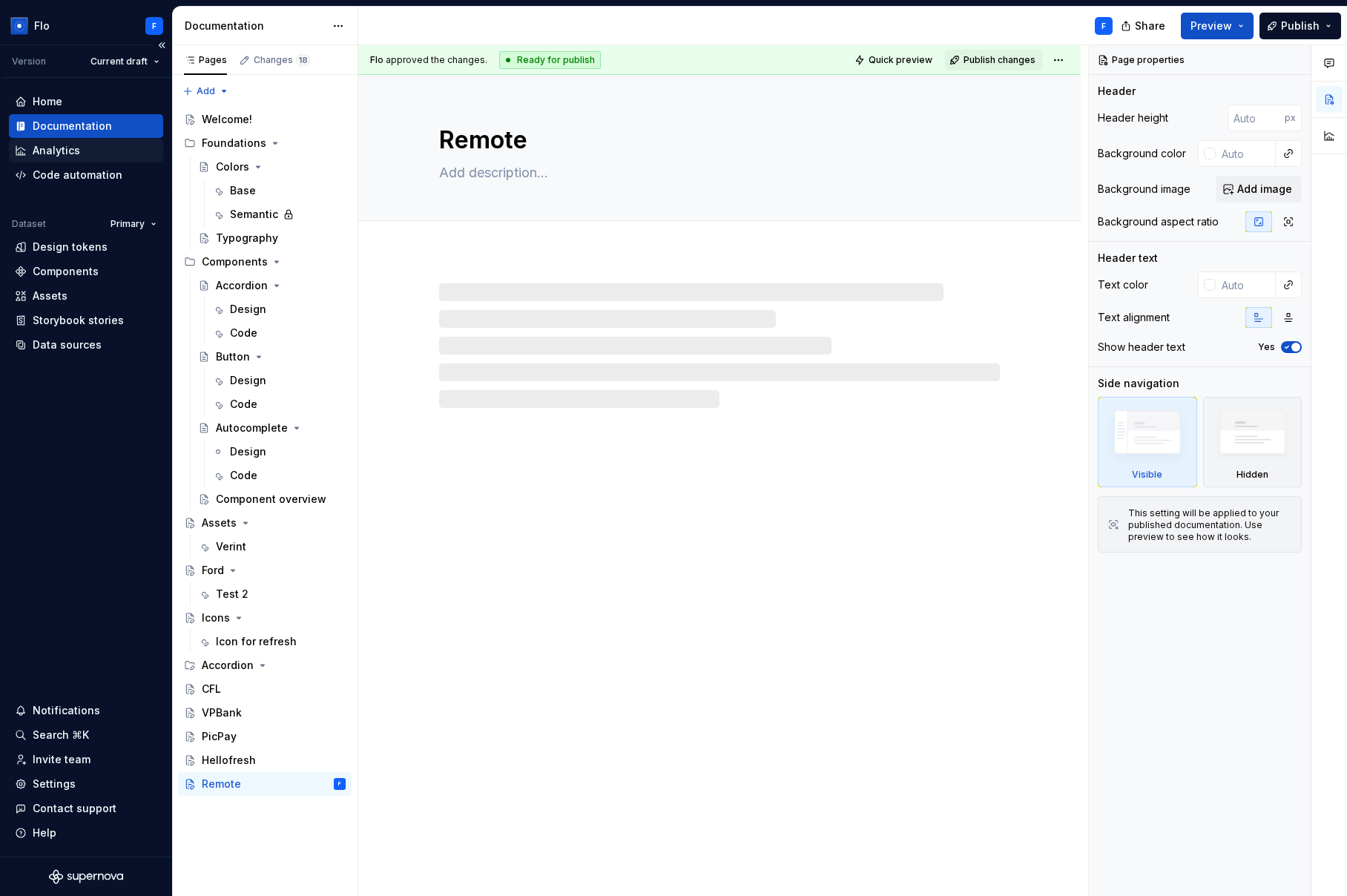
type textarea "*"
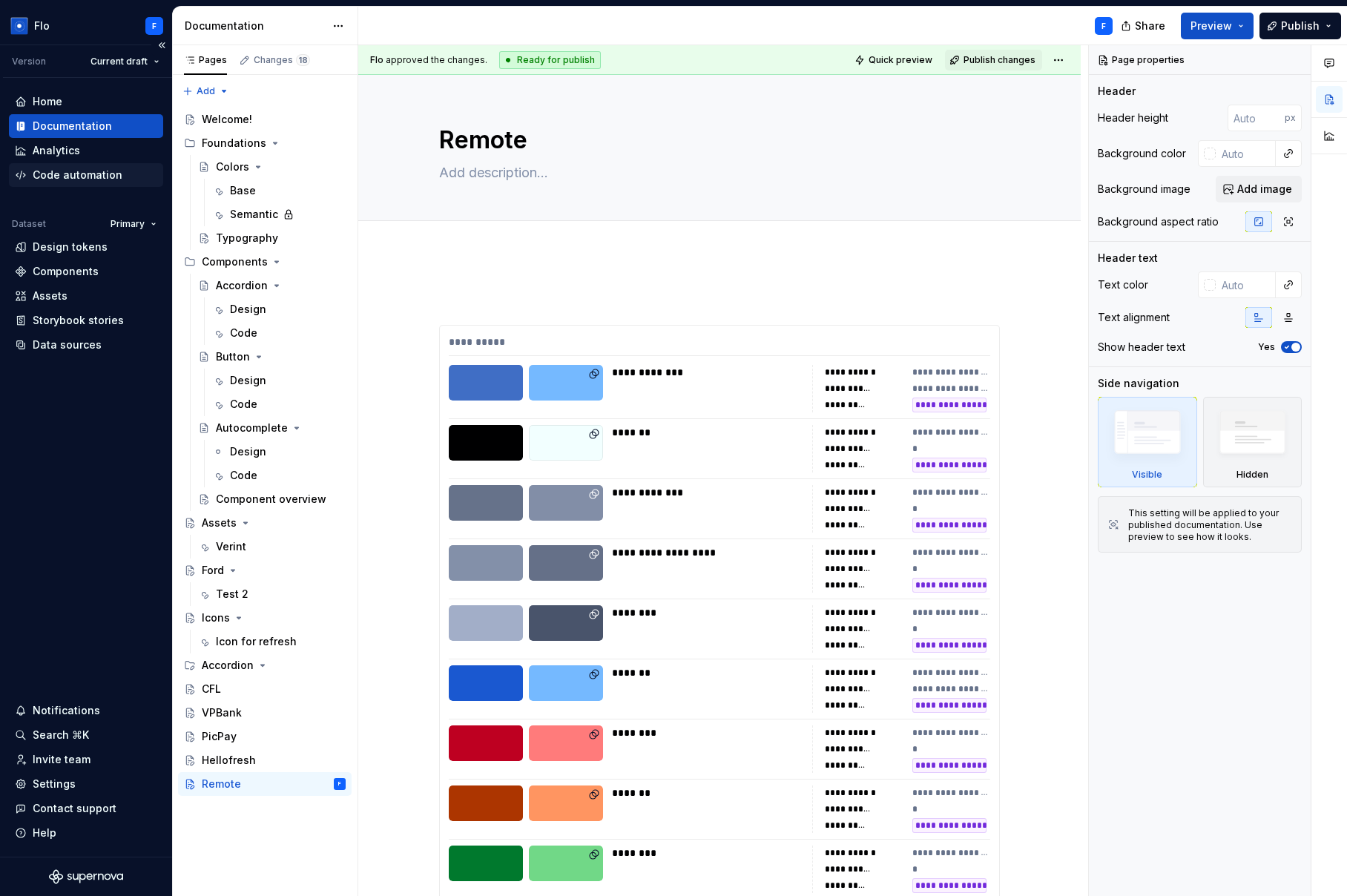
click at [91, 180] on div "Code automation" at bounding box center [77, 175] width 89 height 15
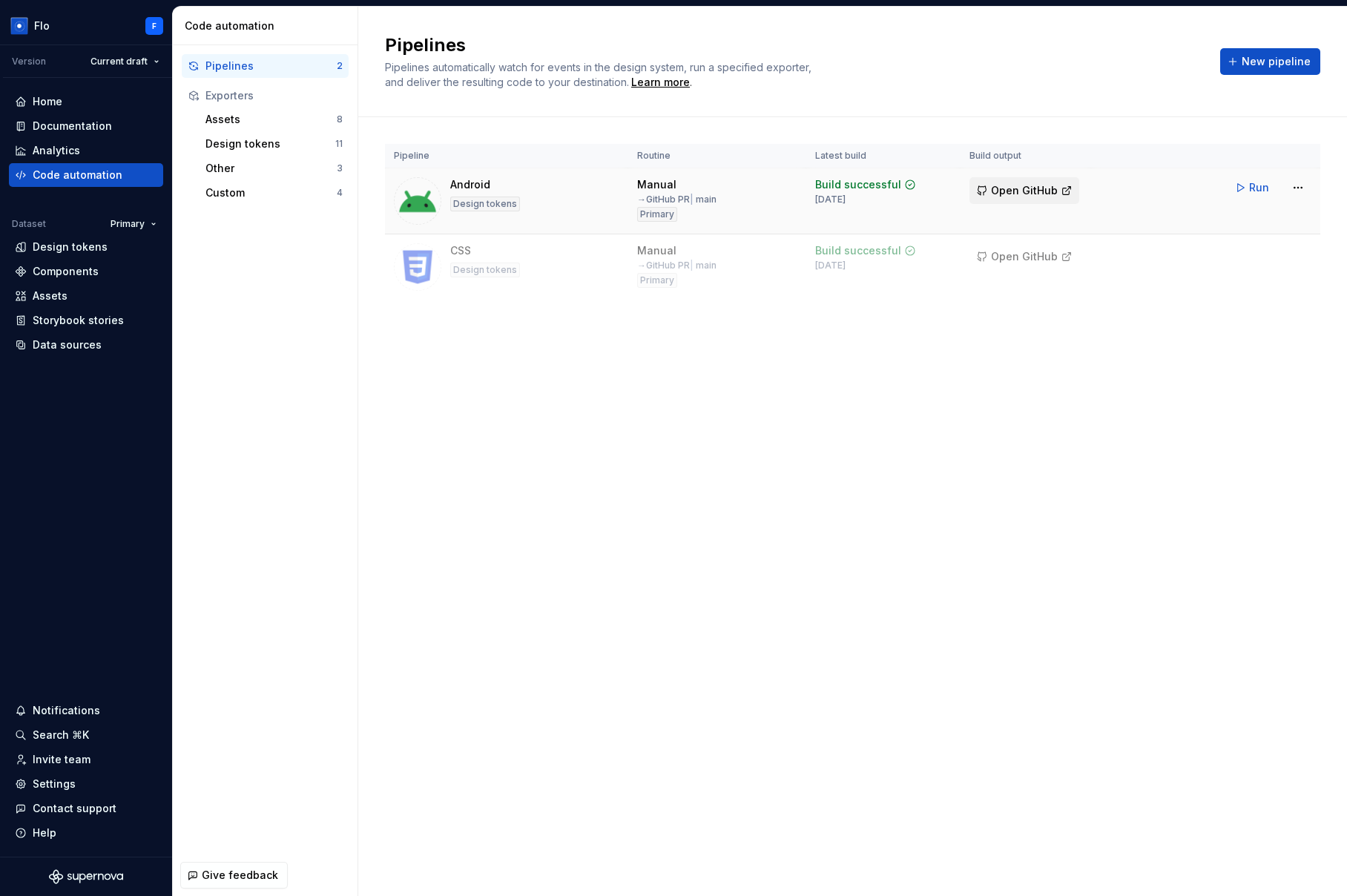
click at [991, 188] on span "Open GitHub" at bounding box center [1024, 190] width 67 height 15
click at [991, 52] on button "New pipeline" at bounding box center [1270, 61] width 100 height 27
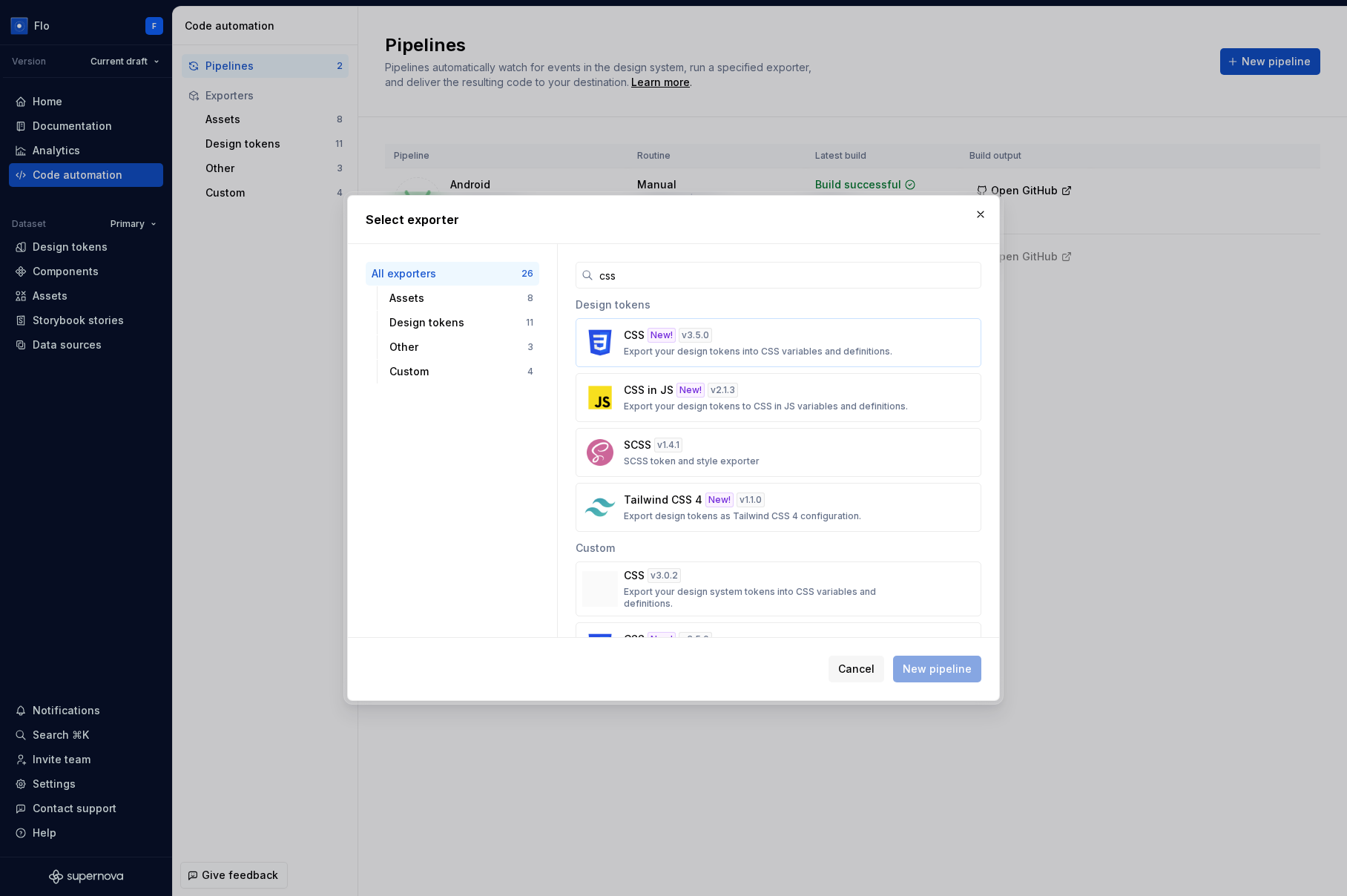
type input "css"
click at [728, 338] on div "CSS New! v 3.5.0 Export your design tokens into CSS variables and definitions." at bounding box center [774, 342] width 301 height 30
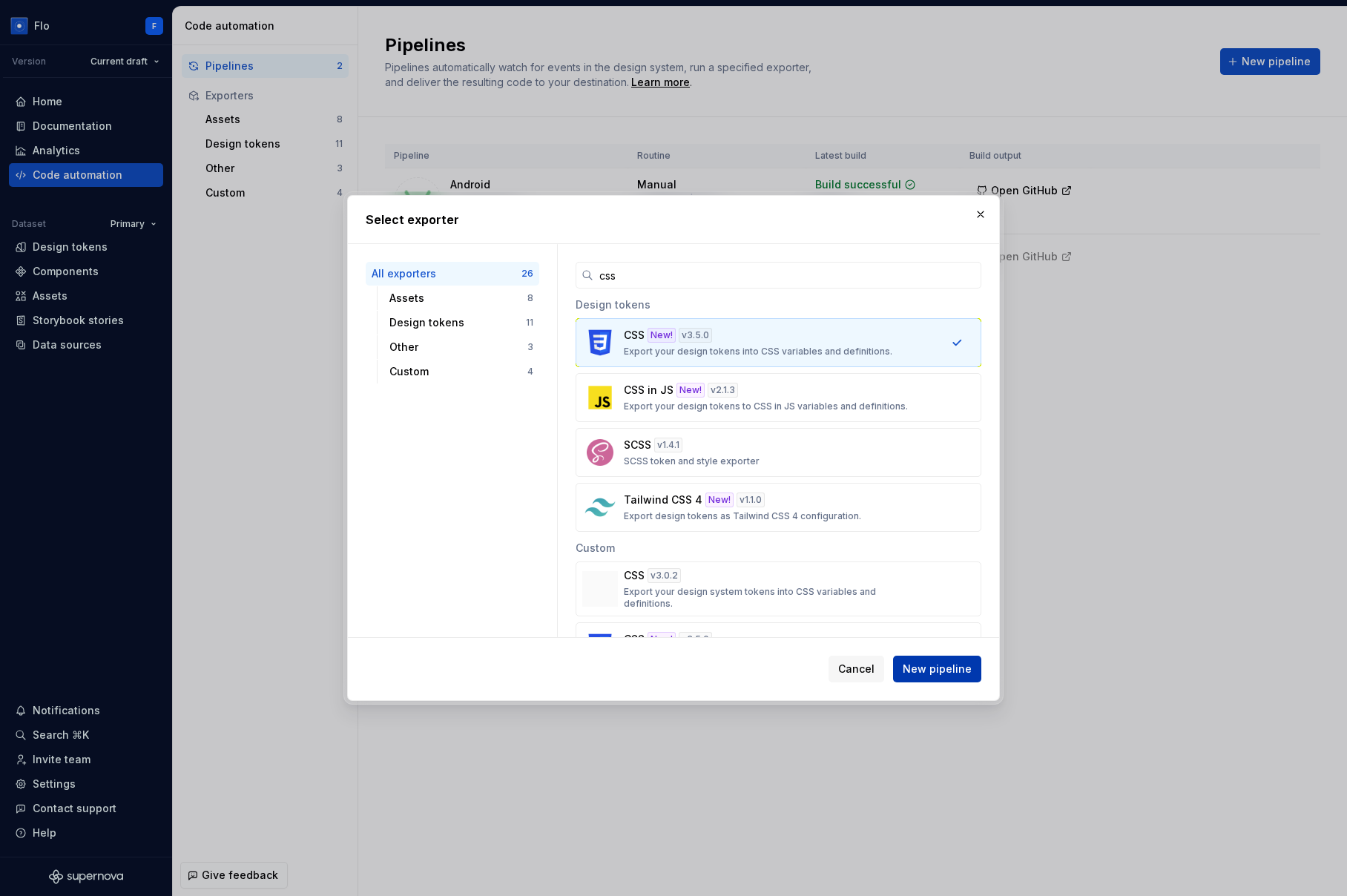
click at [936, 664] on span "New pipeline" at bounding box center [937, 669] width 69 height 15
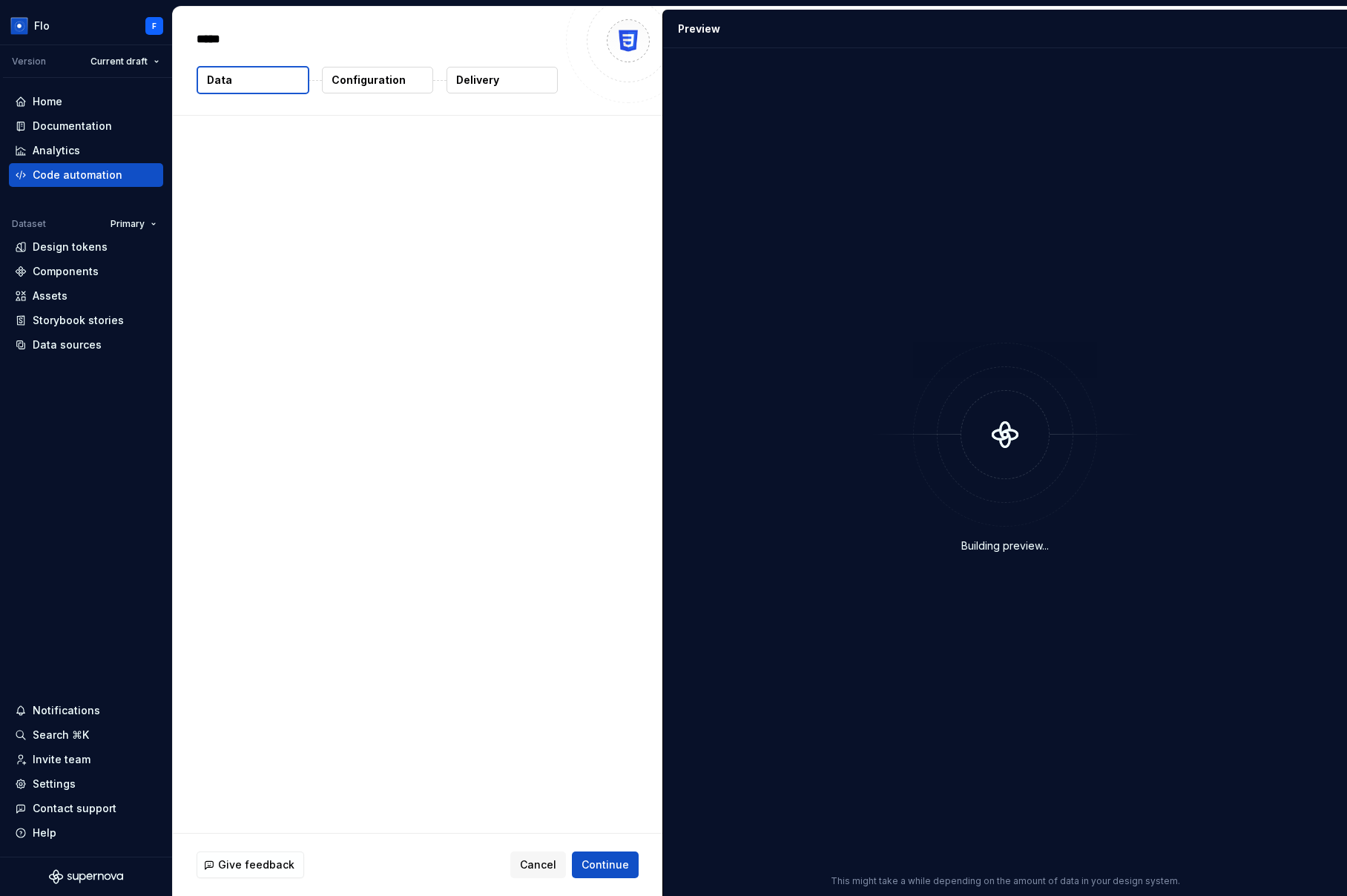
type textarea "*"
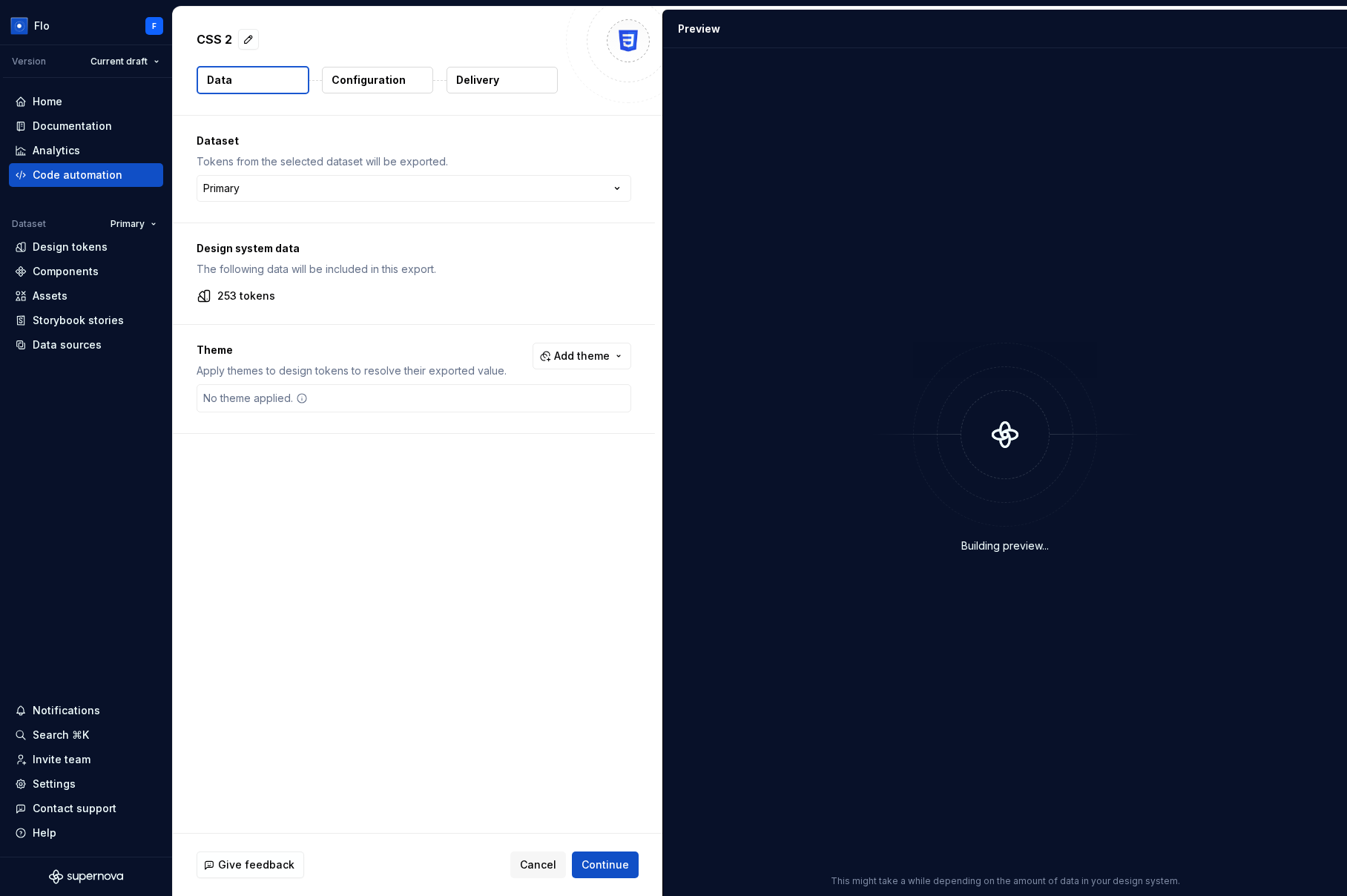
click at [519, 77] on button "Delivery" at bounding box center [502, 80] width 111 height 27
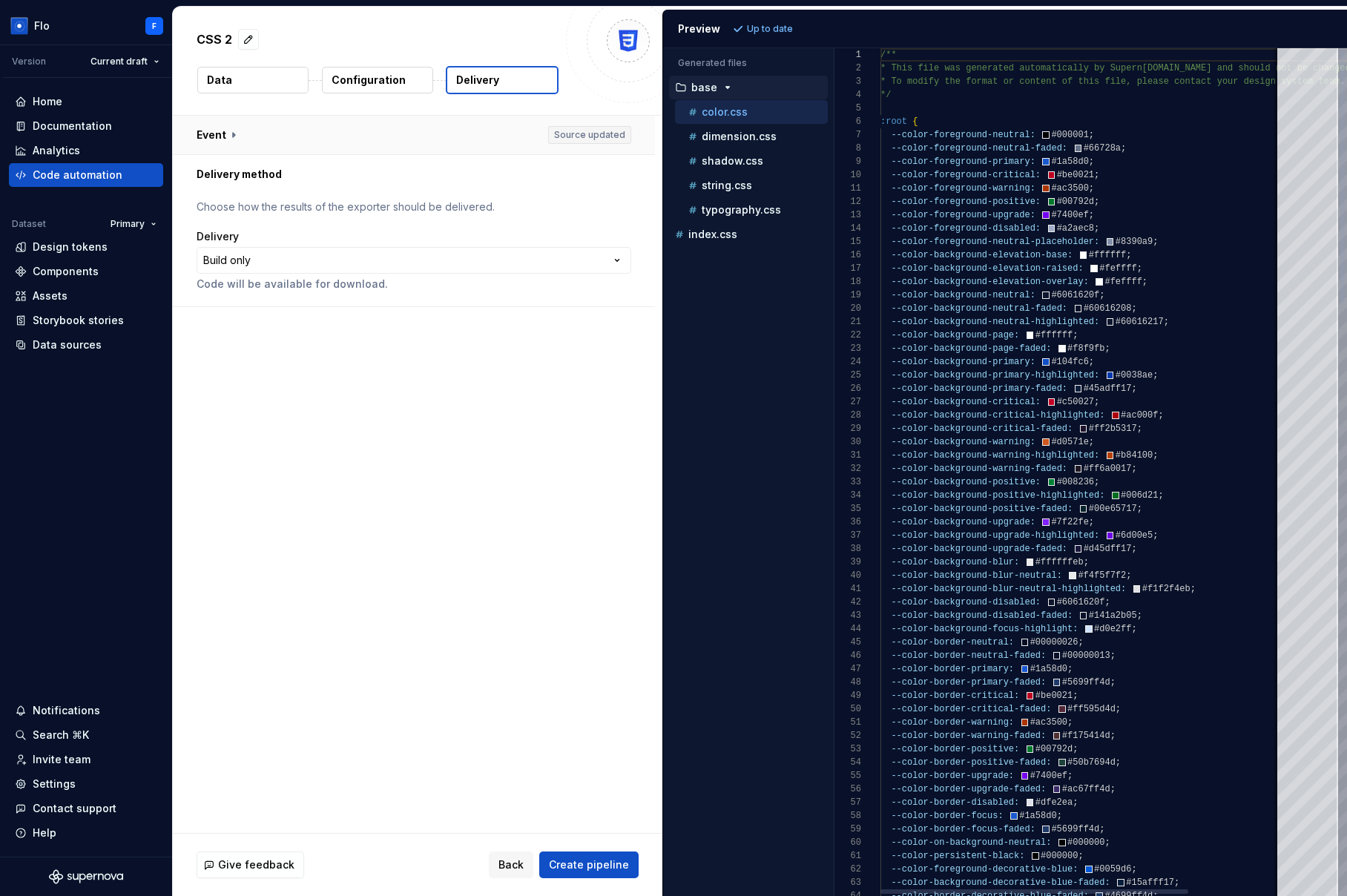
click at [385, 143] on button "button" at bounding box center [414, 135] width 482 height 39
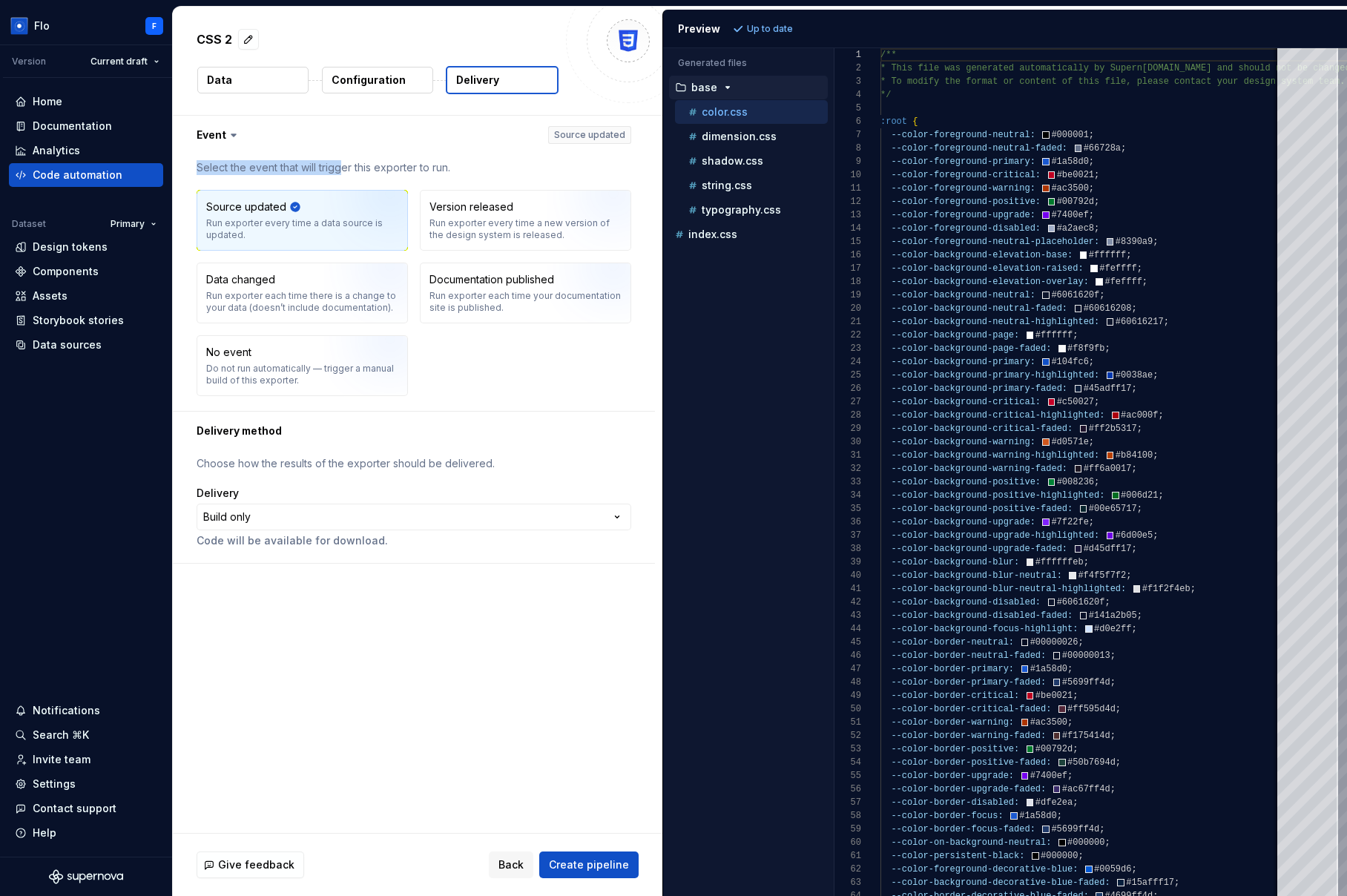
drag, startPoint x: 217, startPoint y: 159, endPoint x: 340, endPoint y: 165, distance: 123.1
click at [340, 165] on div "Select the event that will trigger this exporter to run. Source updated Run exp…" at bounding box center [414, 282] width 482 height 256
click at [340, 165] on p "Select the event that will trigger this exporter to run." at bounding box center [414, 168] width 434 height 15
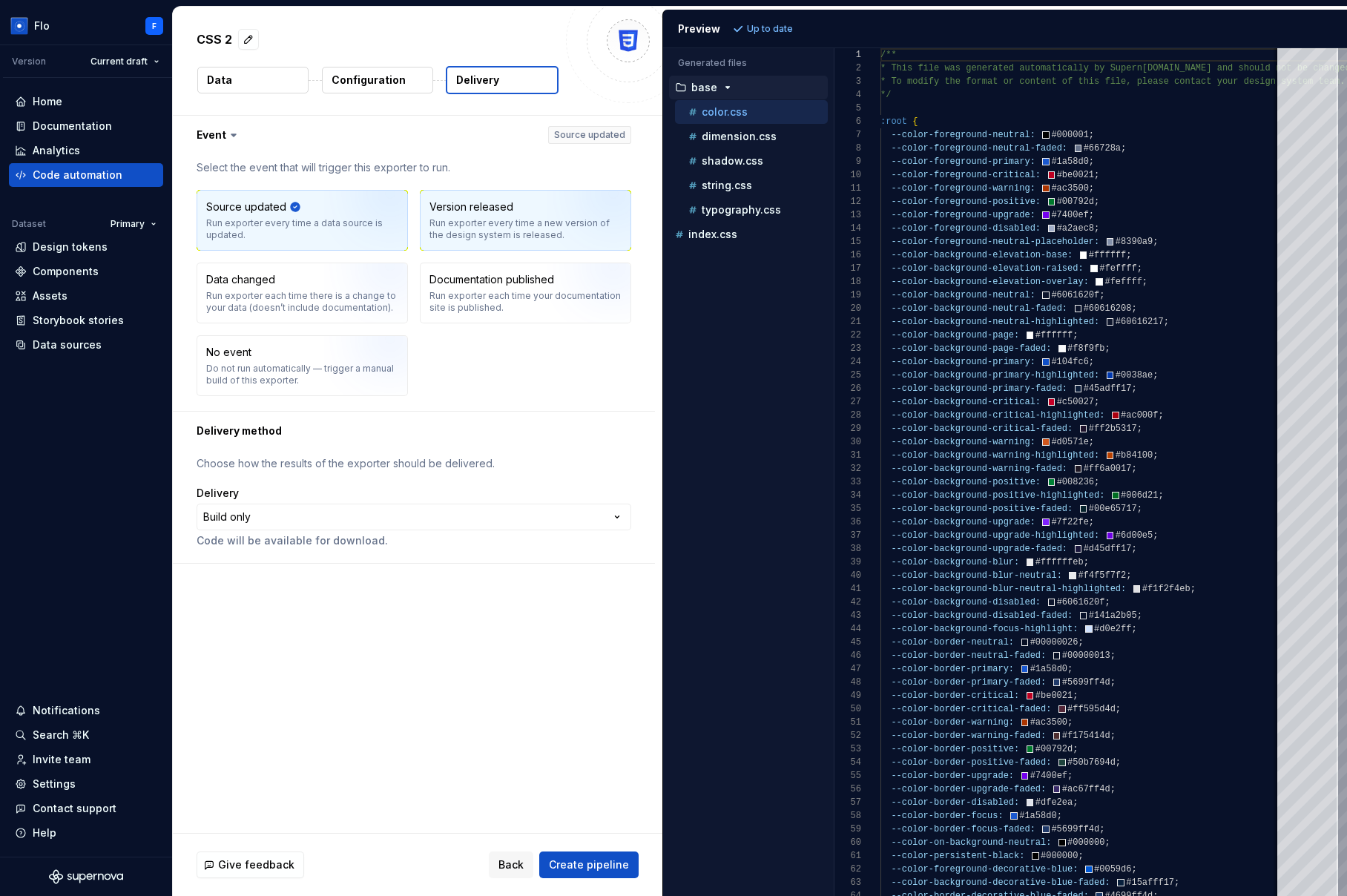
click at [479, 201] on div "Version released" at bounding box center [472, 207] width 84 height 15
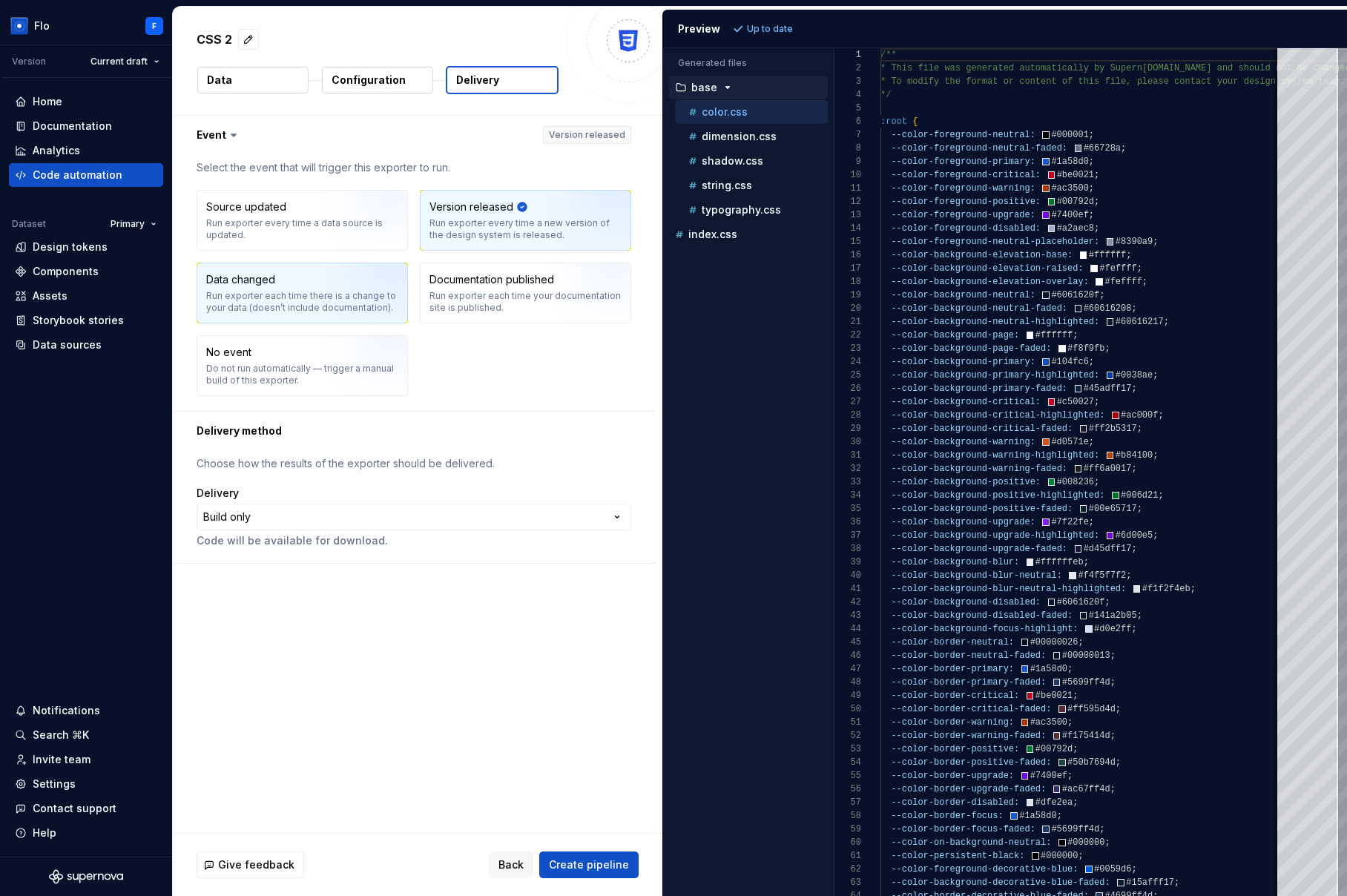
click at [309, 299] on div "Run exporter each time there is a change to your data (doesn’t include document…" at bounding box center [302, 301] width 192 height 23
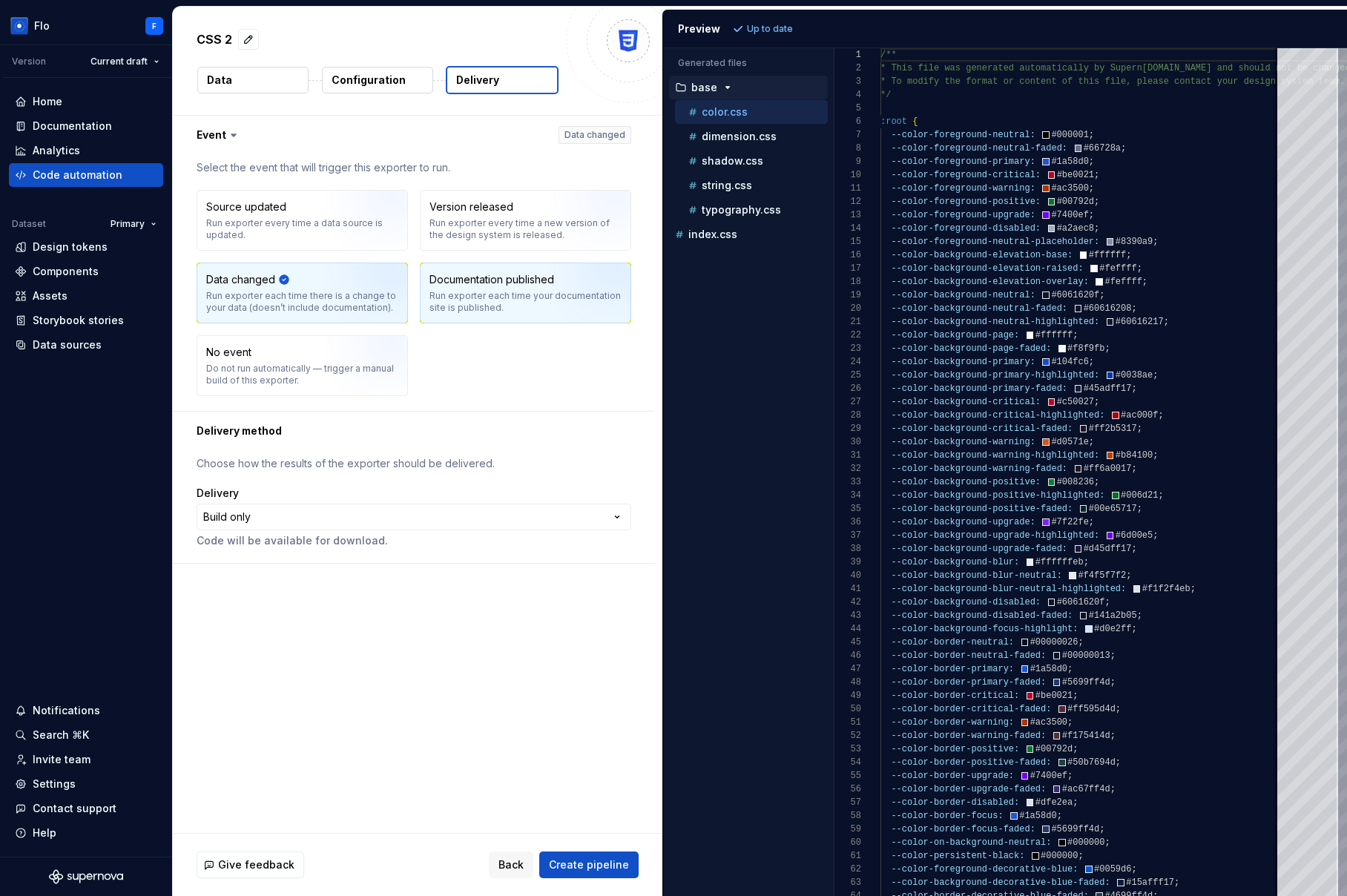
click at [497, 297] on div "Run exporter each time your documentation site is published." at bounding box center [526, 301] width 192 height 23
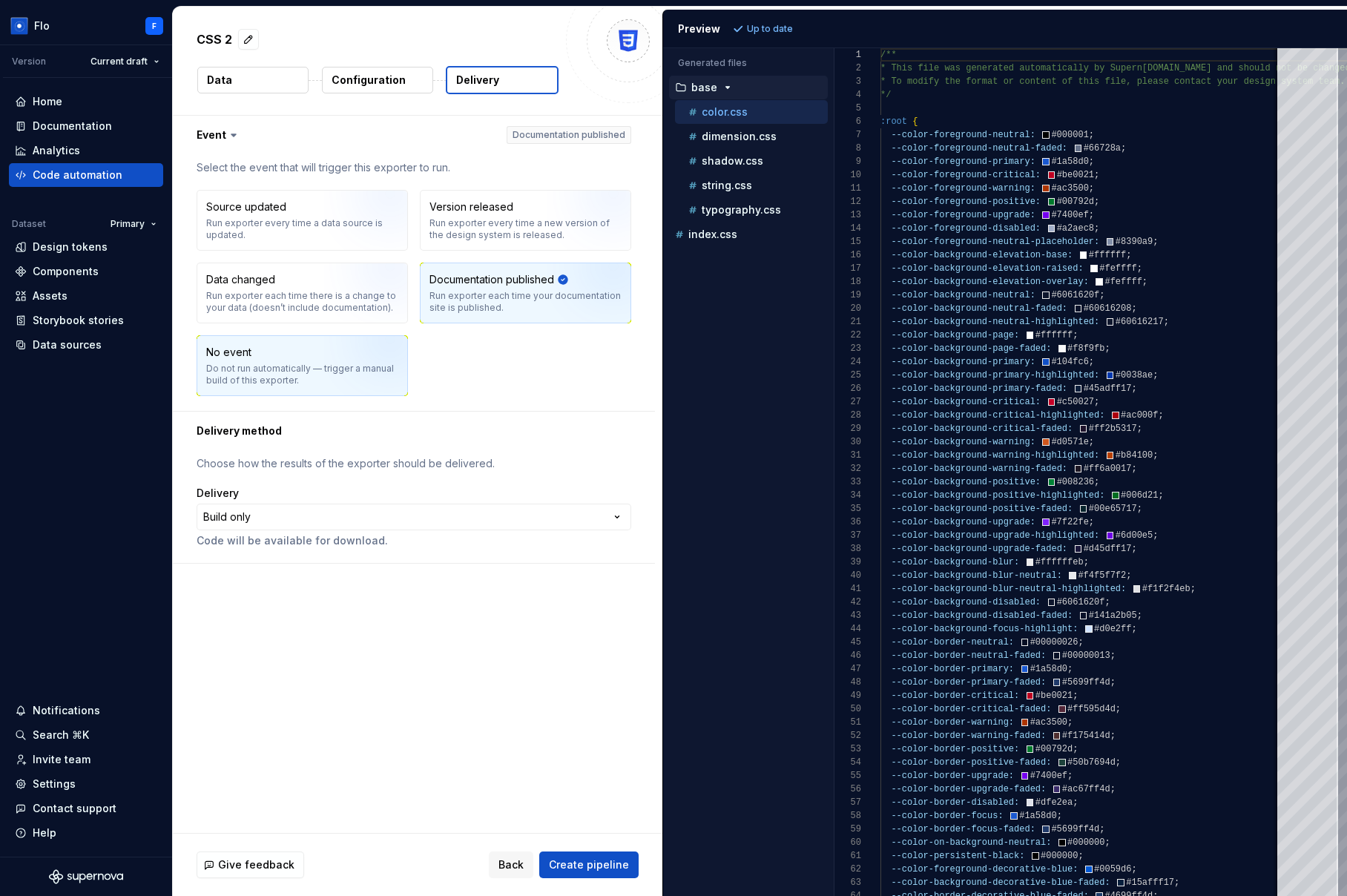
click at [351, 361] on img "button" at bounding box center [372, 370] width 95 height 99
click at [509, 873] on button "Back" at bounding box center [510, 864] width 44 height 27
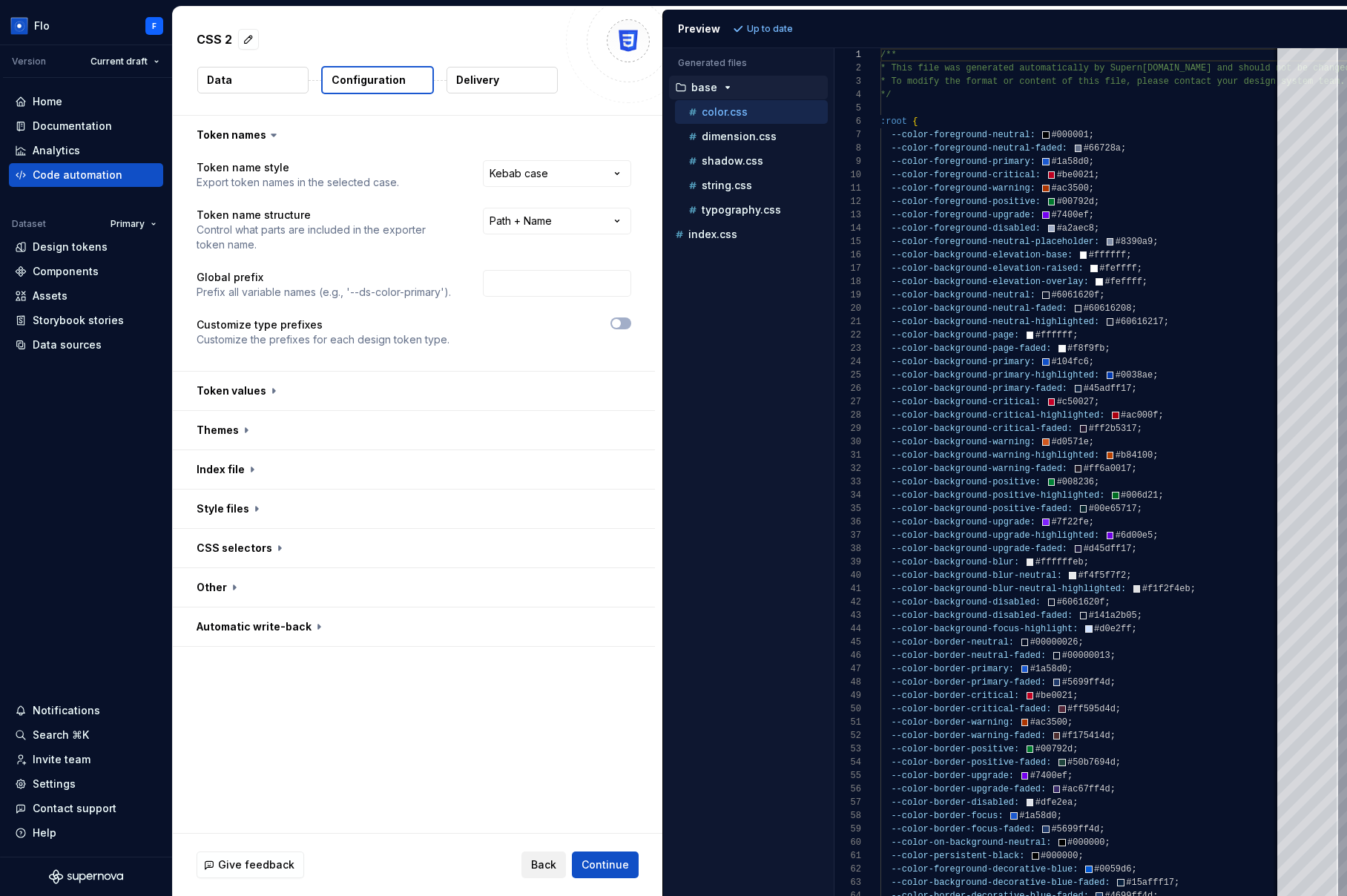
click at [555, 872] on button "Back" at bounding box center [543, 864] width 44 height 27
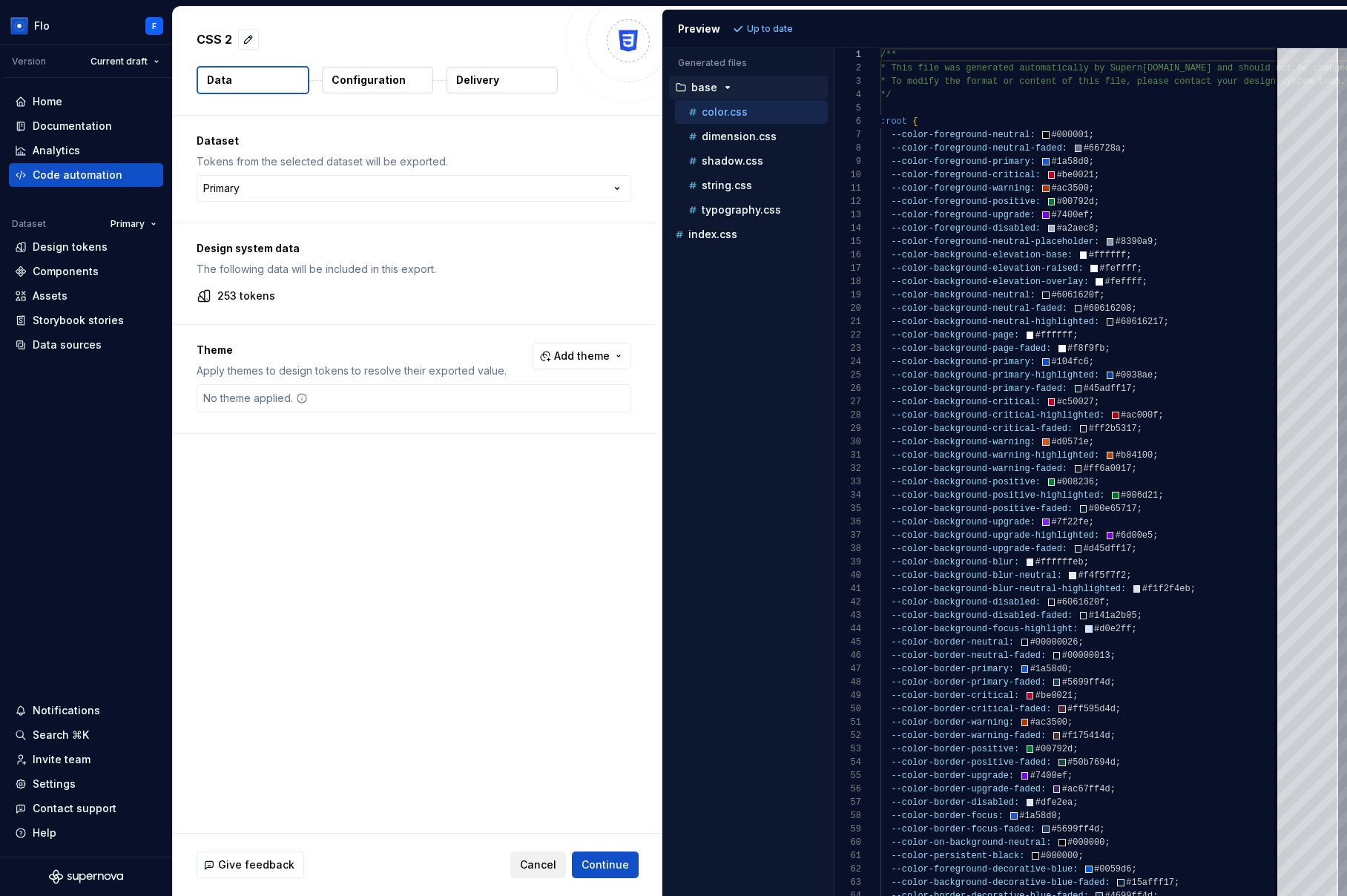
click at [543, 871] on button "Cancel" at bounding box center [538, 864] width 56 height 27
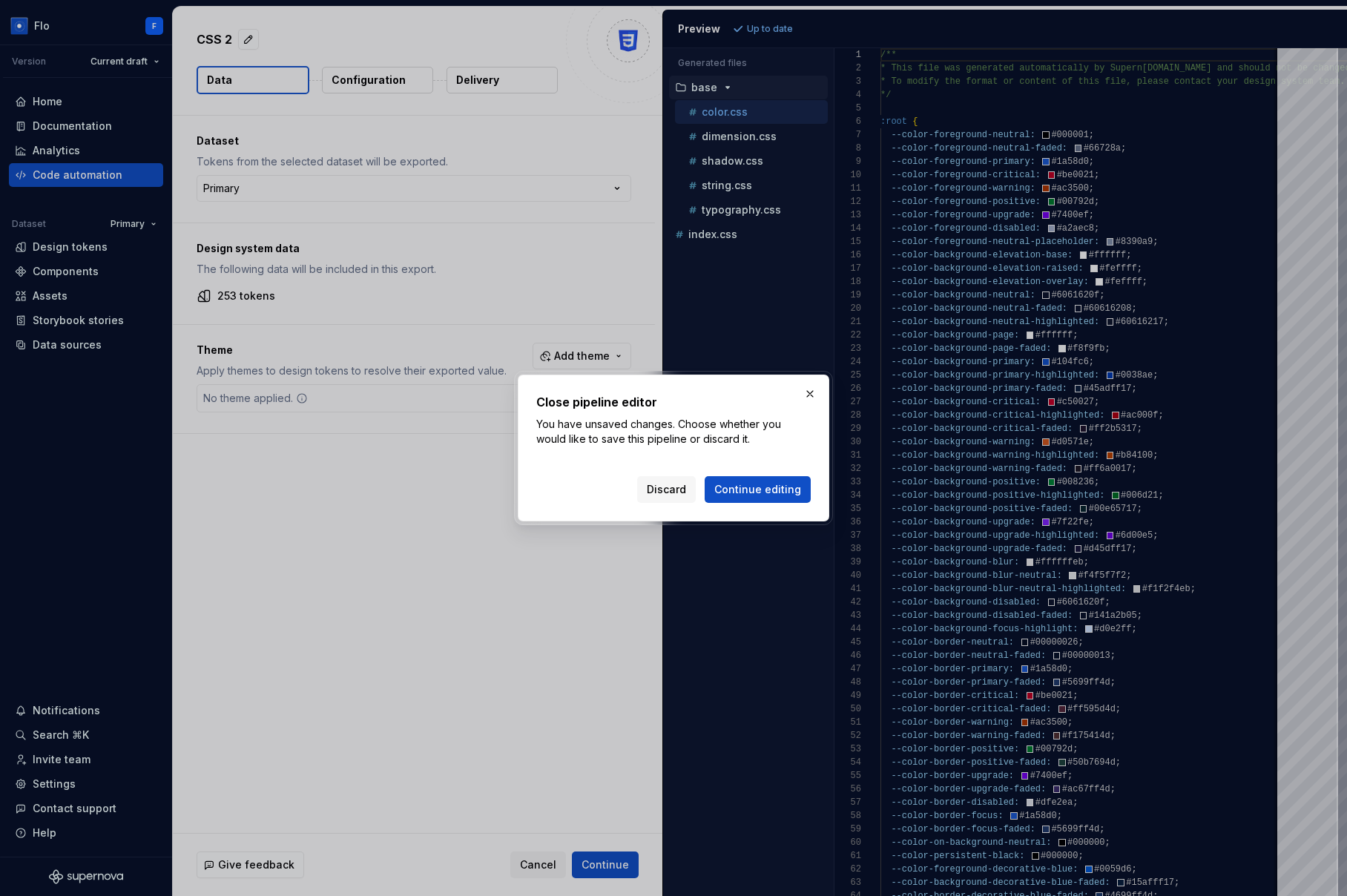
drag, startPoint x: 684, startPoint y: 485, endPoint x: 691, endPoint y: 474, distance: 13.0
click at [685, 485] on span "Discard" at bounding box center [666, 489] width 39 height 15
